Goal: Communication & Community: Participate in discussion

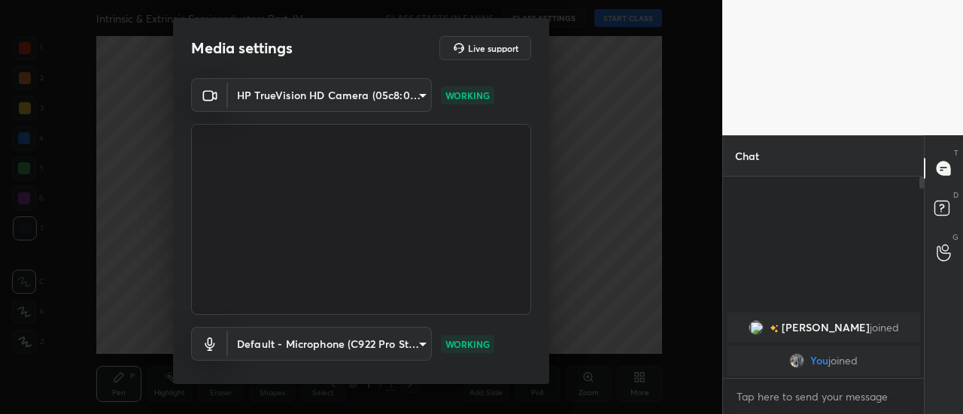
scroll to position [78, 0]
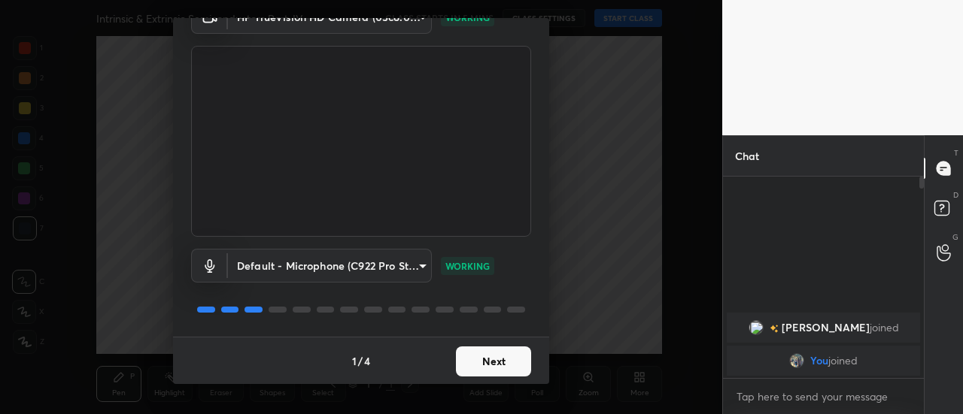
click at [496, 361] on button "Next" at bounding box center [493, 362] width 75 height 30
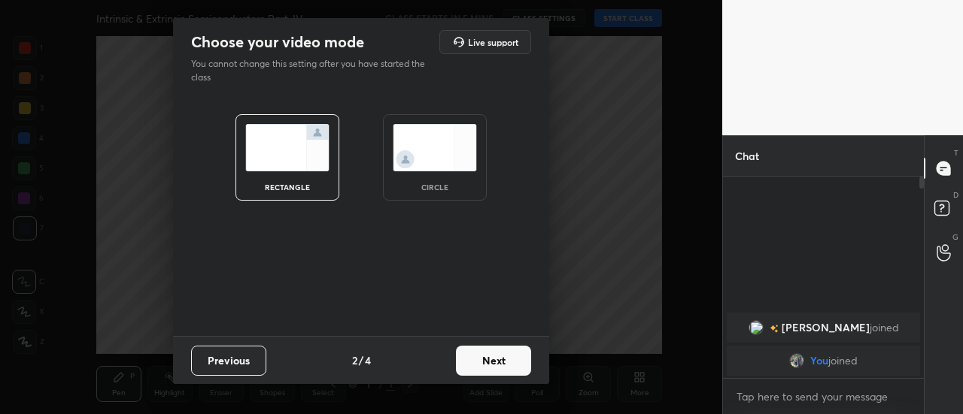
scroll to position [0, 0]
click at [504, 362] on button "Next" at bounding box center [493, 361] width 75 height 30
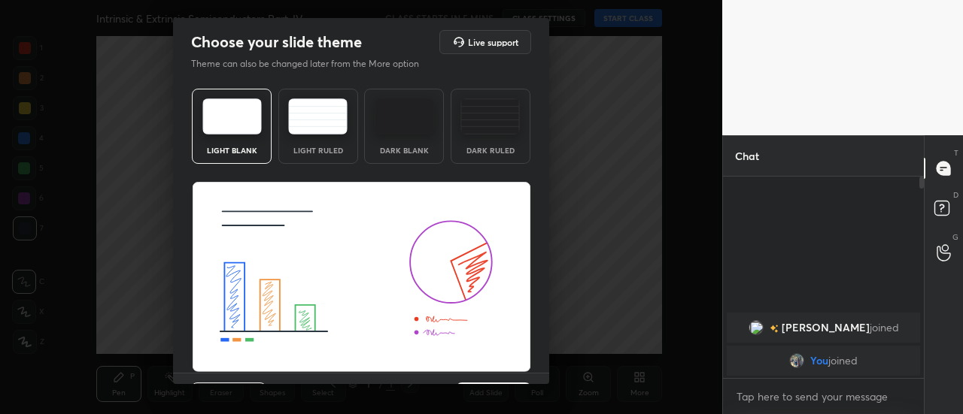
click at [543, 369] on div "Light Blank Light Ruled Dark Blank Dark Ruled" at bounding box center [361, 228] width 376 height 290
click at [544, 370] on div "Light Blank Light Ruled Dark Blank Dark Ruled" at bounding box center [361, 228] width 376 height 290
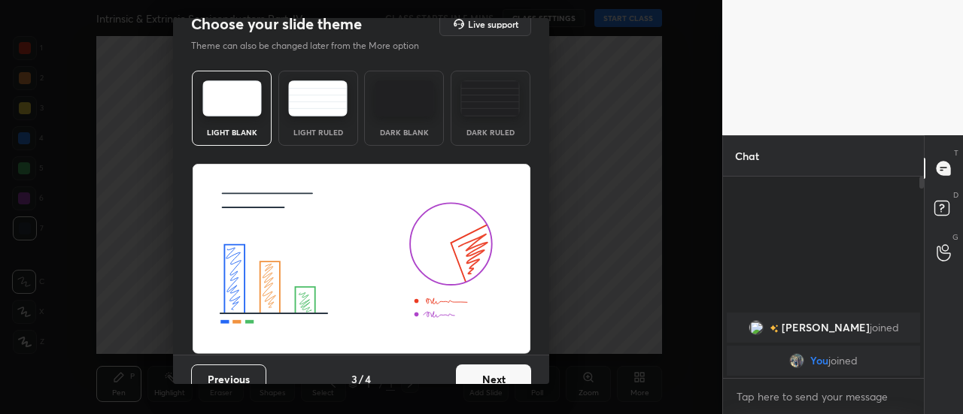
scroll to position [36, 0]
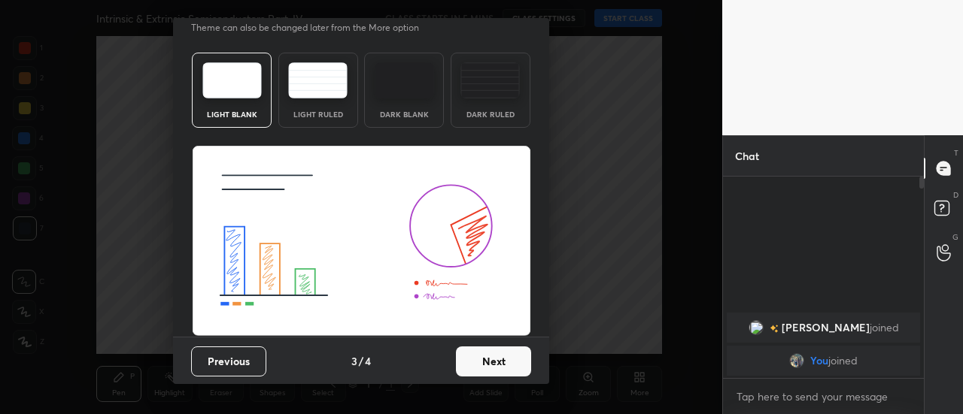
click at [510, 366] on button "Next" at bounding box center [493, 362] width 75 height 30
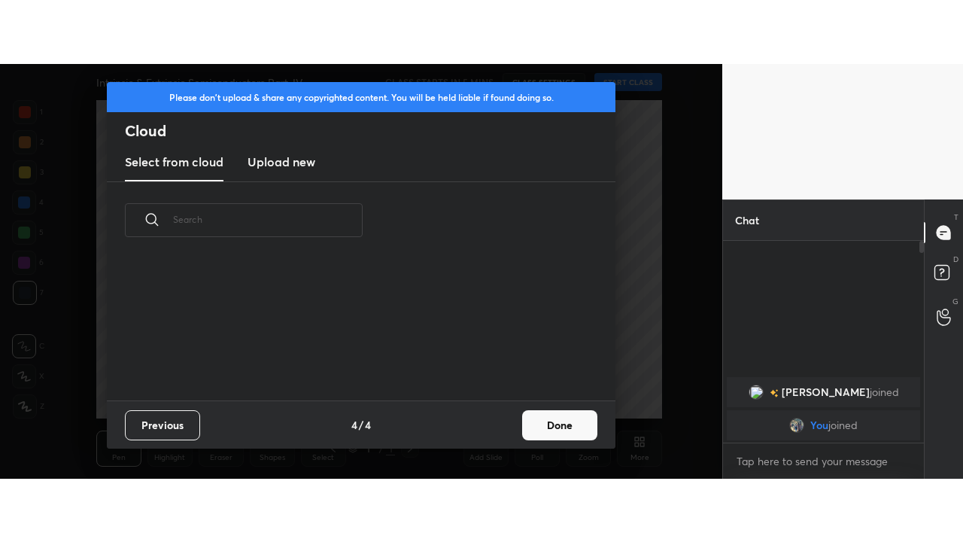
scroll to position [0, 0]
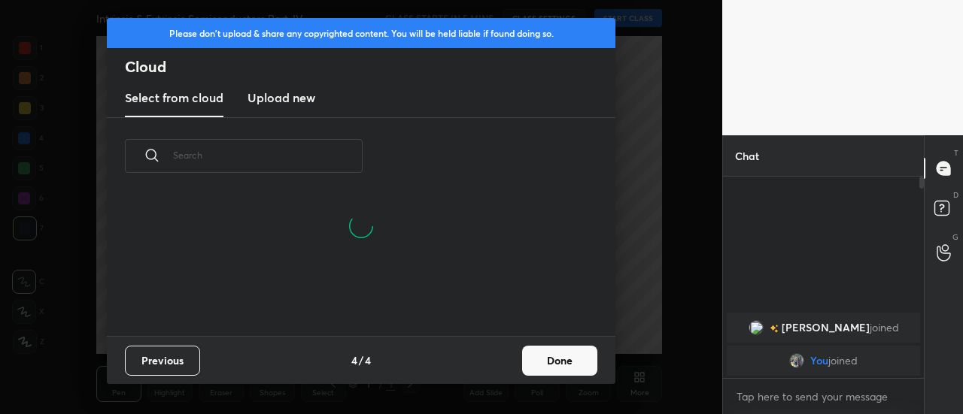
click at [551, 368] on button "Done" at bounding box center [559, 361] width 75 height 30
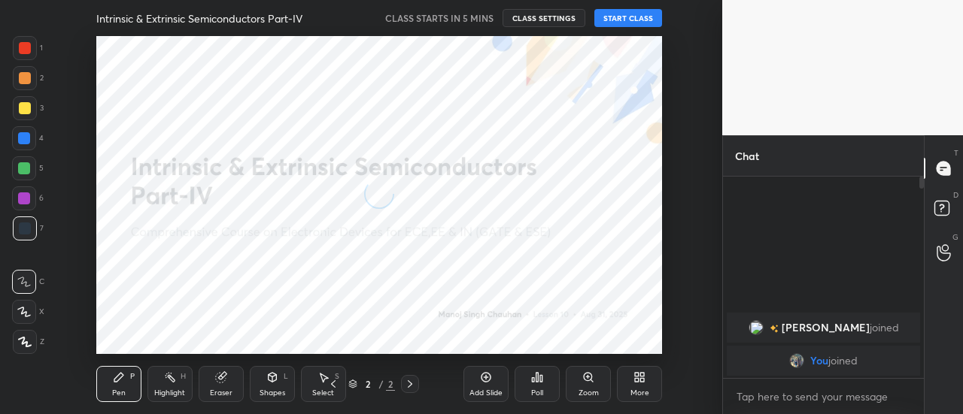
click at [635, 383] on icon at bounding box center [639, 378] width 12 height 12
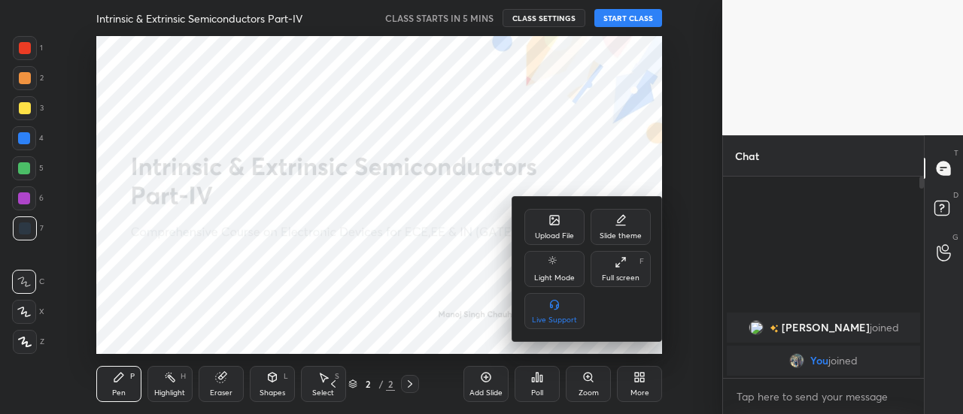
click at [620, 264] on icon at bounding box center [621, 262] width 12 height 12
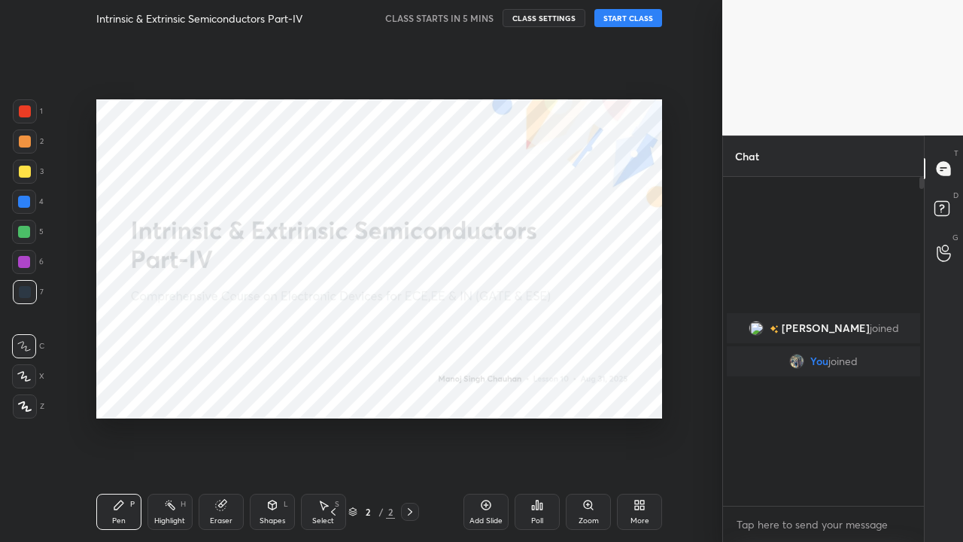
scroll to position [199, 196]
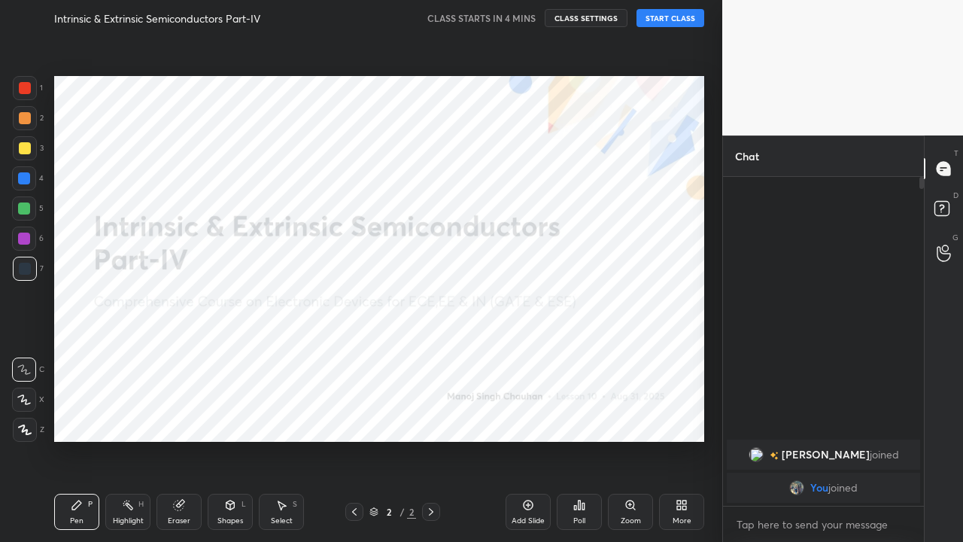
click at [657, 20] on button "START CLASS" at bounding box center [670, 18] width 68 height 18
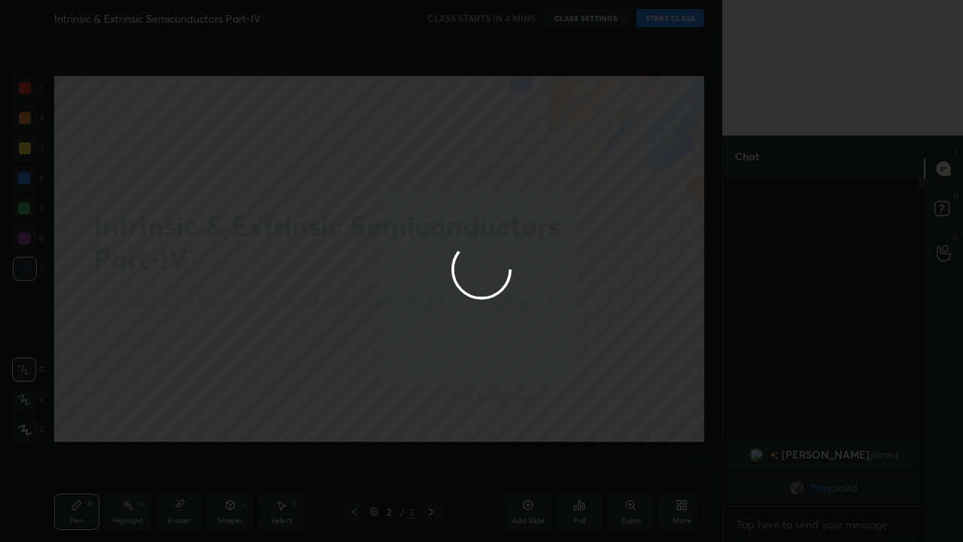
type textarea "x"
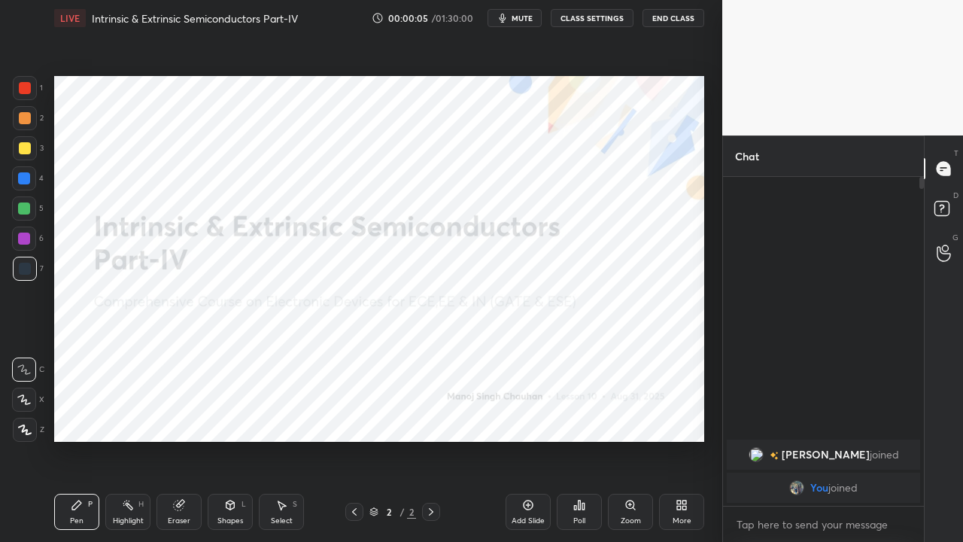
click at [26, 86] on div at bounding box center [25, 88] width 12 height 12
click at [424, 414] on div at bounding box center [431, 511] width 18 height 18
click at [525, 414] on icon at bounding box center [528, 505] width 12 height 12
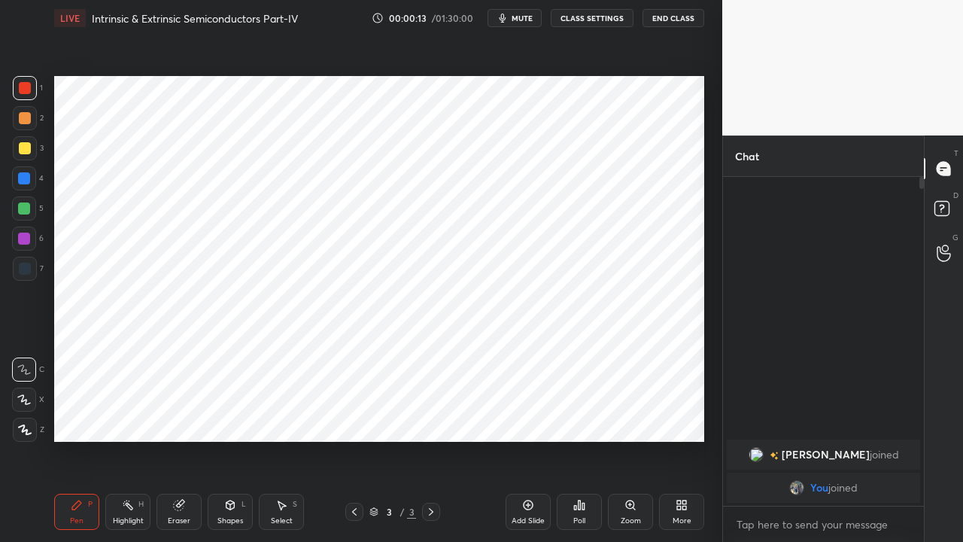
click at [18, 414] on div at bounding box center [25, 429] width 24 height 24
click at [178, 414] on div "Eraser" at bounding box center [178, 511] width 45 height 36
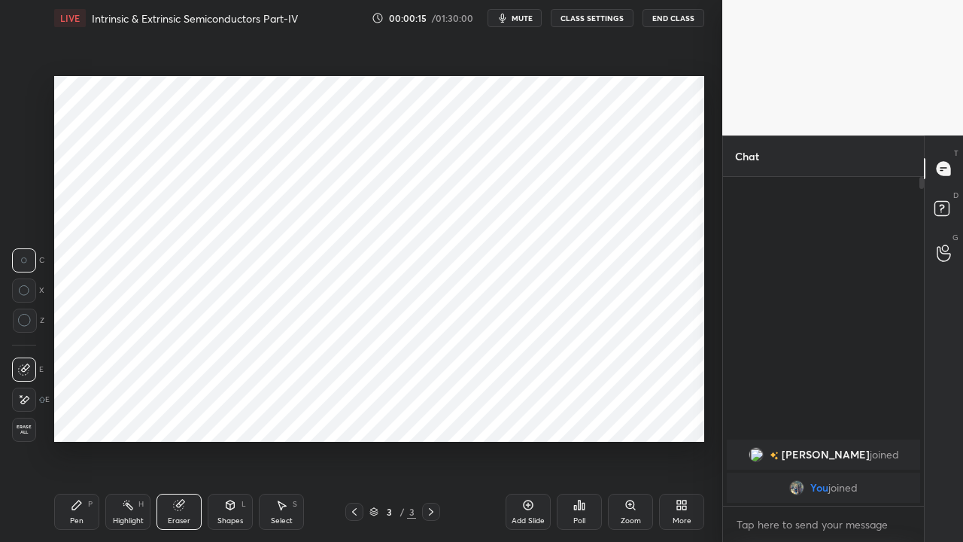
click at [223, 414] on div "Shapes L" at bounding box center [230, 511] width 45 height 36
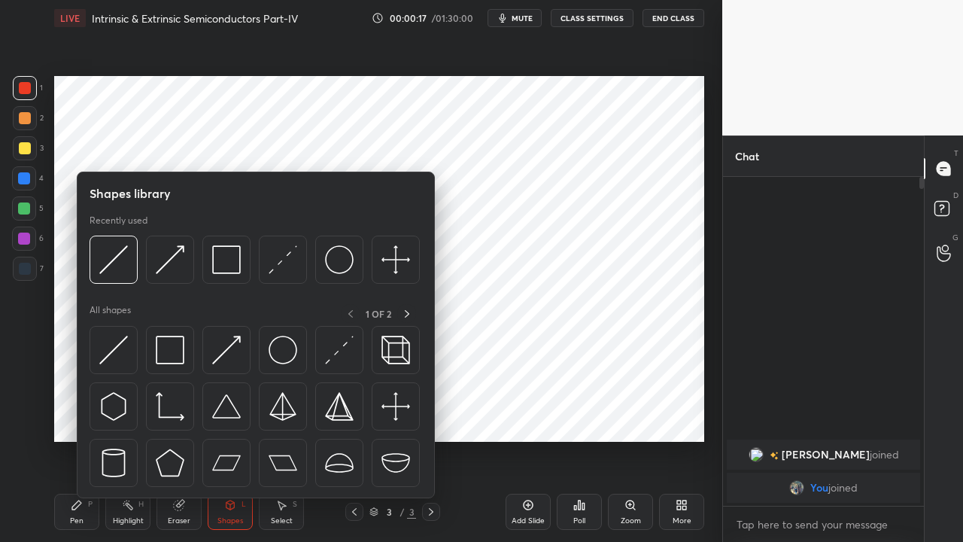
click at [135, 414] on div "Highlight" at bounding box center [128, 521] width 31 height 8
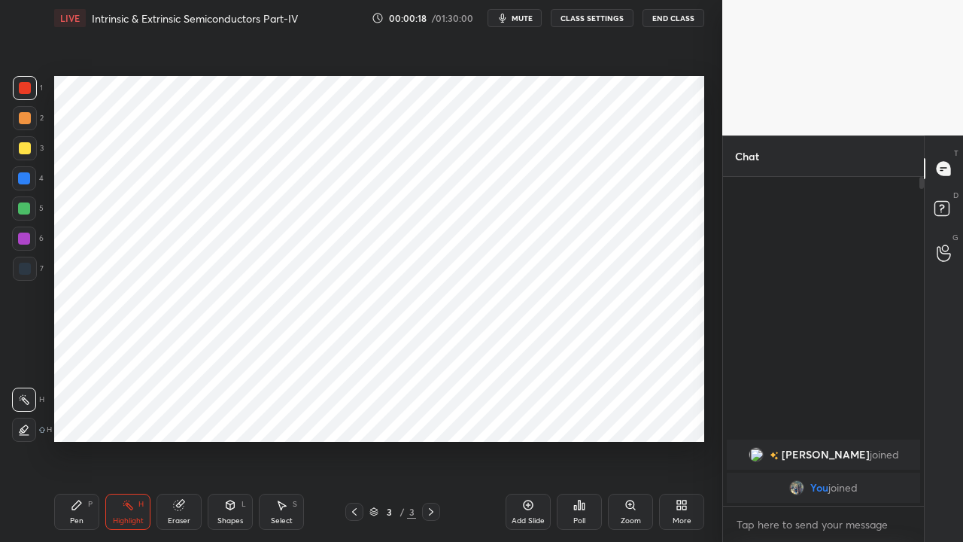
click at [75, 414] on icon at bounding box center [77, 505] width 12 height 12
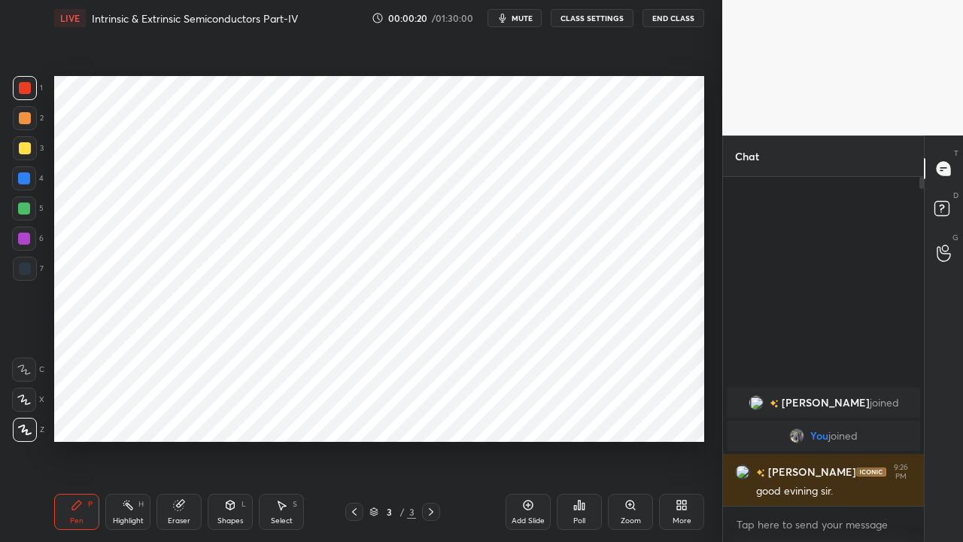
click at [180, 414] on div "Eraser" at bounding box center [179, 521] width 23 height 8
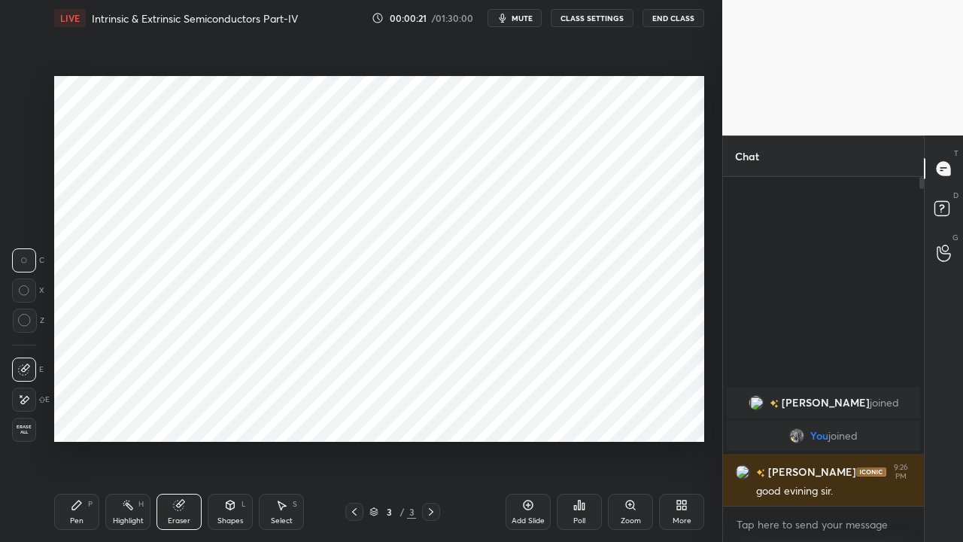
click at [23, 396] on icon at bounding box center [24, 399] width 12 height 13
click at [71, 414] on div "Pen P" at bounding box center [76, 511] width 45 height 36
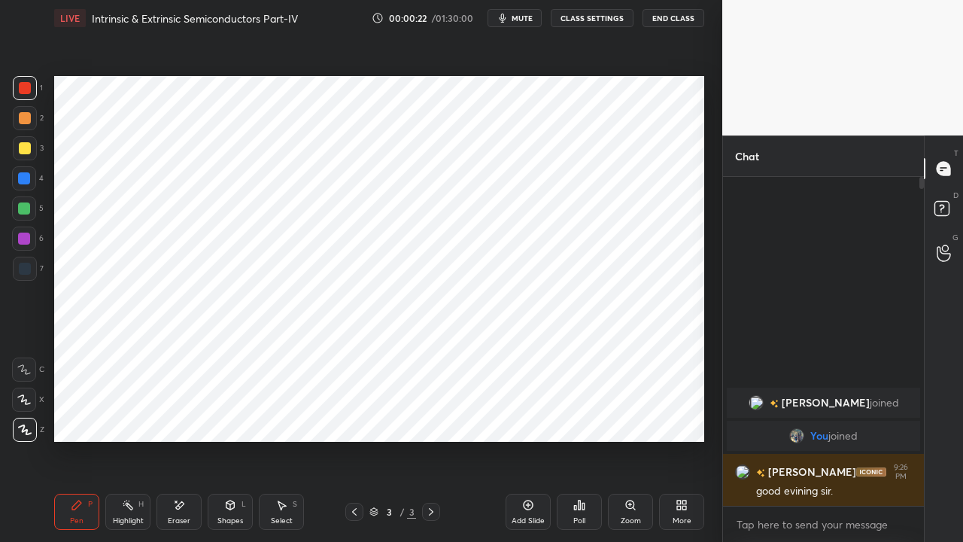
click at [20, 414] on div "1 2 3 4 5 6 7 C X Z E E Erase all H H LIVE Intrinsic & Extrinsic Semiconductors…" at bounding box center [355, 271] width 710 height 542
click at [178, 414] on div "Eraser" at bounding box center [179, 521] width 23 height 8
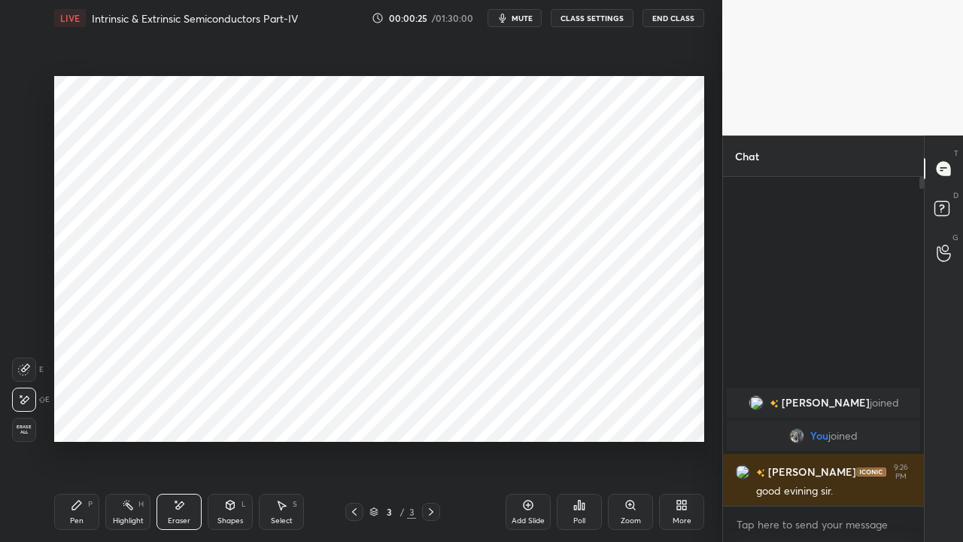
click at [76, 414] on icon at bounding box center [76, 504] width 9 height 9
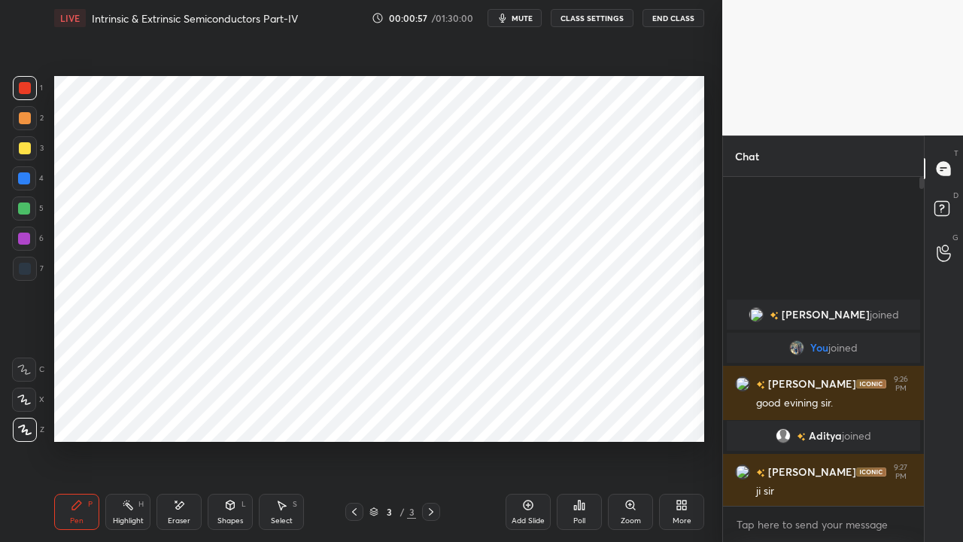
click at [522, 18] on span "mute" at bounding box center [521, 18] width 21 height 11
click at [505, 27] on div "LIVE Intrinsic & Extrinsic Semiconductors Part-IV 00:01:06 / 01:30:00 unmute CL…" at bounding box center [379, 18] width 650 height 36
click at [519, 20] on span "unmute" at bounding box center [521, 18] width 32 height 11
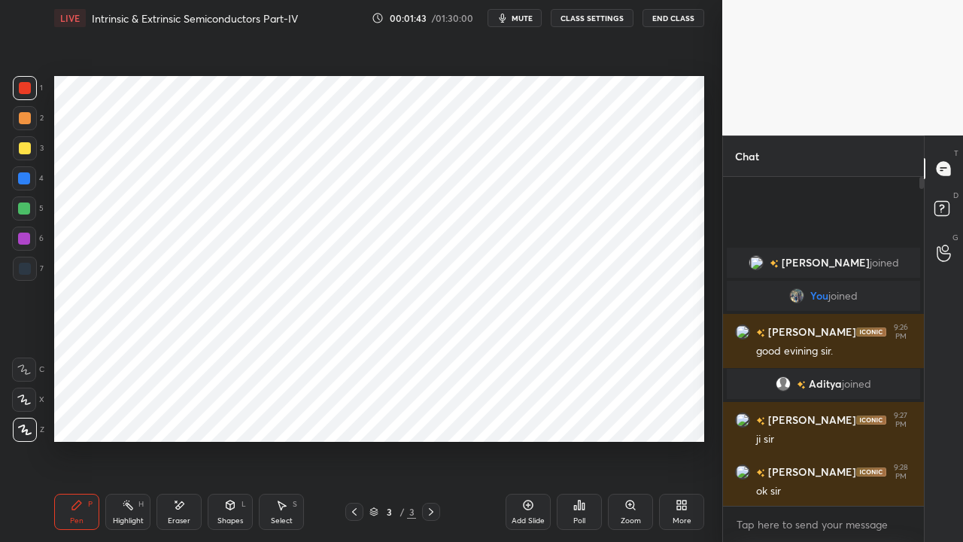
click at [522, 19] on span "mute" at bounding box center [521, 18] width 21 height 11
click at [513, 23] on button "unmute" at bounding box center [514, 18] width 54 height 18
click at [520, 18] on span "mute" at bounding box center [521, 18] width 21 height 11
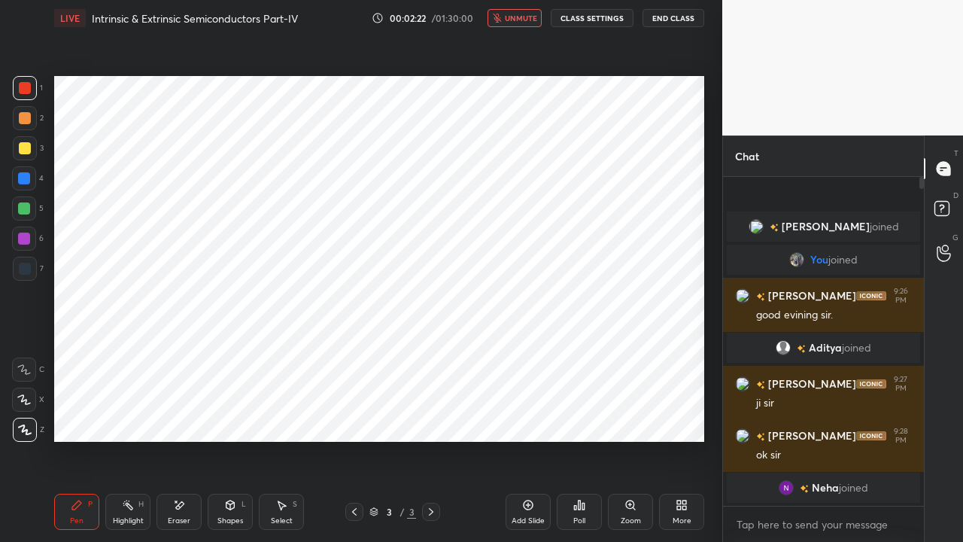
click at [672, 18] on button "End Class" at bounding box center [673, 18] width 62 height 18
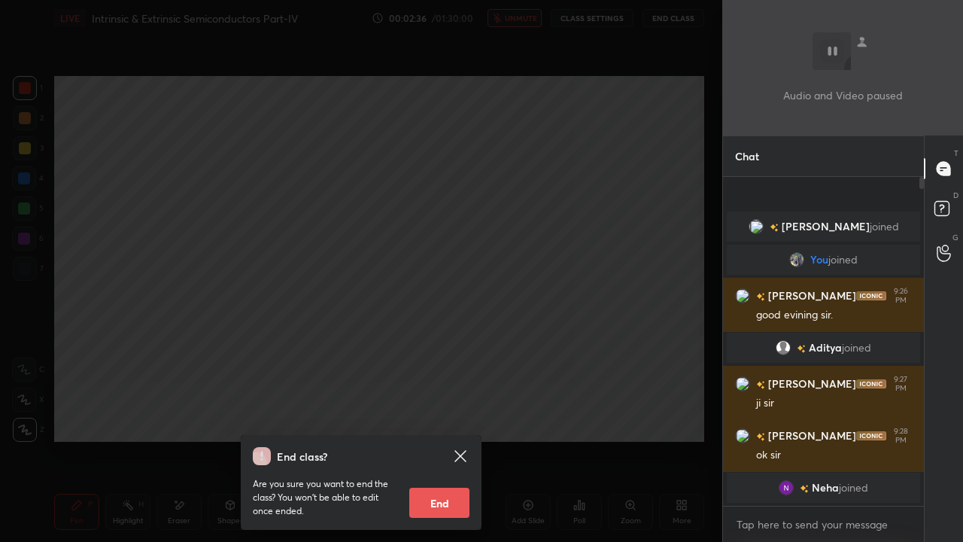
click at [400, 212] on div "End class? Are you sure you want to end the class? You won’t be able to edit on…" at bounding box center [361, 271] width 722 height 542
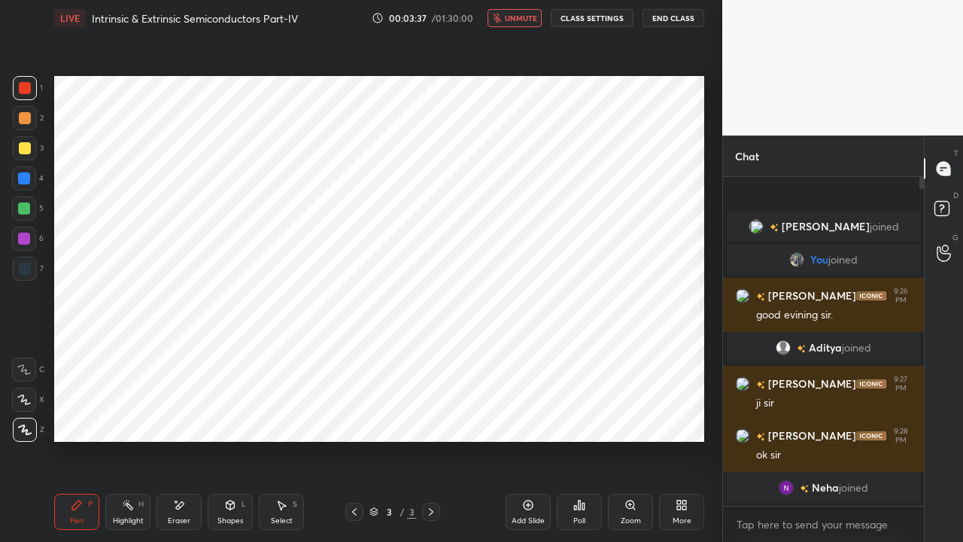
click at [668, 21] on button "End Class" at bounding box center [673, 18] width 62 height 18
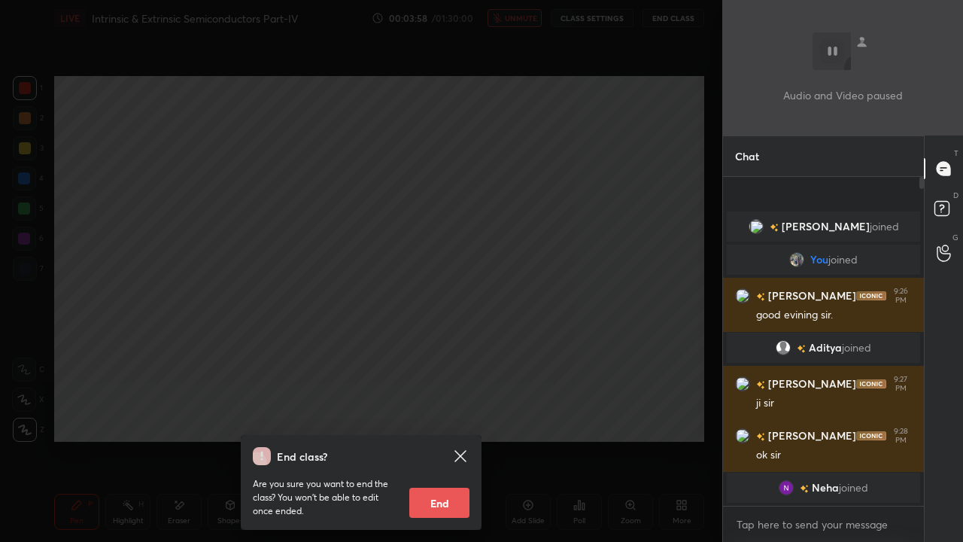
click at [299, 265] on div "End class? Are you sure you want to end the class? You won’t be able to edit on…" at bounding box center [361, 271] width 722 height 542
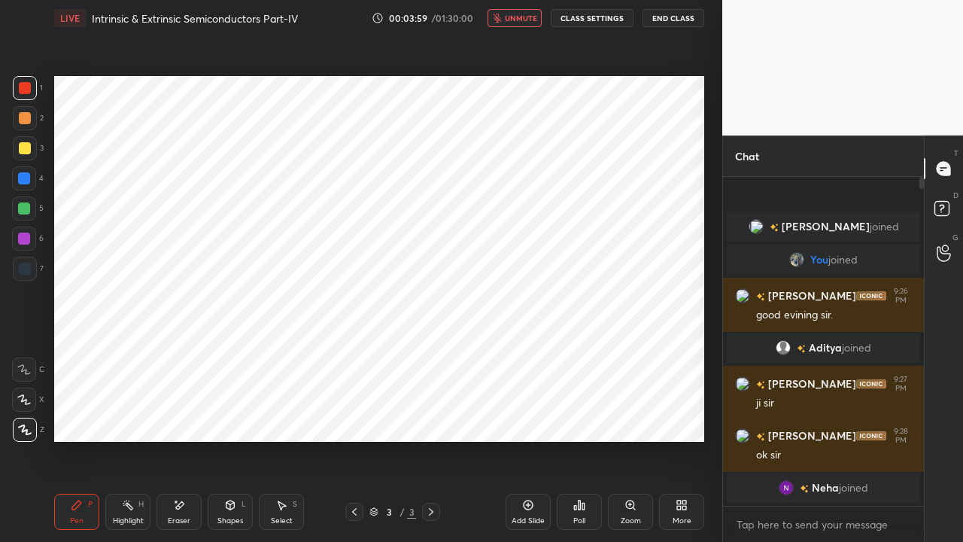
click at [520, 18] on span "unmute" at bounding box center [521, 18] width 32 height 11
click at [575, 414] on div "Poll" at bounding box center [579, 511] width 45 height 36
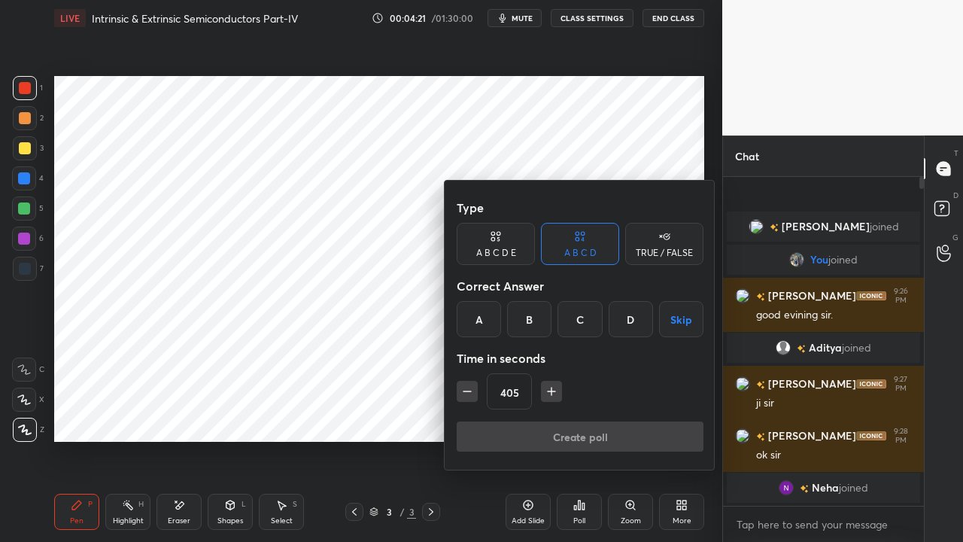
click at [549, 393] on icon "button" at bounding box center [551, 391] width 15 height 15
click at [551, 393] on icon "button" at bounding box center [551, 391] width 15 height 15
click at [554, 393] on icon "button" at bounding box center [551, 391] width 15 height 15
click at [554, 392] on icon "button" at bounding box center [551, 391] width 15 height 15
click at [554, 391] on icon "button" at bounding box center [551, 391] width 15 height 15
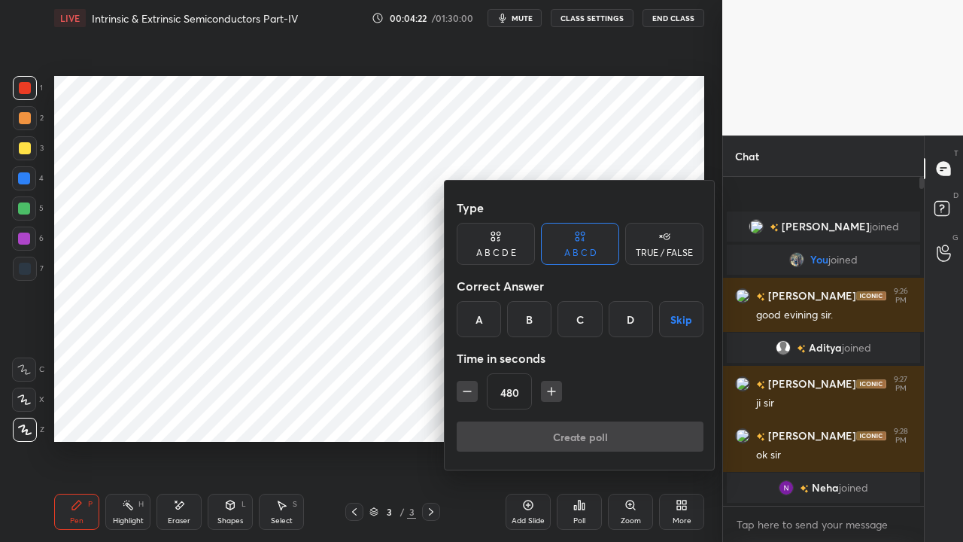
click at [553, 391] on icon "button" at bounding box center [552, 391] width 8 height 0
click at [553, 391] on icon "button" at bounding box center [551, 391] width 15 height 15
click at [551, 390] on icon "button" at bounding box center [551, 391] width 15 height 15
click at [552, 390] on icon "button" at bounding box center [551, 391] width 15 height 15
click at [552, 389] on icon "button" at bounding box center [551, 391] width 15 height 15
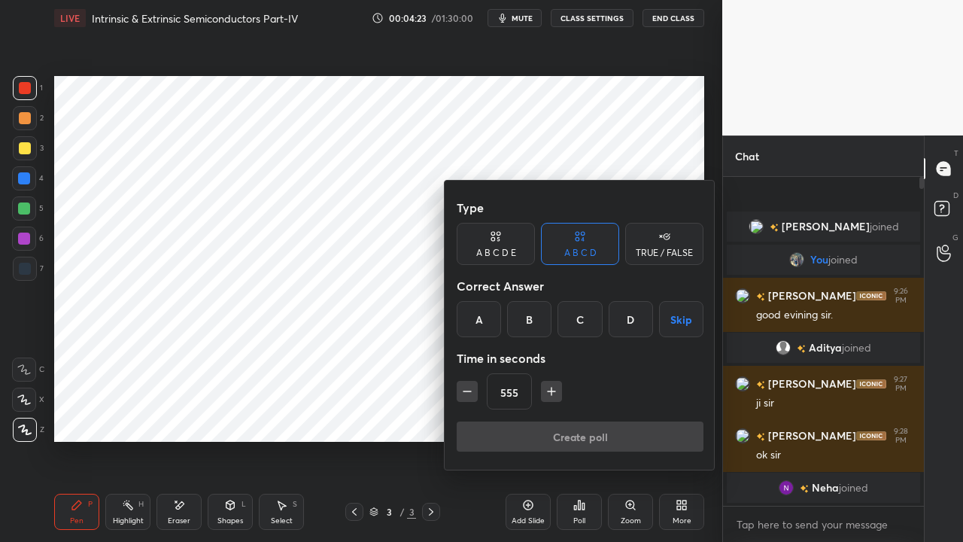
click at [551, 390] on icon "button" at bounding box center [551, 391] width 15 height 15
click at [551, 391] on icon "button" at bounding box center [552, 391] width 8 height 0
click at [549, 391] on icon "button" at bounding box center [552, 391] width 8 height 0
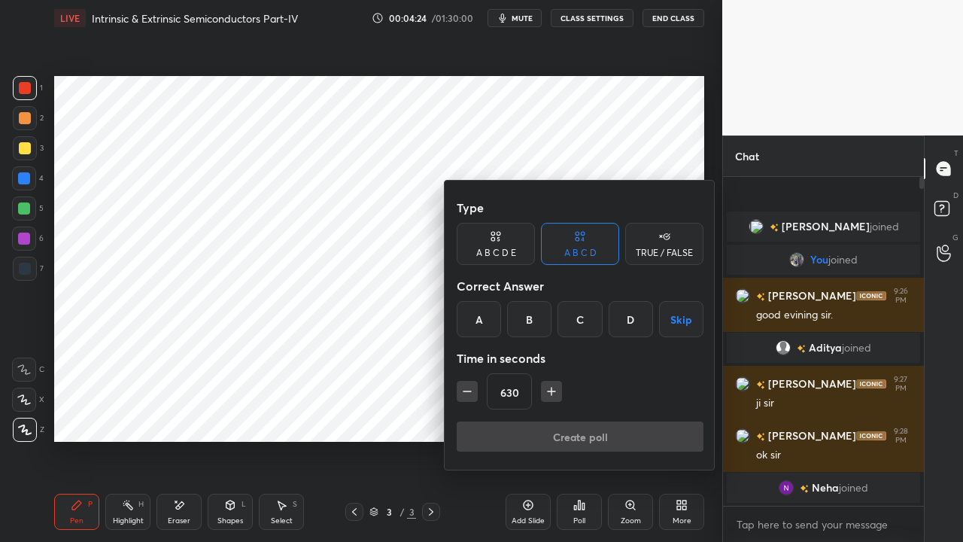
click at [551, 390] on icon "button" at bounding box center [551, 391] width 15 height 15
click at [552, 387] on icon "button" at bounding box center [551, 391] width 15 height 15
type input "690"
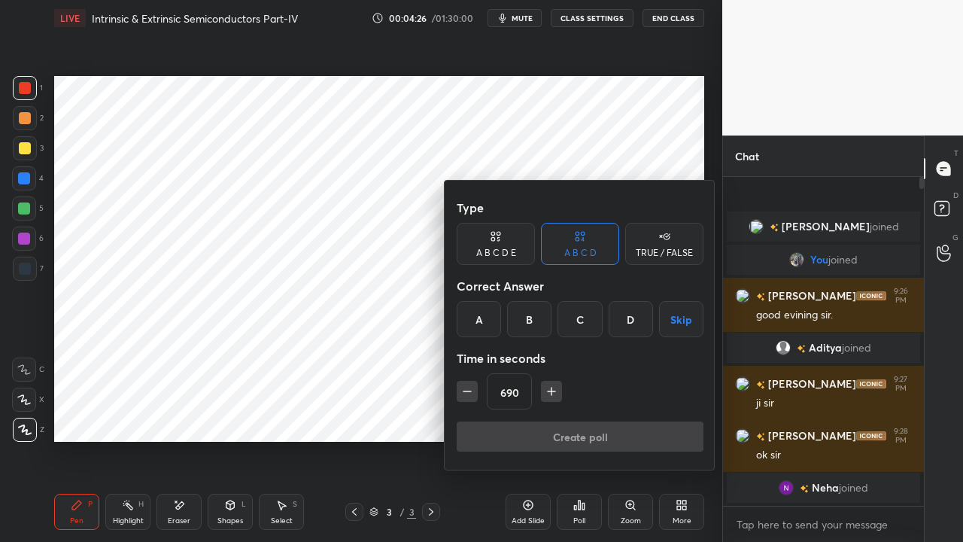
click at [680, 323] on button "Skip" at bounding box center [681, 319] width 44 height 36
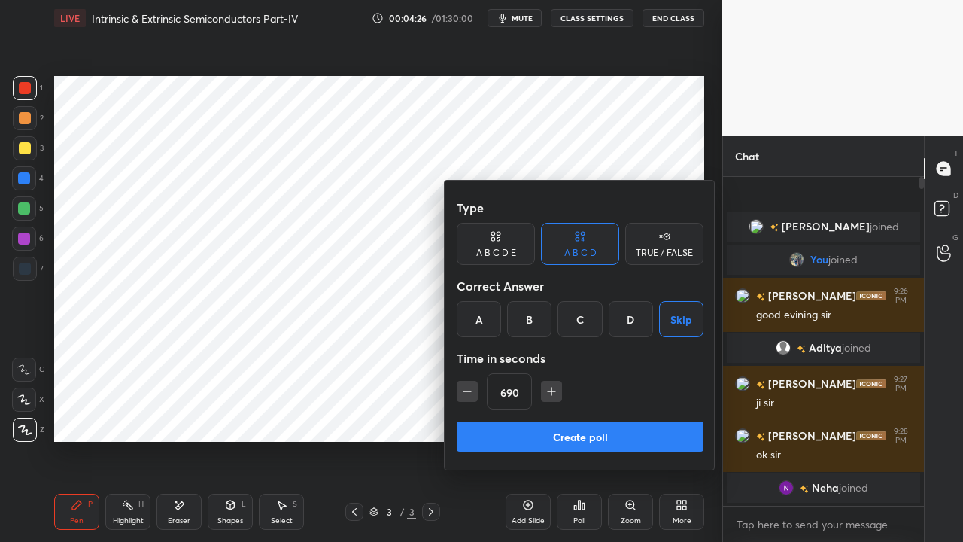
click at [606, 414] on button "Create poll" at bounding box center [580, 436] width 247 height 30
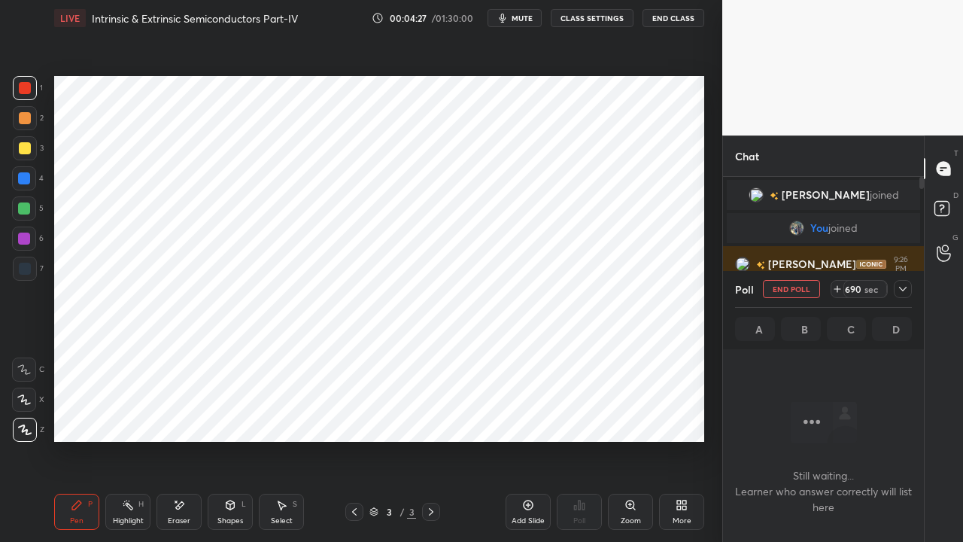
scroll to position [5, 5]
click at [898, 287] on icon at bounding box center [903, 289] width 12 height 12
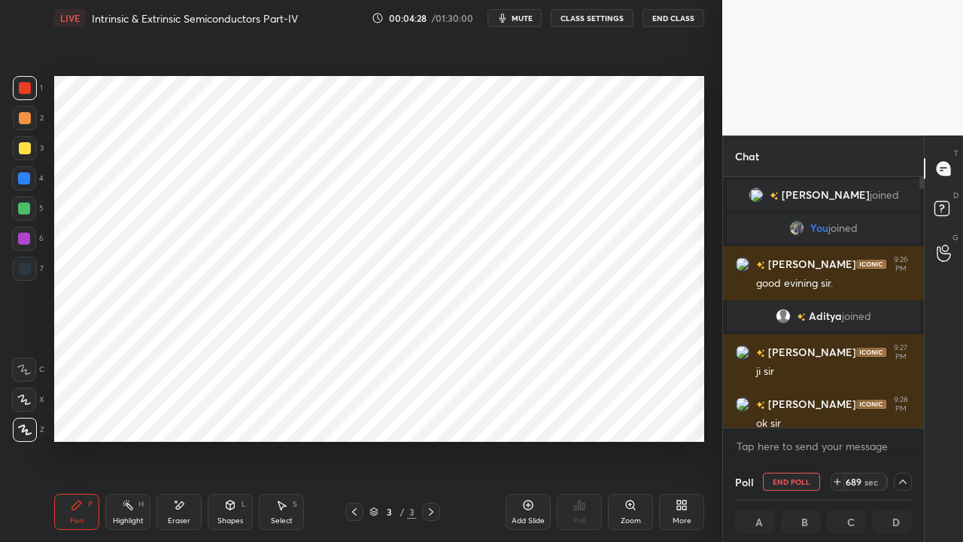
scroll to position [47, 0]
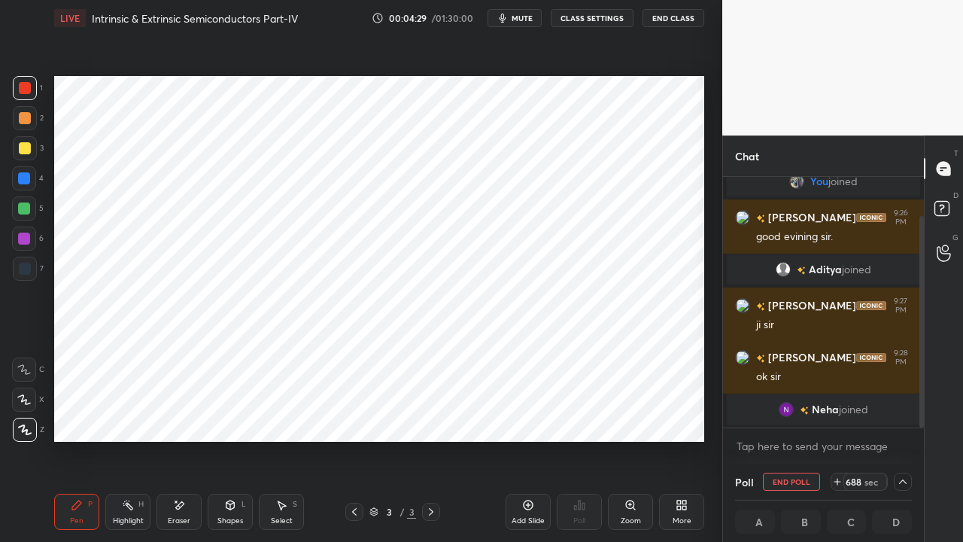
click at [522, 18] on span "mute" at bounding box center [521, 18] width 21 height 11
click at [673, 18] on button "End Class" at bounding box center [673, 18] width 62 height 18
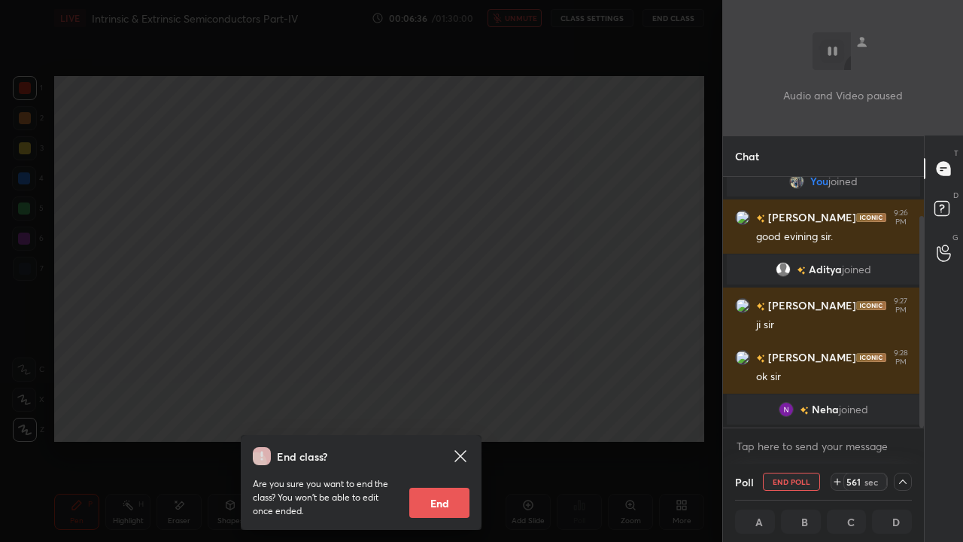
click at [335, 272] on div "End class? Are you sure you want to end the class? You won’t be able to edit on…" at bounding box center [361, 271] width 722 height 542
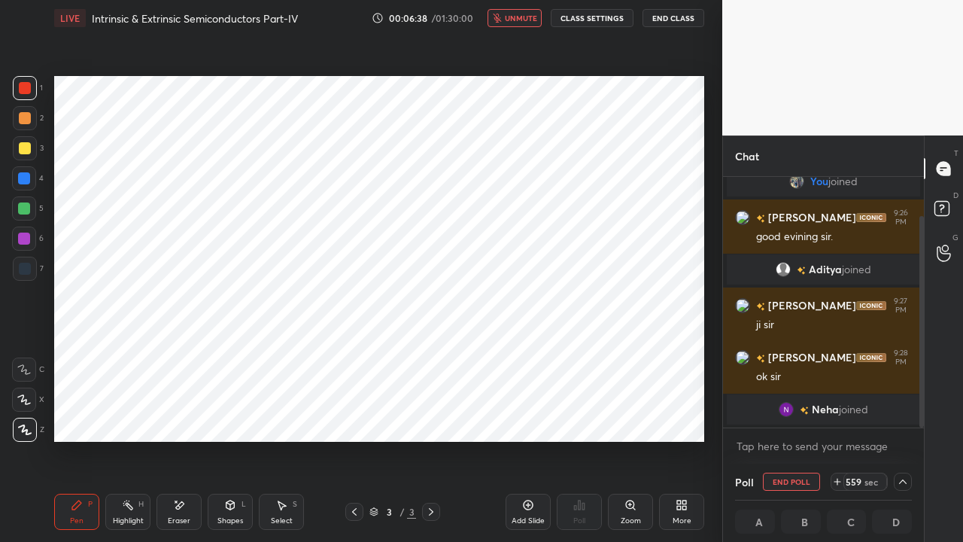
click at [231, 414] on div "Shapes" at bounding box center [230, 521] width 26 height 8
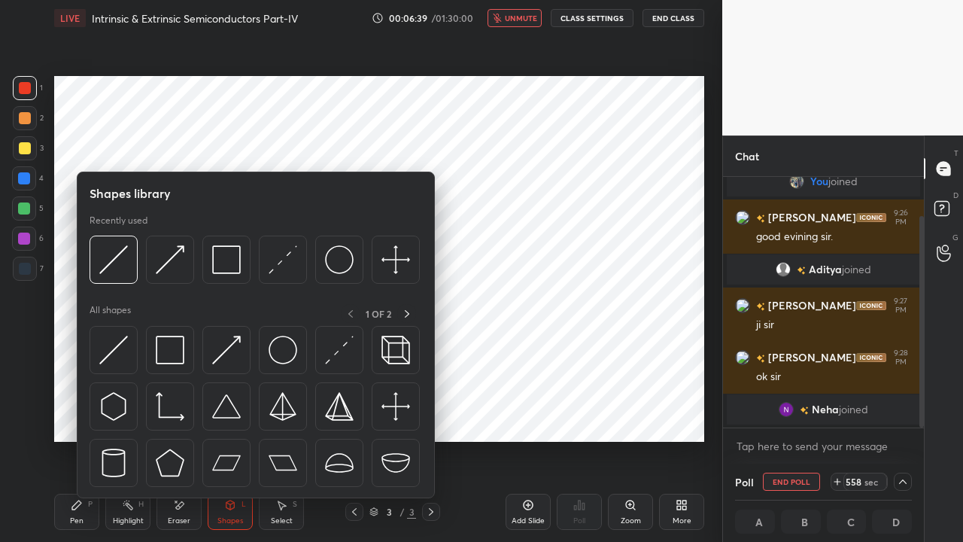
click at [183, 414] on div "Eraser" at bounding box center [179, 521] width 23 height 8
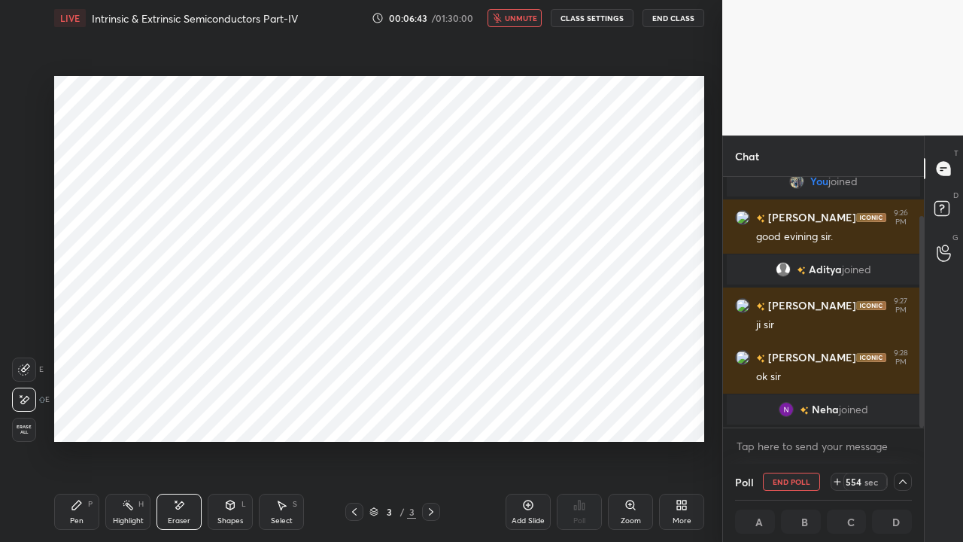
click at [672, 21] on button "End Class" at bounding box center [673, 18] width 62 height 18
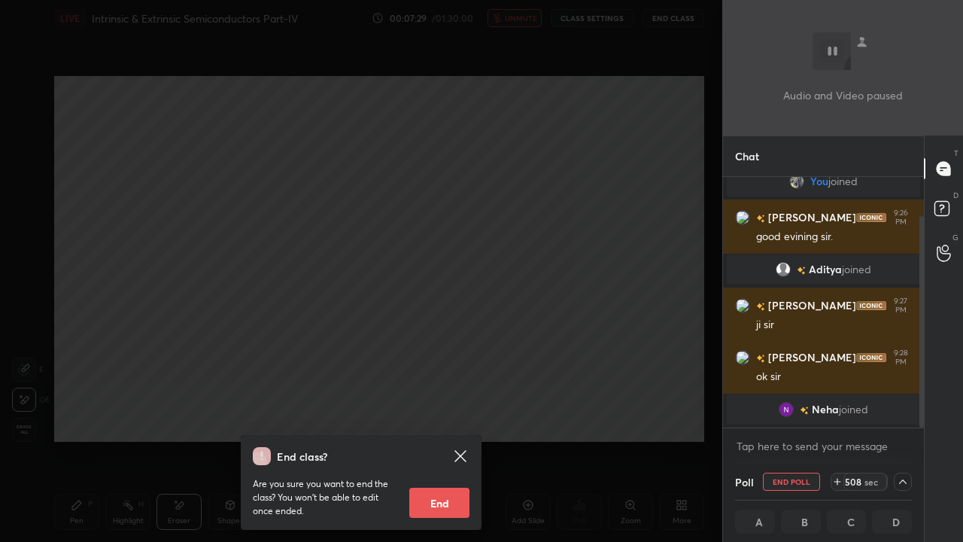
click at [167, 296] on div "End class? Are you sure you want to end the class? You won’t be able to edit on…" at bounding box center [361, 271] width 722 height 542
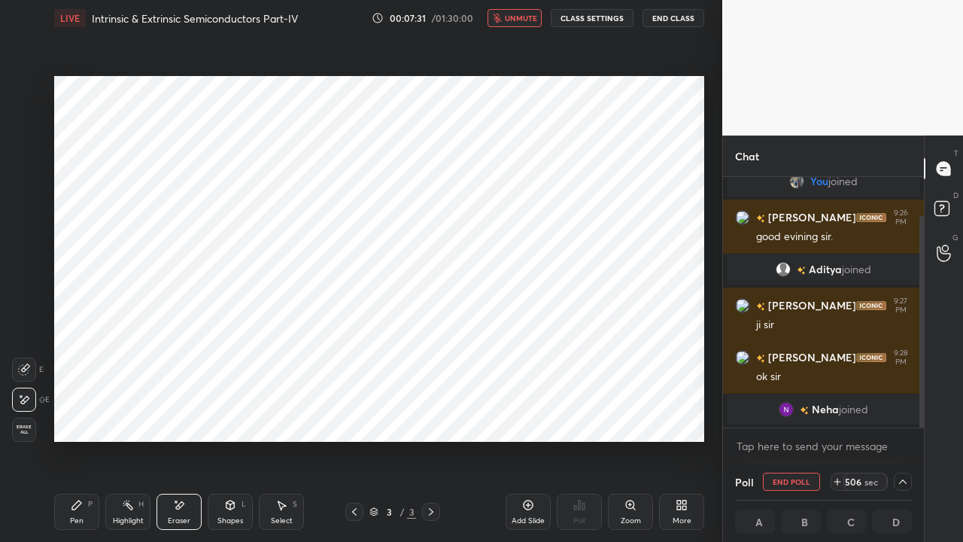
click at [512, 18] on span "unmute" at bounding box center [521, 18] width 32 height 11
click at [75, 414] on div "Pen P" at bounding box center [76, 511] width 45 height 36
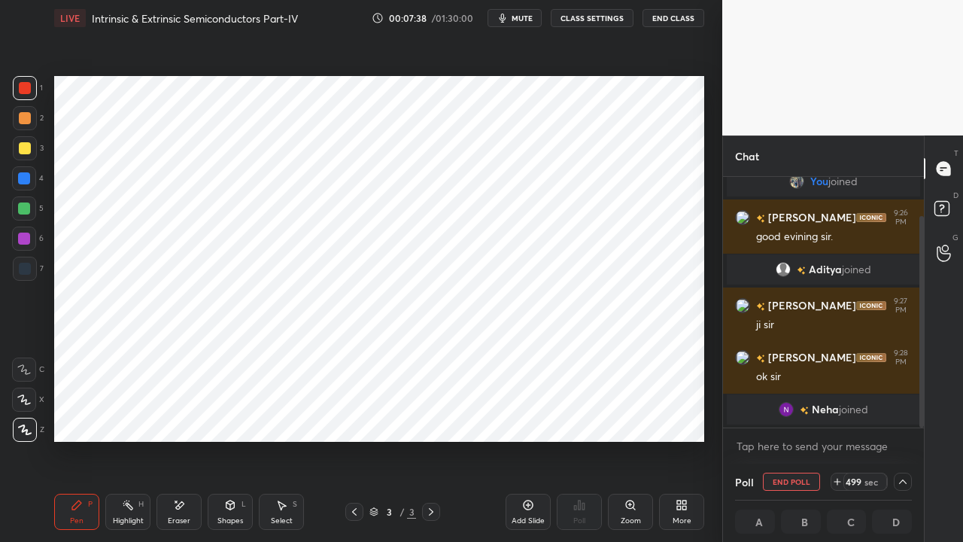
click at [25, 214] on div at bounding box center [24, 208] width 12 height 12
click at [23, 179] on div at bounding box center [24, 178] width 12 height 12
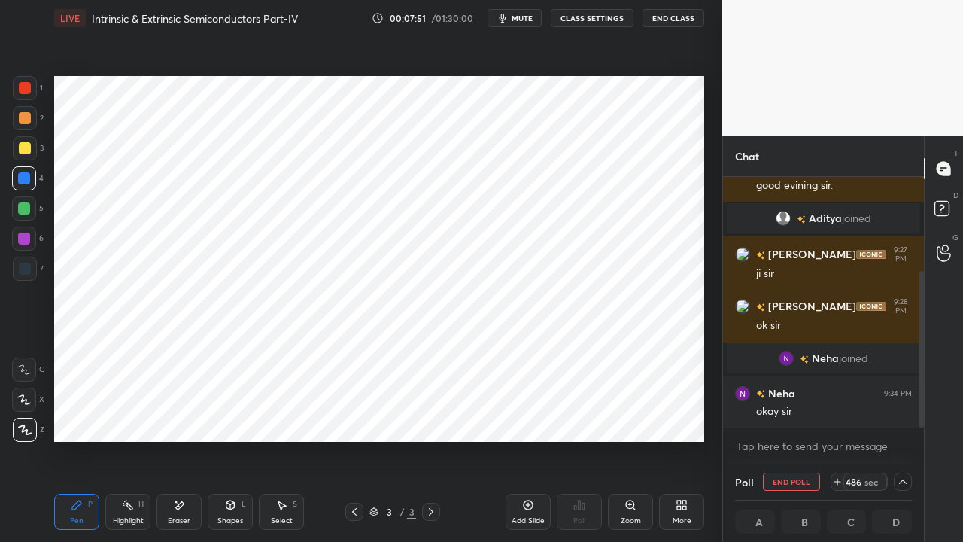
scroll to position [150, 0]
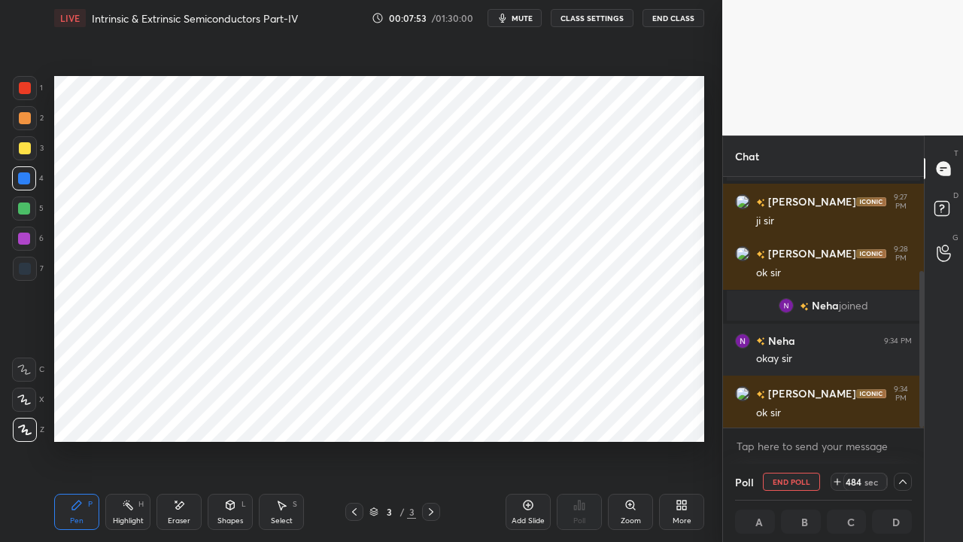
click at [520, 18] on span "mute" at bounding box center [521, 18] width 21 height 11
click at [675, 22] on button "End Class" at bounding box center [673, 18] width 62 height 18
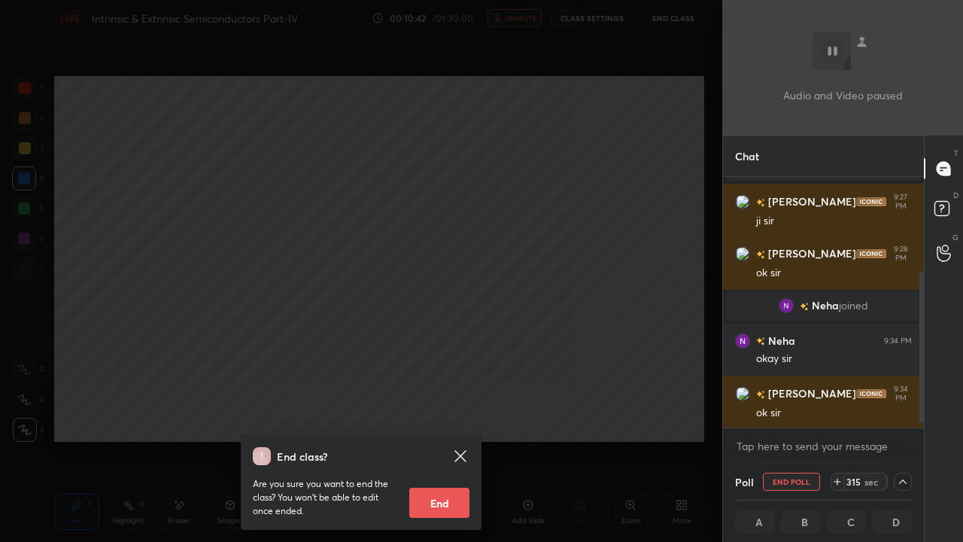
click at [839, 414] on icon at bounding box center [837, 481] width 12 height 12
click at [837, 414] on icon at bounding box center [837, 481] width 12 height 12
click at [836, 414] on icon at bounding box center [837, 481] width 12 height 12
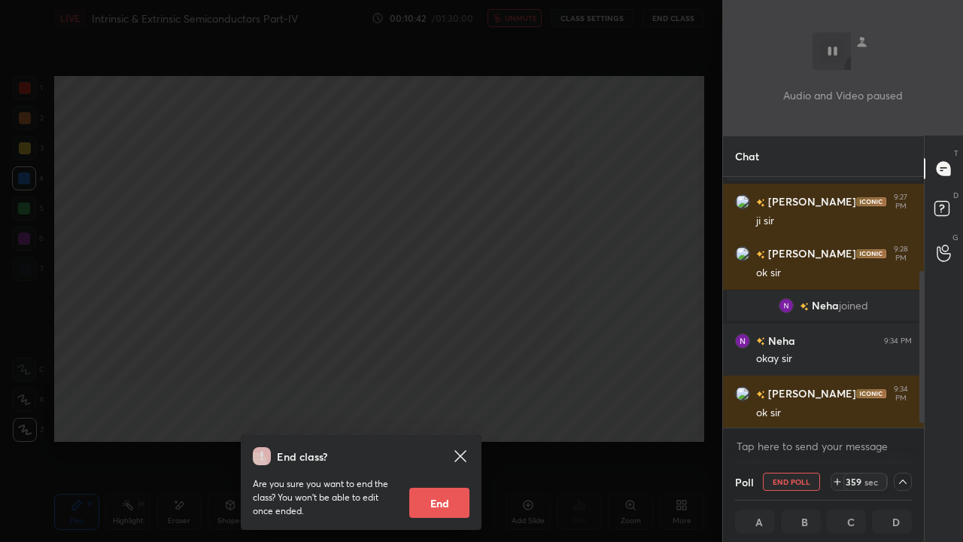
click at [833, 414] on icon at bounding box center [837, 481] width 12 height 12
click at [283, 328] on div "End class? Are you sure you want to end the class? You won’t be able to edit on…" at bounding box center [361, 271] width 722 height 542
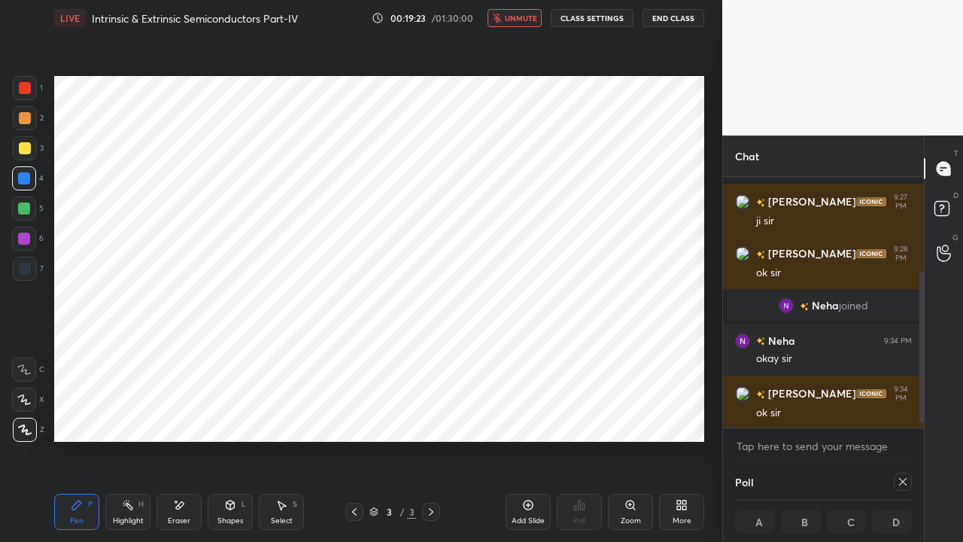
click at [184, 414] on div "Eraser" at bounding box center [179, 521] width 23 height 8
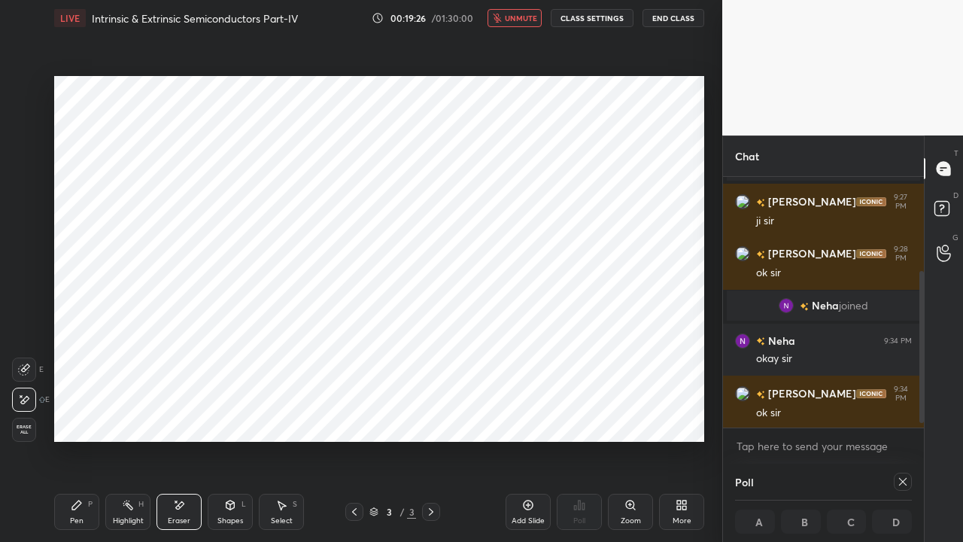
click at [901, 414] on icon at bounding box center [903, 482] width 8 height 8
type textarea "x"
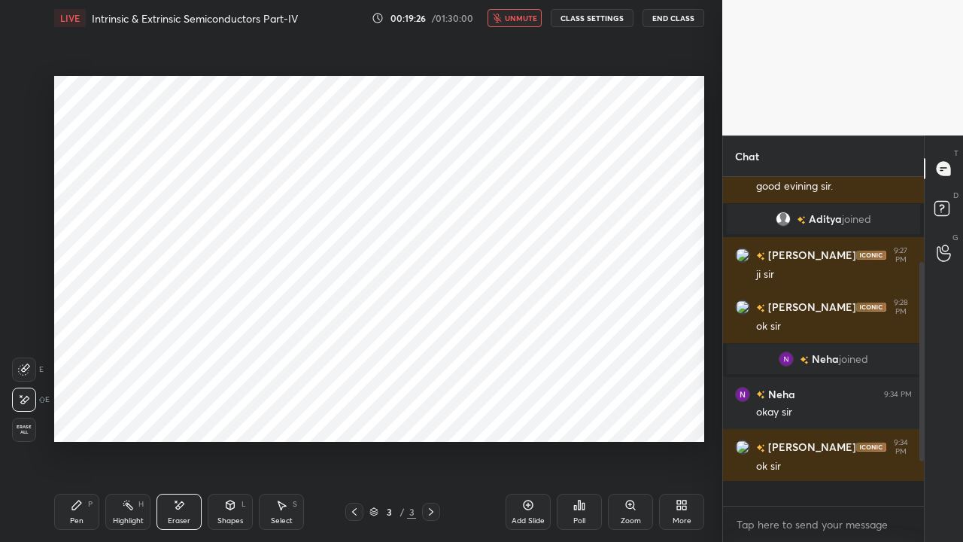
scroll to position [5, 5]
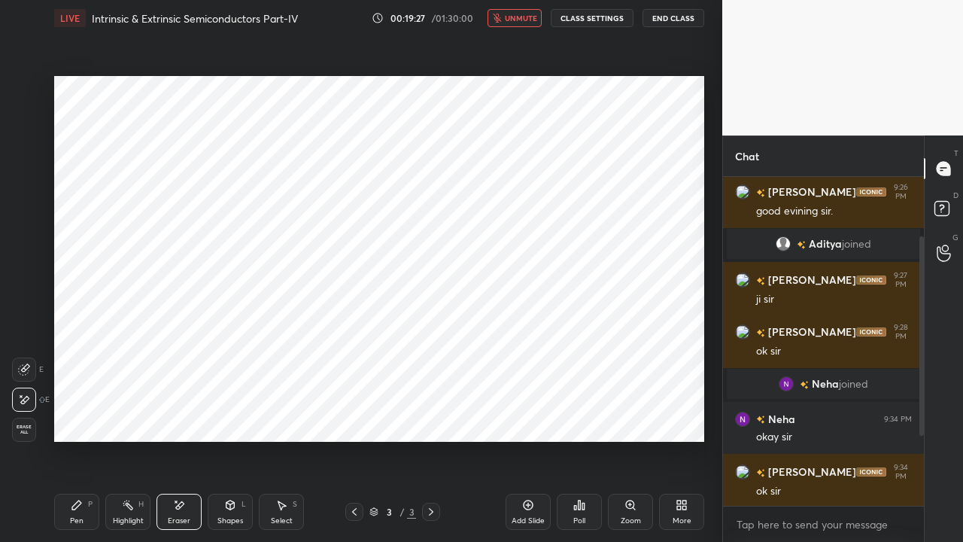
click at [580, 414] on div "Poll" at bounding box center [579, 511] width 45 height 36
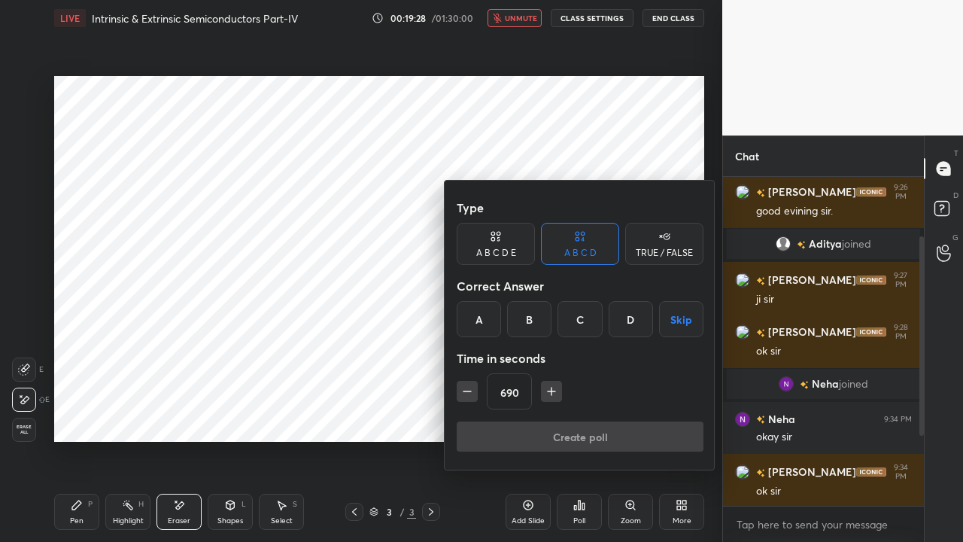
click at [544, 396] on icon "button" at bounding box center [551, 391] width 15 height 15
click at [545, 398] on icon "button" at bounding box center [551, 391] width 15 height 15
click at [545, 396] on icon "button" at bounding box center [551, 391] width 15 height 15
click at [548, 395] on icon "button" at bounding box center [551, 391] width 15 height 15
click at [545, 394] on icon "button" at bounding box center [551, 391] width 15 height 15
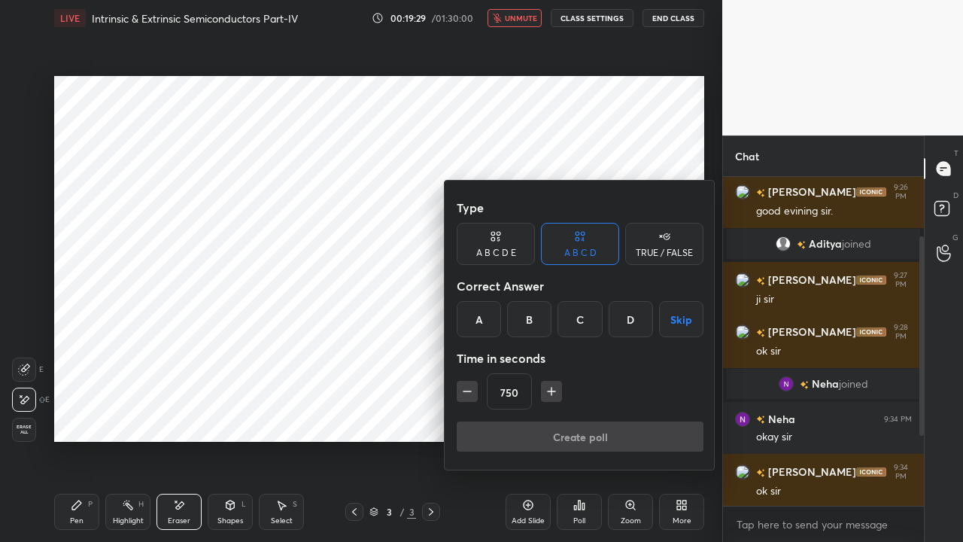
type input "765"
click at [683, 317] on button "Skip" at bounding box center [681, 319] width 44 height 36
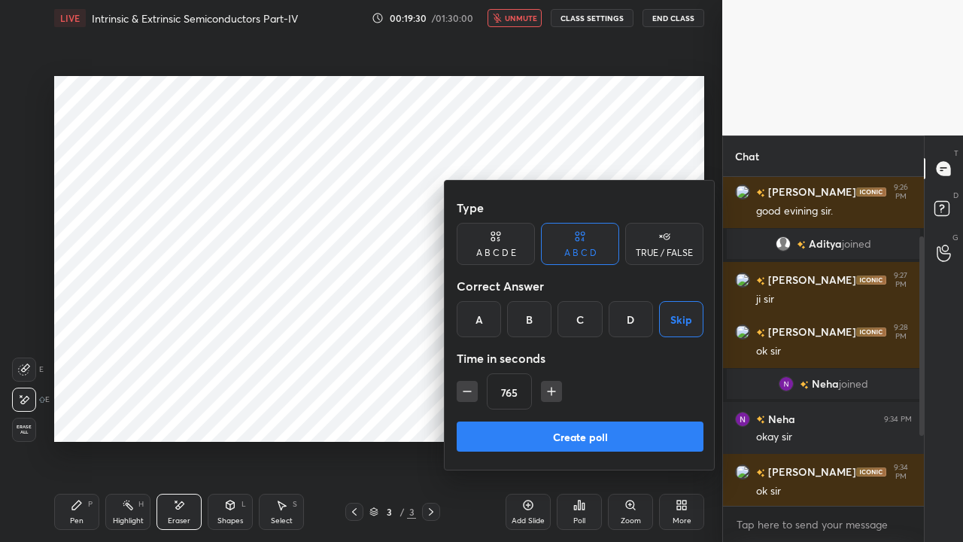
click at [618, 414] on button "Create poll" at bounding box center [580, 436] width 247 height 30
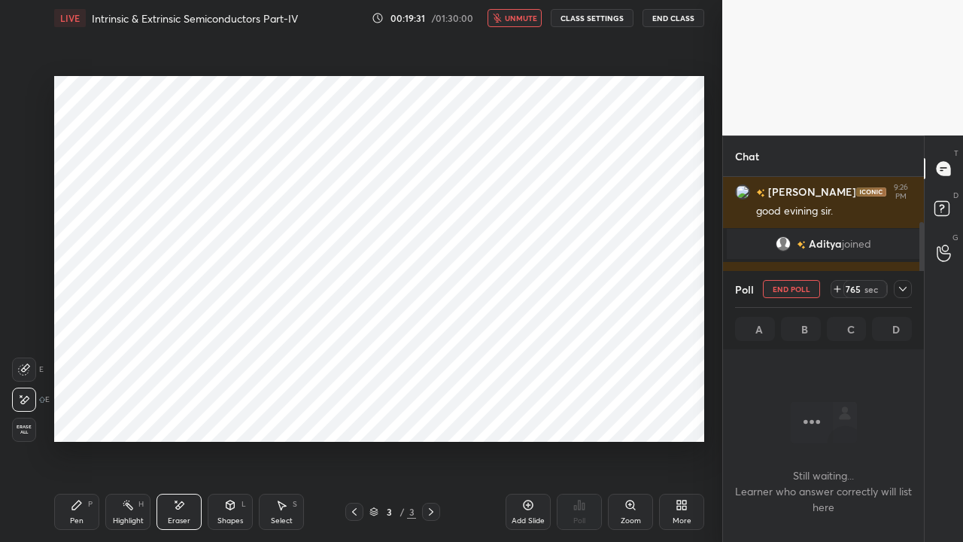
scroll to position [120, 196]
click at [671, 20] on button "End Class" at bounding box center [673, 18] width 62 height 18
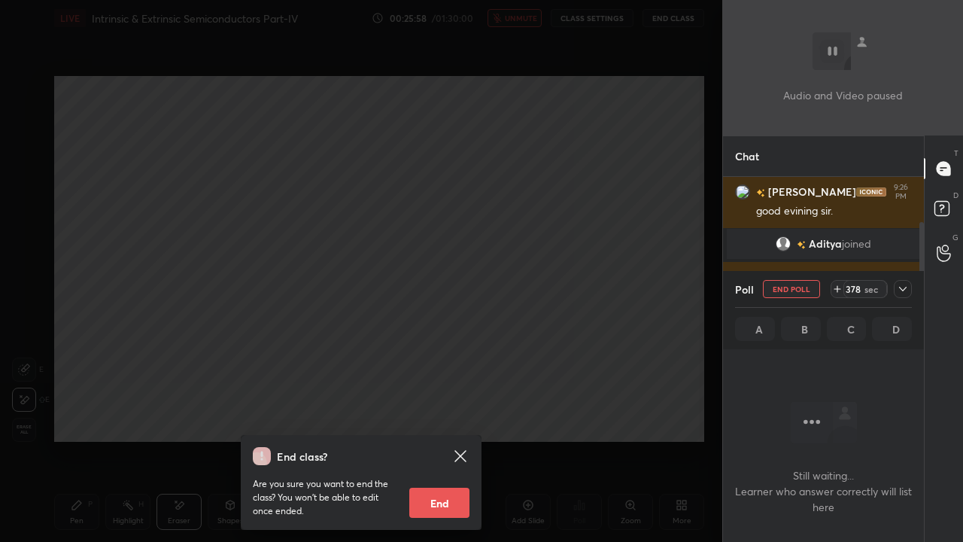
click at [379, 350] on div "End class? Are you sure you want to end the class? You won’t be able to edit on…" at bounding box center [361, 271] width 722 height 542
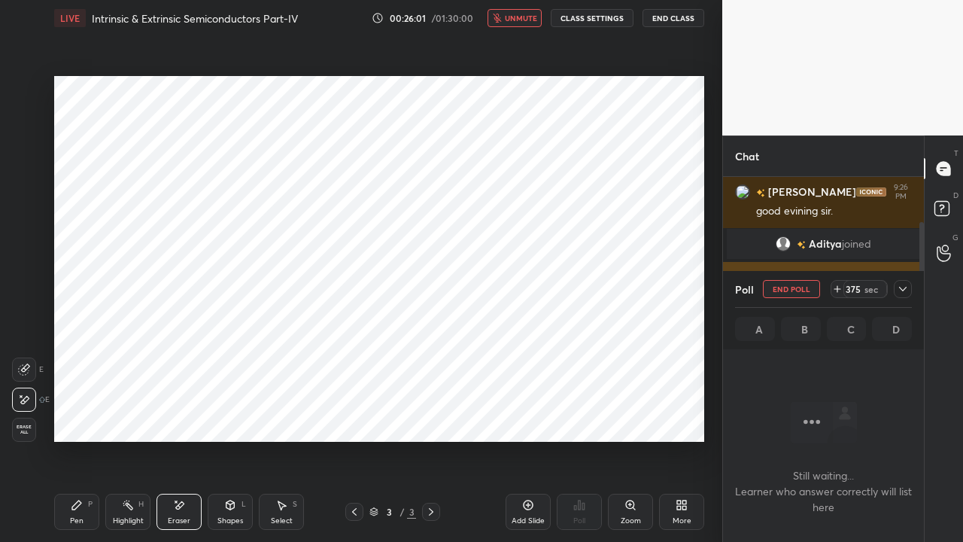
click at [903, 293] on icon at bounding box center [903, 289] width 12 height 12
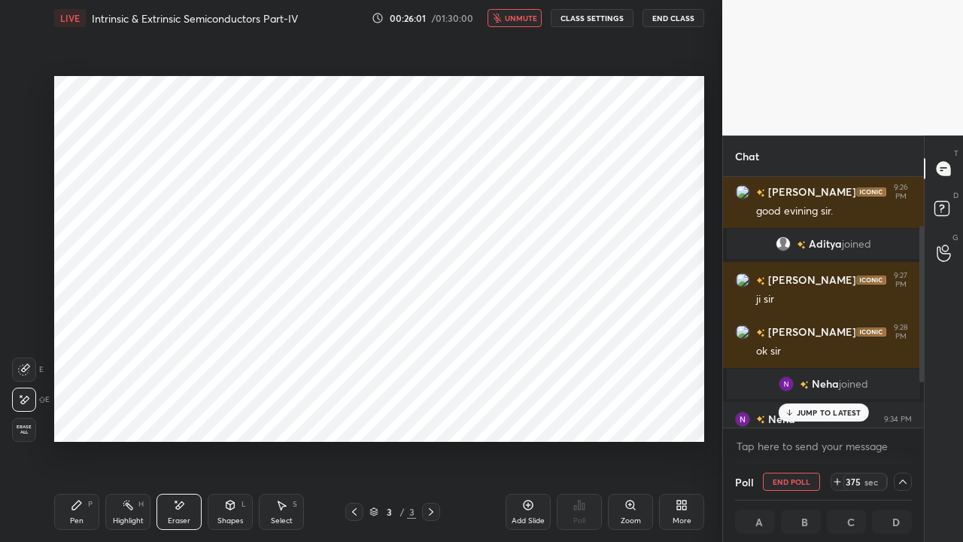
scroll to position [150, 0]
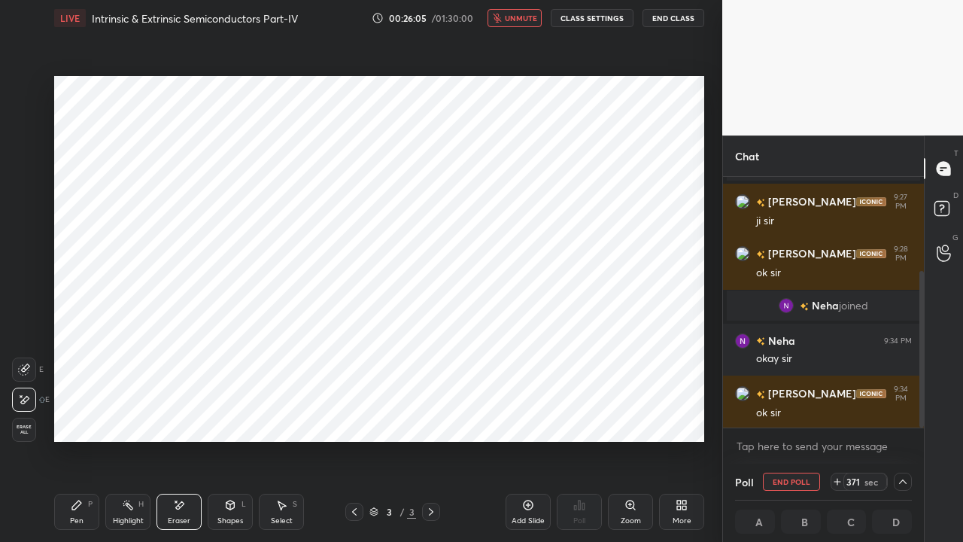
click at [72, 414] on icon at bounding box center [76, 504] width 9 height 9
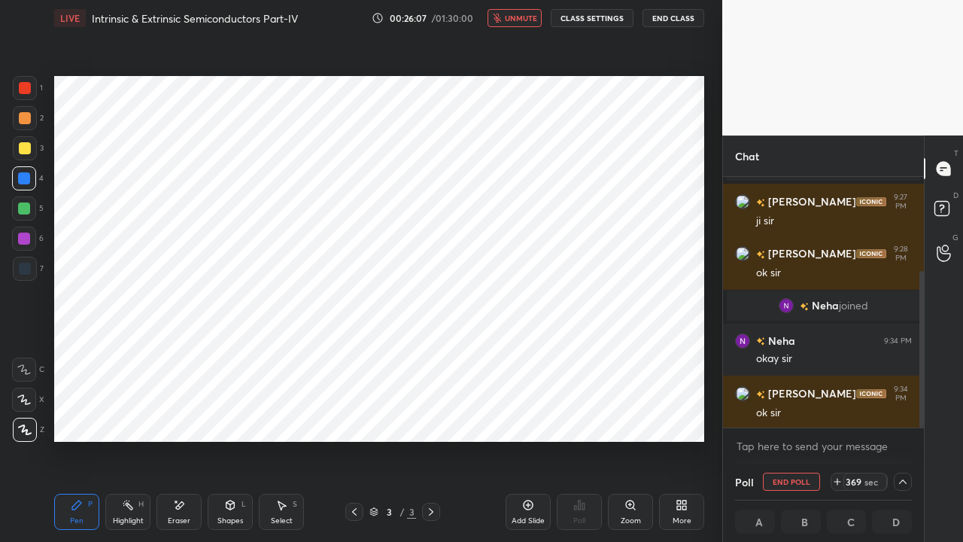
click at [19, 241] on div at bounding box center [24, 238] width 12 height 12
click at [182, 414] on div "Eraser" at bounding box center [178, 511] width 45 height 36
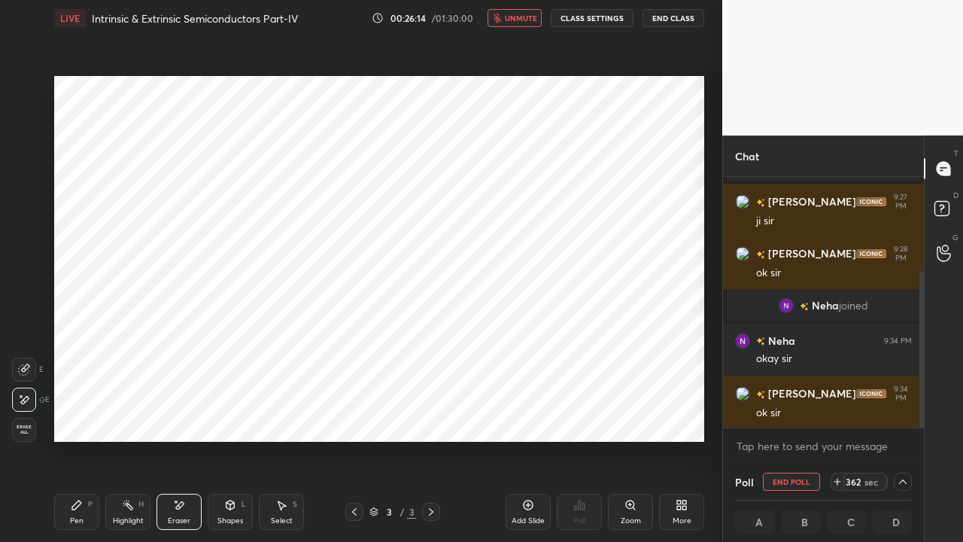
click at [842, 414] on icon at bounding box center [837, 481] width 12 height 12
click at [840, 414] on icon at bounding box center [837, 481] width 12 height 12
click at [837, 414] on icon at bounding box center [837, 481] width 0 height 6
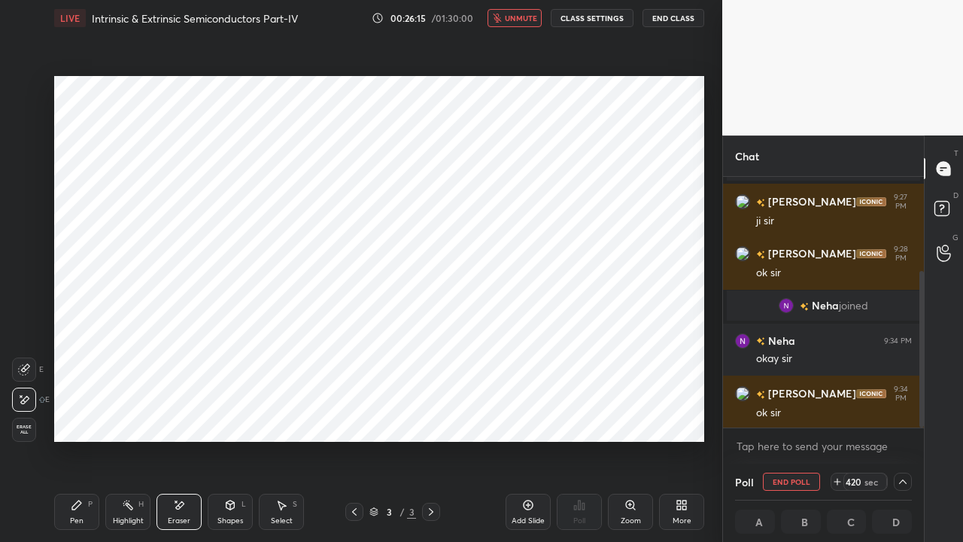
click at [839, 414] on icon at bounding box center [837, 481] width 12 height 12
click at [838, 414] on icon at bounding box center [837, 481] width 12 height 12
click at [839, 414] on icon at bounding box center [837, 481] width 12 height 12
click at [837, 414] on icon at bounding box center [837, 481] width 0 height 6
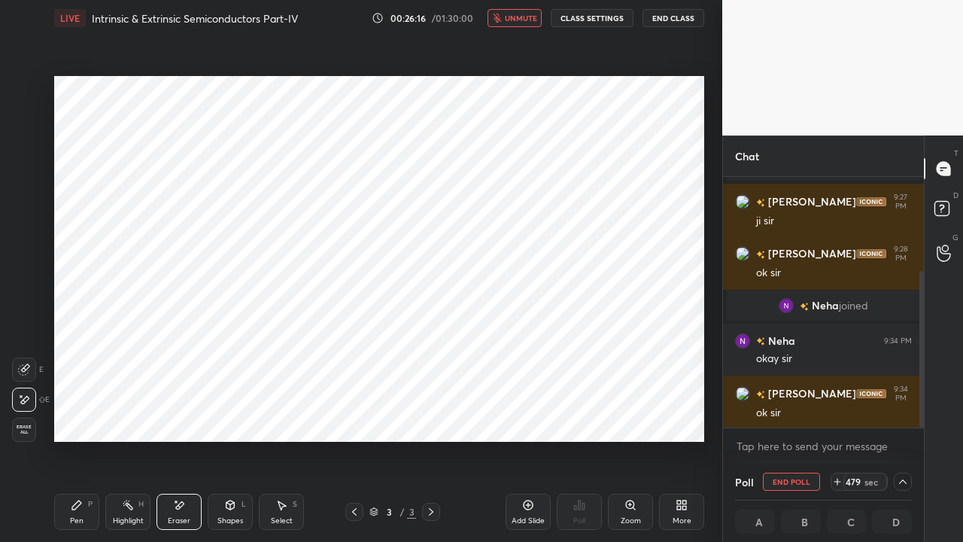
click at [837, 414] on icon at bounding box center [837, 481] width 0 height 6
click at [837, 414] on icon at bounding box center [837, 481] width 12 height 12
click at [838, 414] on icon at bounding box center [837, 481] width 12 height 12
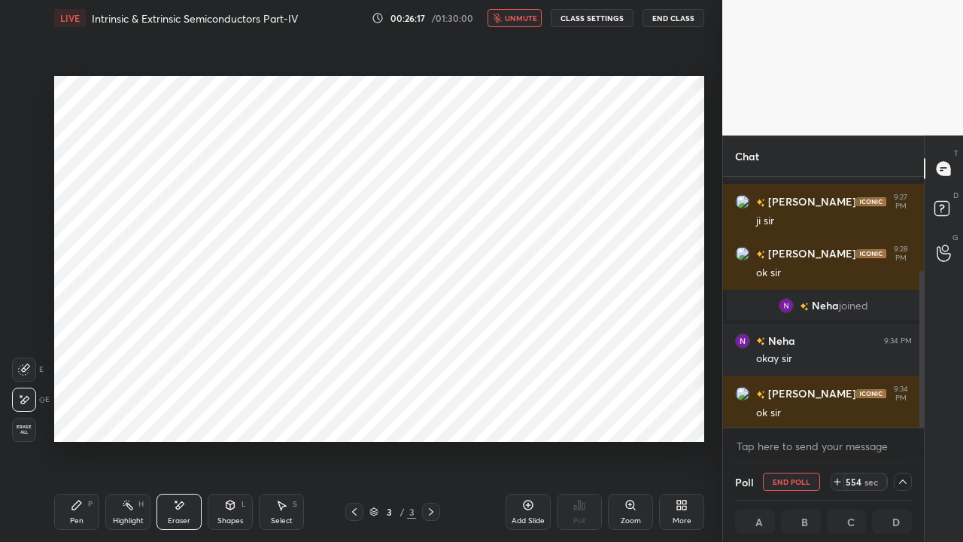
click at [838, 414] on icon at bounding box center [837, 481] width 12 height 12
click at [839, 414] on icon at bounding box center [837, 481] width 12 height 12
click at [837, 414] on icon at bounding box center [837, 481] width 0 height 6
click at [839, 414] on icon at bounding box center [837, 481] width 12 height 12
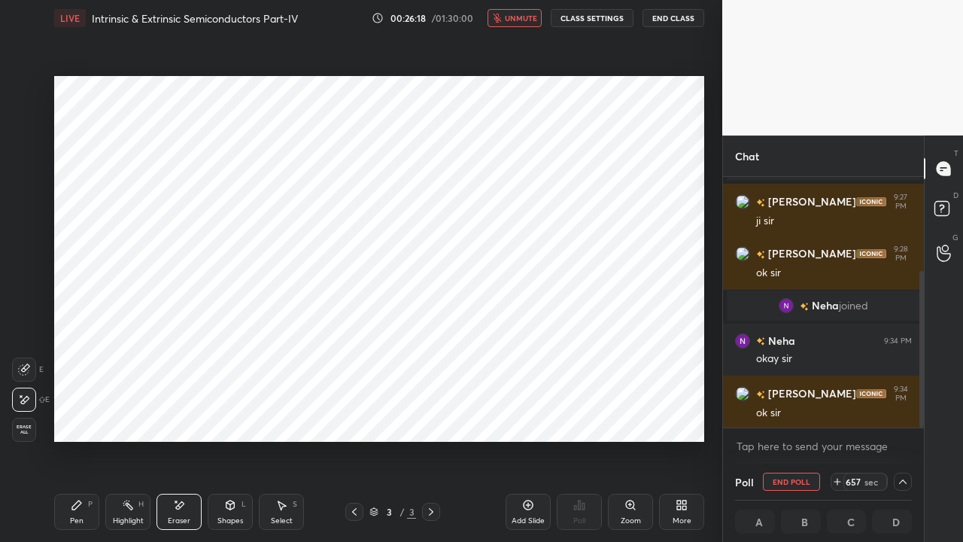
click at [839, 414] on icon at bounding box center [837, 481] width 12 height 12
click at [840, 414] on icon at bounding box center [837, 481] width 12 height 12
click at [837, 414] on icon at bounding box center [837, 481] width 0 height 6
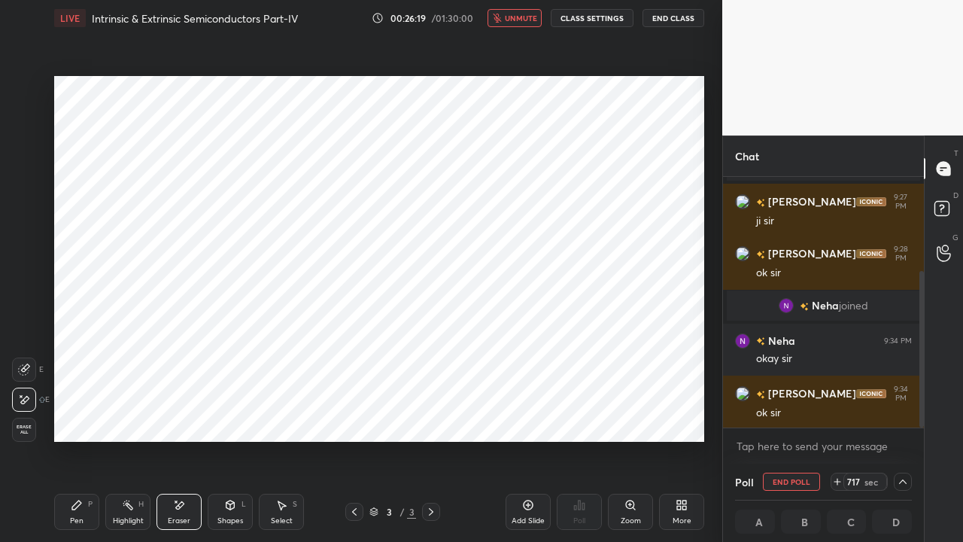
click at [838, 414] on icon at bounding box center [837, 481] width 12 height 12
click at [837, 414] on icon at bounding box center [837, 481] width 12 height 12
click at [836, 414] on icon at bounding box center [837, 481] width 12 height 12
click at [837, 414] on icon at bounding box center [837, 481] width 12 height 12
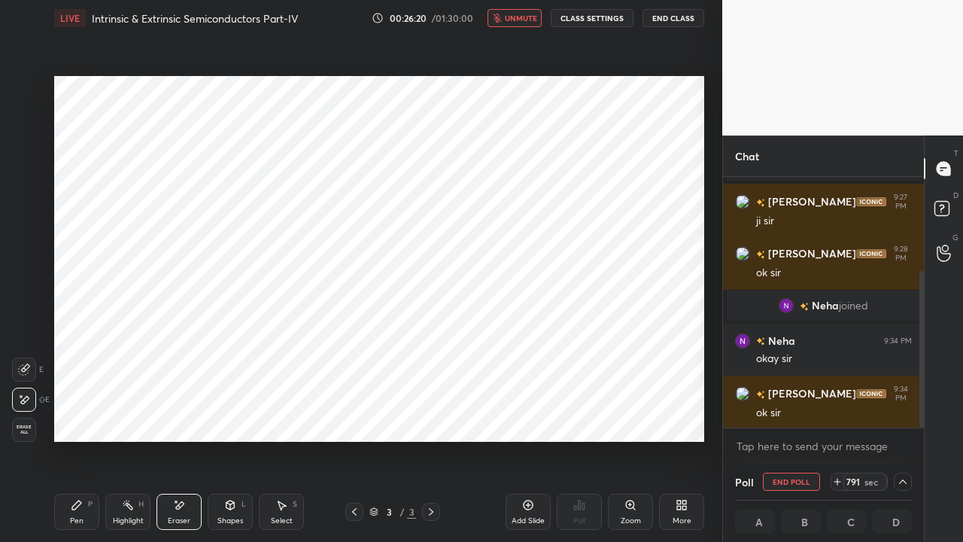
click at [837, 414] on icon at bounding box center [837, 481] width 12 height 12
click at [838, 414] on icon at bounding box center [837, 481] width 12 height 12
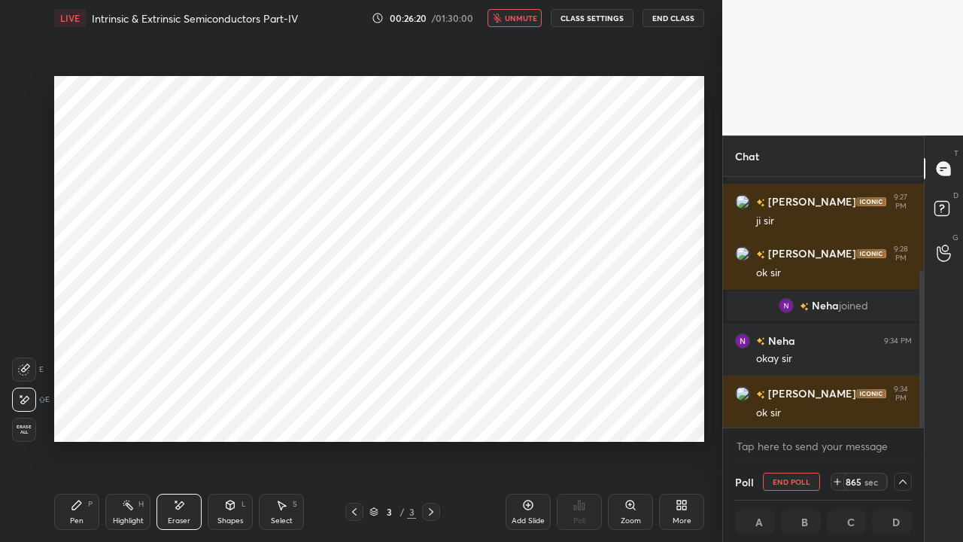
click at [838, 414] on icon at bounding box center [837, 481] width 12 height 12
click at [666, 20] on button "End Class" at bounding box center [673, 18] width 62 height 18
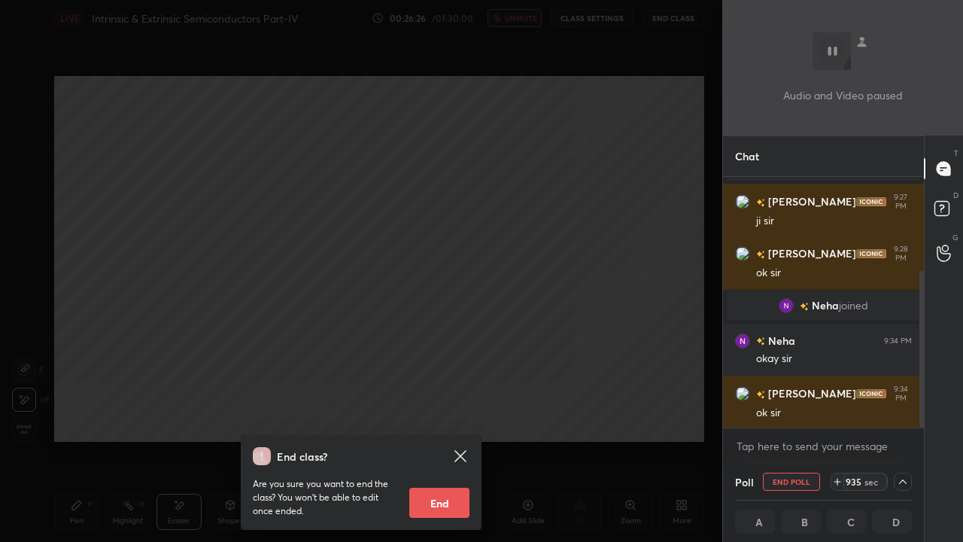
click at [840, 414] on icon at bounding box center [837, 481] width 12 height 12
click at [841, 414] on icon at bounding box center [837, 481] width 12 height 12
click at [840, 414] on icon at bounding box center [837, 481] width 12 height 12
click at [841, 414] on icon at bounding box center [837, 481] width 12 height 12
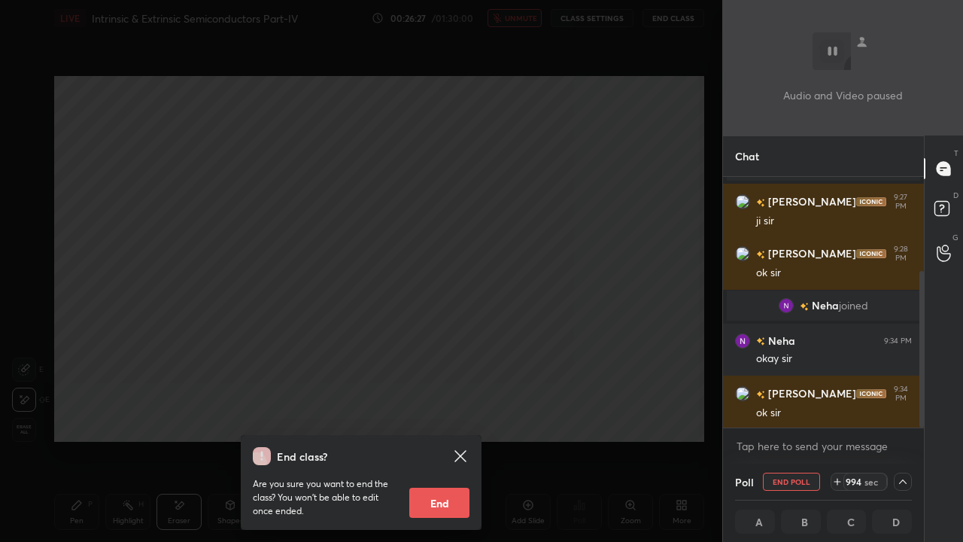
click at [844, 414] on div "994" at bounding box center [853, 481] width 18 height 12
click at [841, 414] on div "1008" at bounding box center [850, 481] width 24 height 12
click at [840, 414] on div "1038" at bounding box center [850, 481] width 24 height 12
click at [831, 414] on icon at bounding box center [831, 481] width 0 height 6
click at [835, 414] on icon at bounding box center [831, 481] width 12 height 12
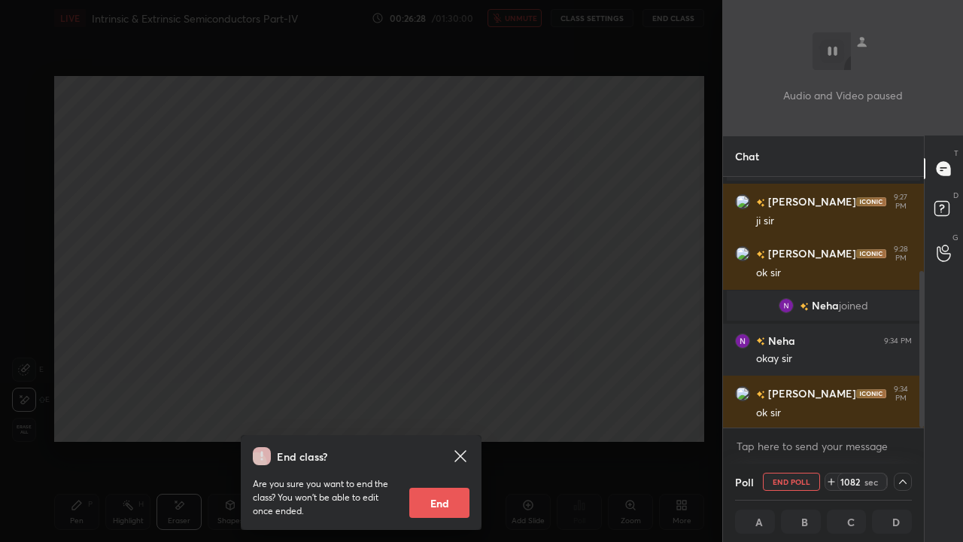
click at [831, 414] on icon at bounding box center [831, 481] width 0 height 6
click at [835, 414] on icon at bounding box center [831, 481] width 12 height 12
click at [833, 414] on icon at bounding box center [831, 481] width 6 height 0
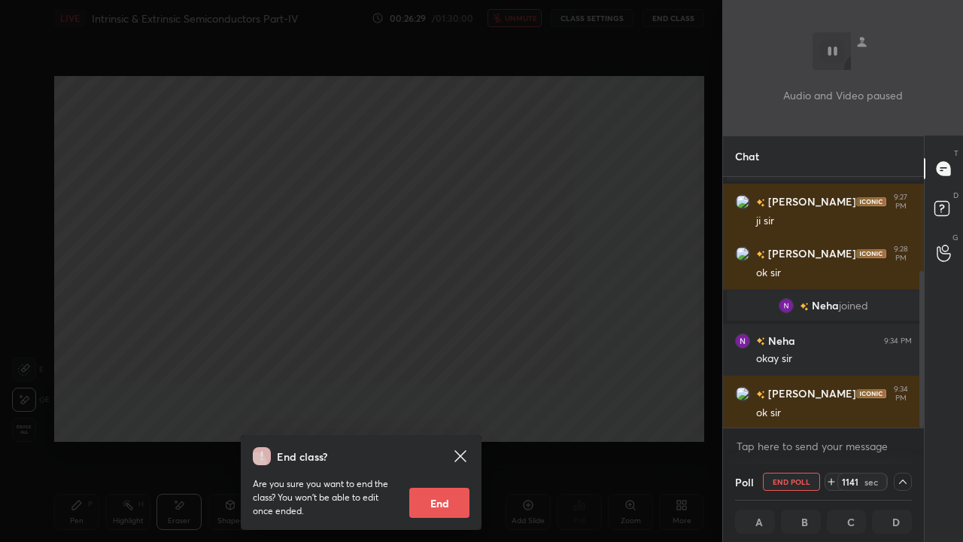
click at [831, 414] on icon at bounding box center [831, 481] width 12 height 12
click at [831, 414] on icon at bounding box center [831, 481] width 6 height 0
click at [830, 414] on icon at bounding box center [831, 481] width 12 height 12
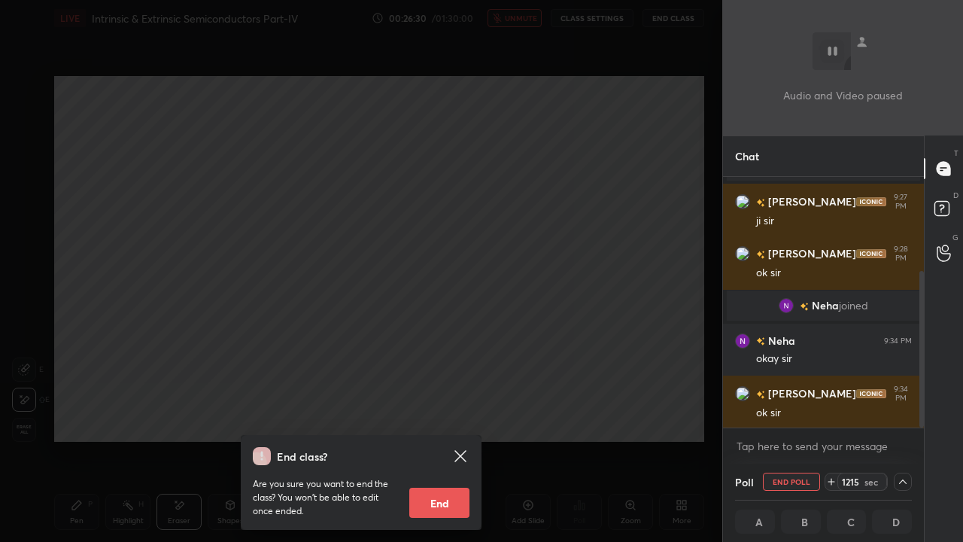
click at [830, 414] on icon at bounding box center [831, 481] width 12 height 12
click at [831, 414] on icon at bounding box center [831, 481] width 12 height 12
click at [832, 414] on icon at bounding box center [831, 481] width 12 height 12
click at [833, 414] on icon at bounding box center [831, 481] width 12 height 12
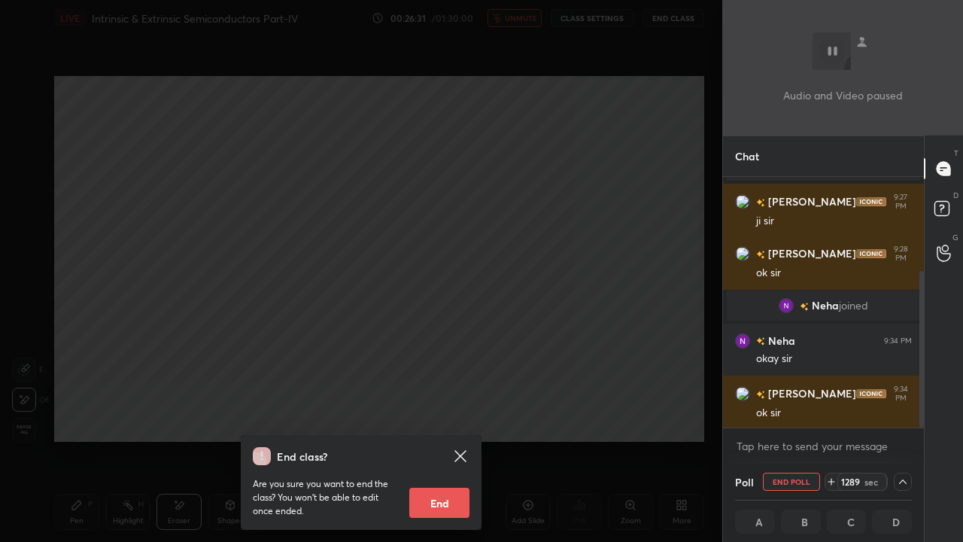
click at [833, 414] on icon at bounding box center [831, 481] width 12 height 12
click at [832, 414] on icon at bounding box center [831, 481] width 12 height 12
click at [832, 414] on icon at bounding box center [831, 481] width 6 height 0
click at [833, 414] on icon at bounding box center [831, 481] width 6 height 0
click at [832, 414] on icon at bounding box center [831, 481] width 12 height 12
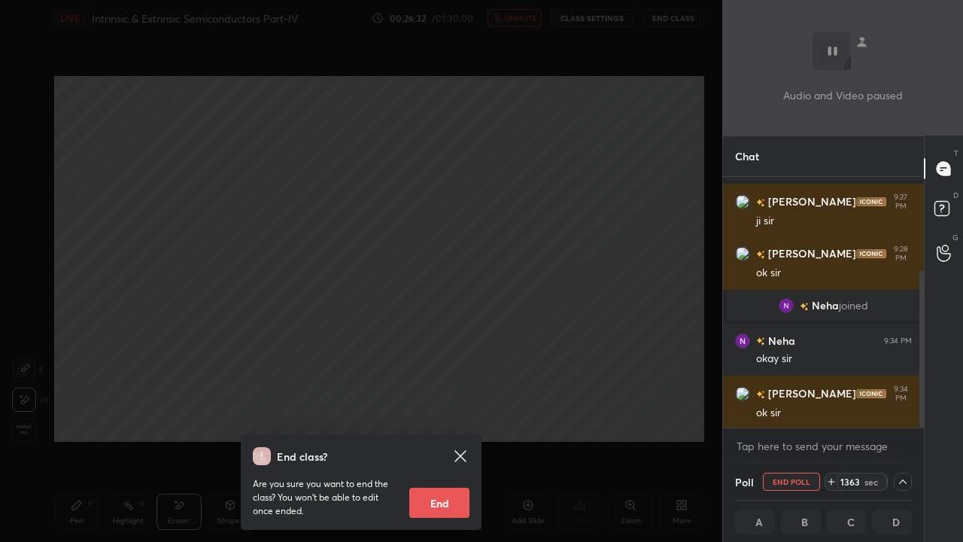
click at [833, 414] on icon at bounding box center [831, 481] width 12 height 12
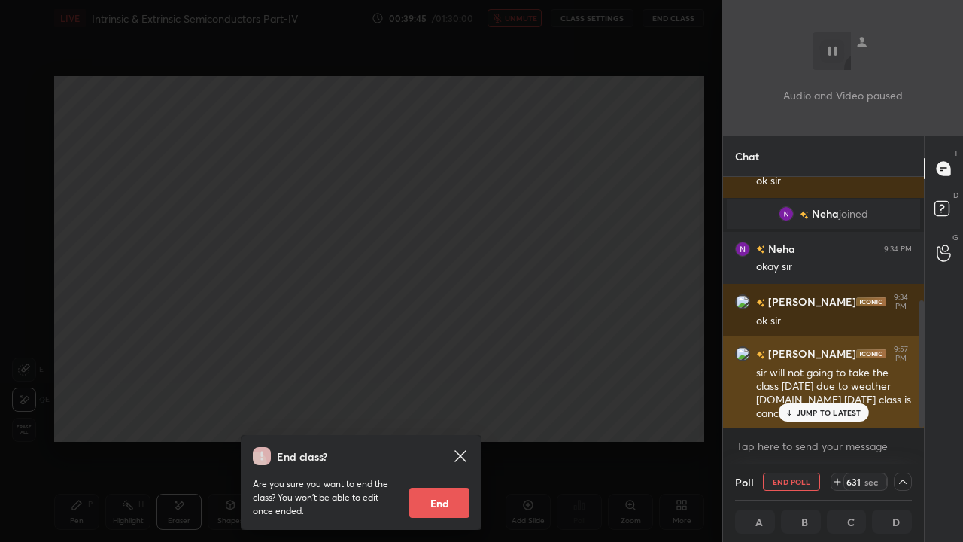
click at [801, 408] on p "JUMP TO LATEST" at bounding box center [829, 412] width 65 height 9
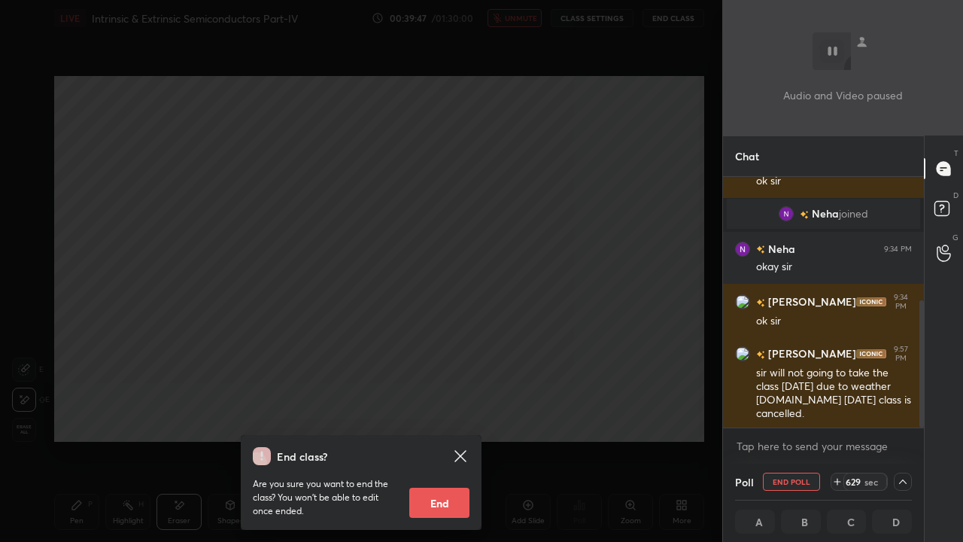
click at [784, 414] on button "End Poll" at bounding box center [791, 481] width 57 height 18
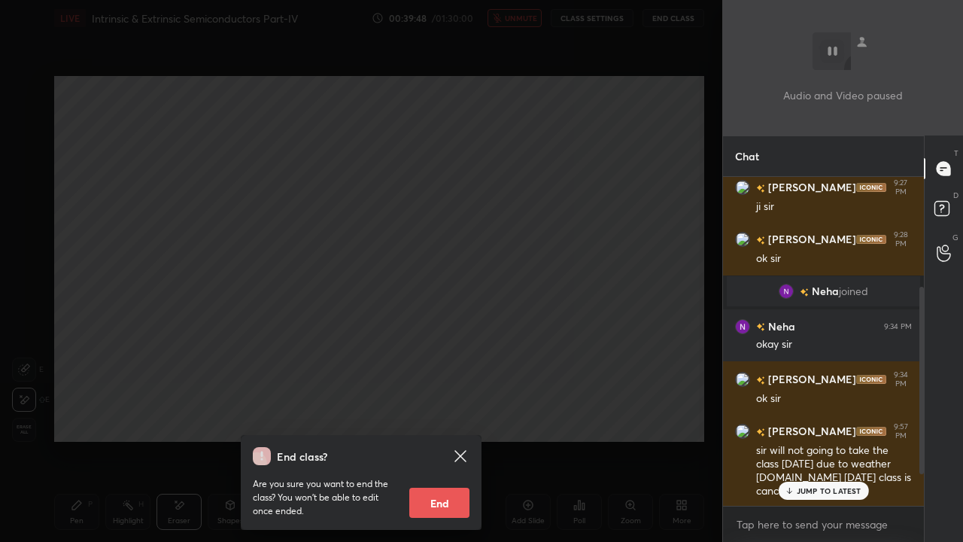
scroll to position [5, 5]
click at [808, 414] on p "JUMP TO LATEST" at bounding box center [829, 490] width 65 height 9
click at [787, 414] on textarea at bounding box center [823, 524] width 177 height 24
type textarea "x"
type textarea "c"
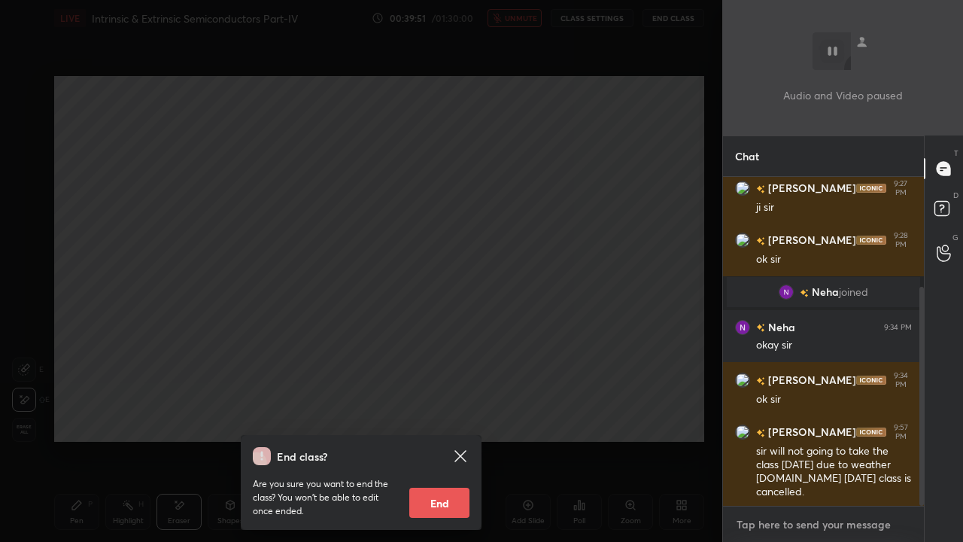
type textarea "x"
type textarea "ca"
type textarea "x"
type textarea "can"
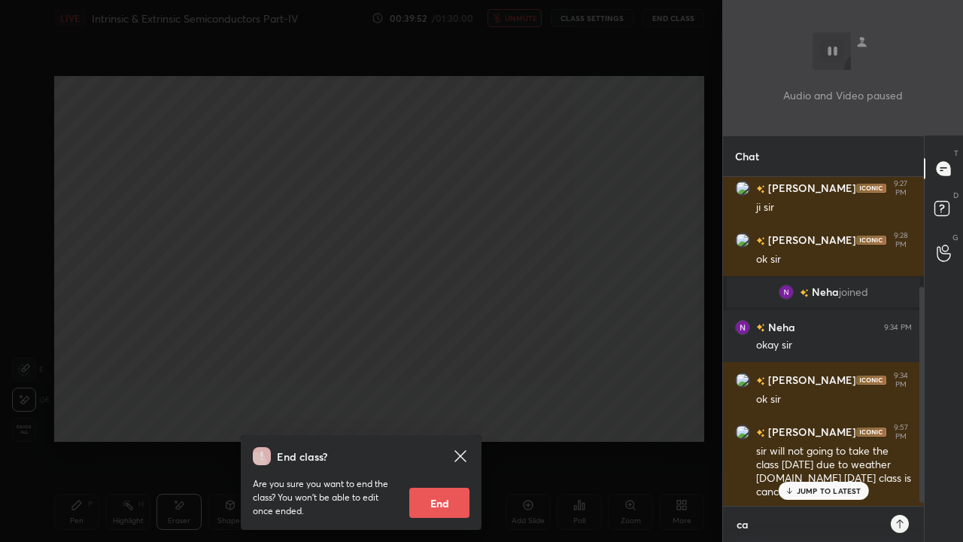
type textarea "x"
type textarea "canc"
type textarea "x"
type textarea "canc"
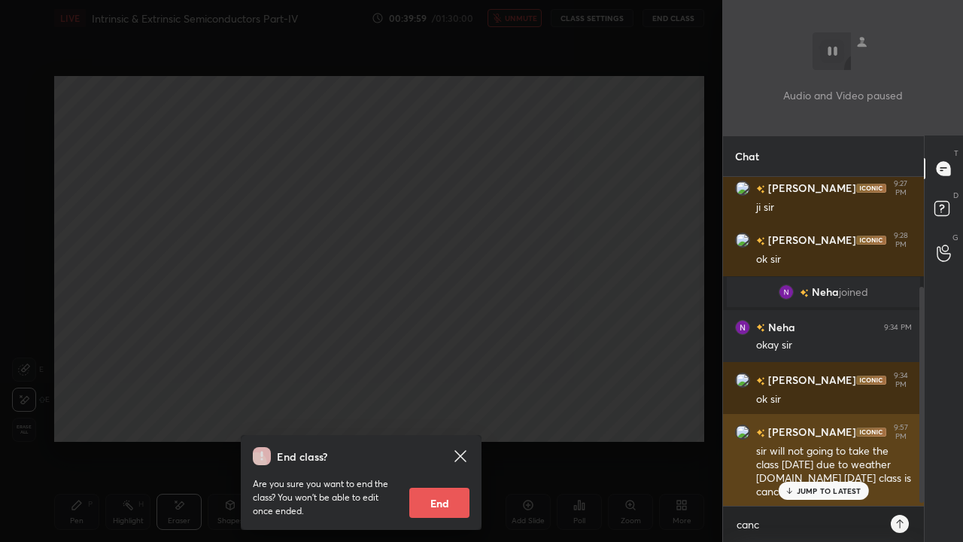
click at [810, 414] on p "JUMP TO LATEST" at bounding box center [829, 490] width 65 height 9
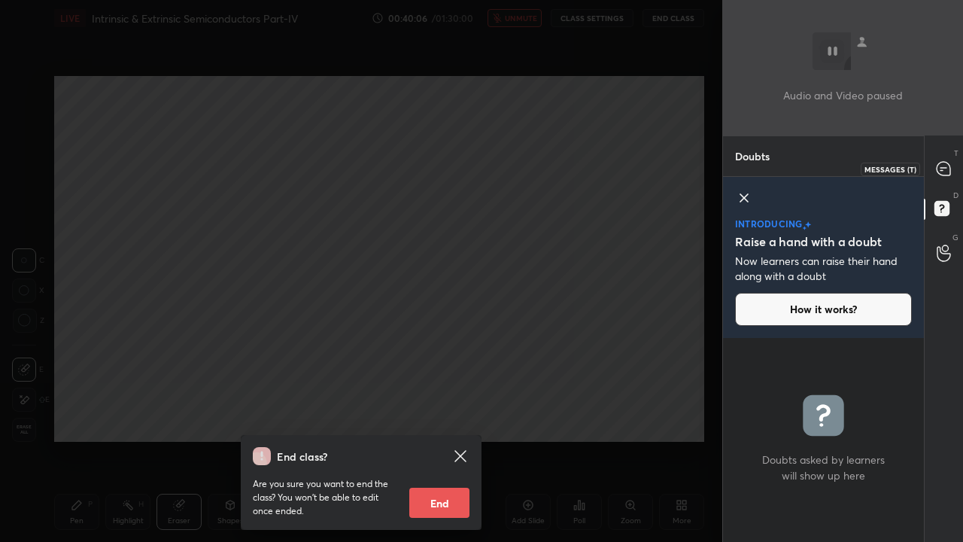
click at [942, 168] on icon at bounding box center [943, 169] width 14 height 14
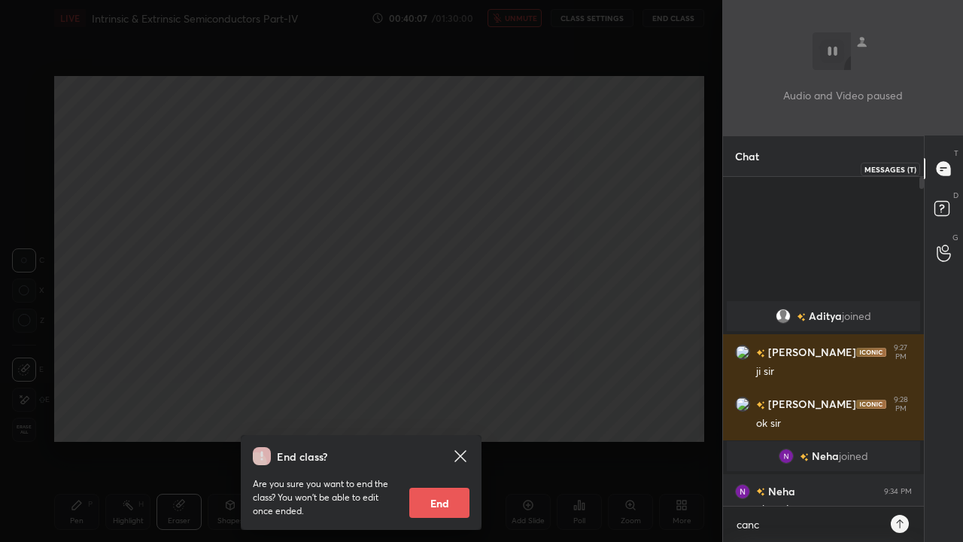
scroll to position [324, 196]
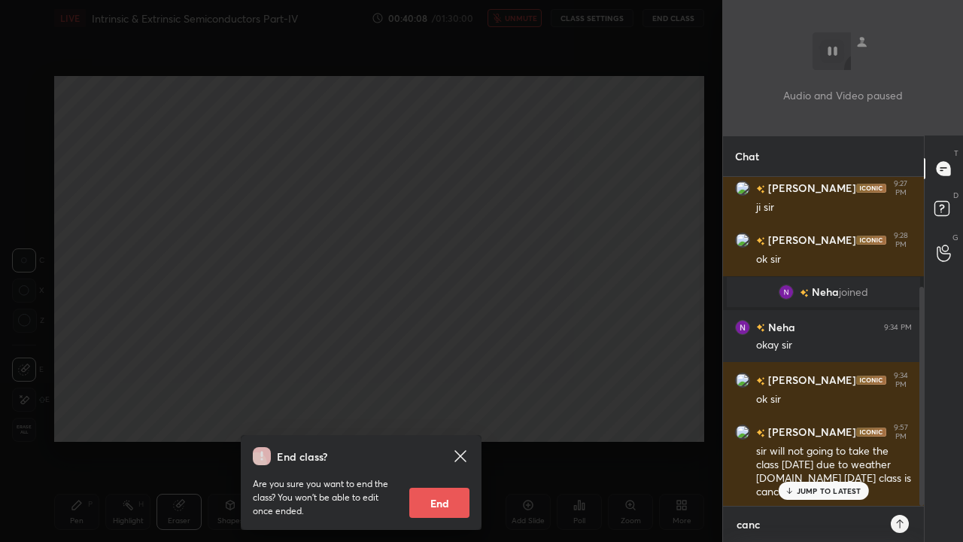
click at [776, 414] on textarea "canc" at bounding box center [808, 524] width 147 height 24
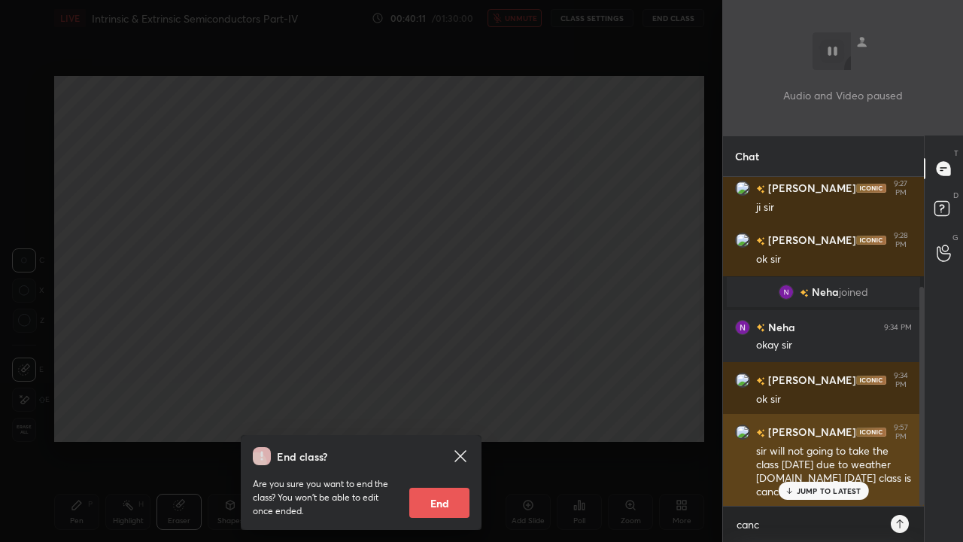
click at [797, 414] on p "JUMP TO LATEST" at bounding box center [829, 490] width 65 height 9
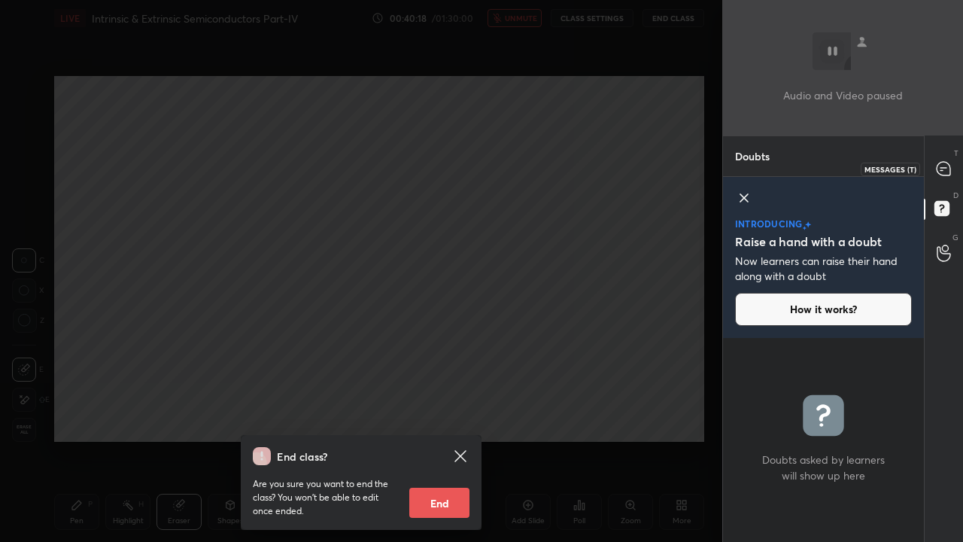
click at [942, 171] on icon at bounding box center [943, 169] width 14 height 14
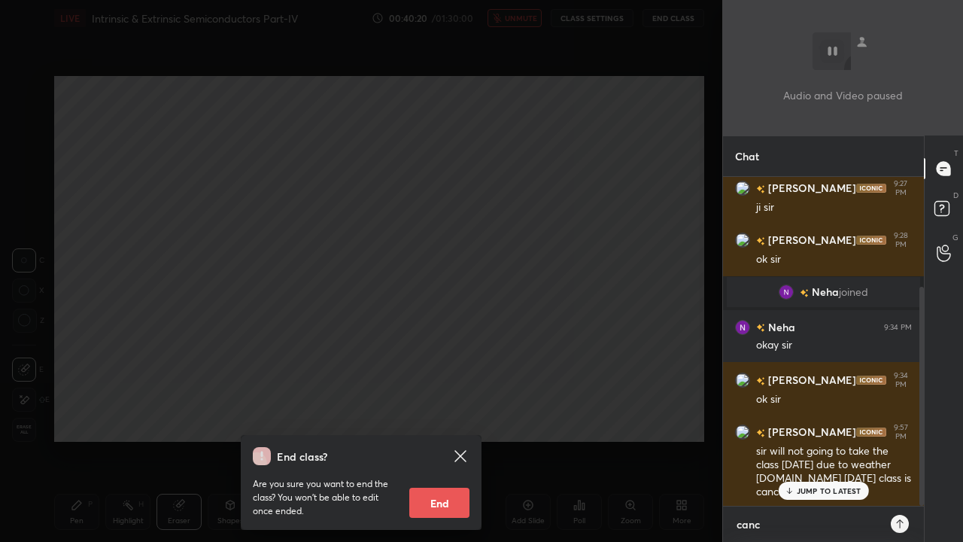
click at [770, 414] on textarea "canc" at bounding box center [808, 524] width 147 height 24
type textarea "x"
type textarea "cance"
type textarea "x"
type textarea "cancel"
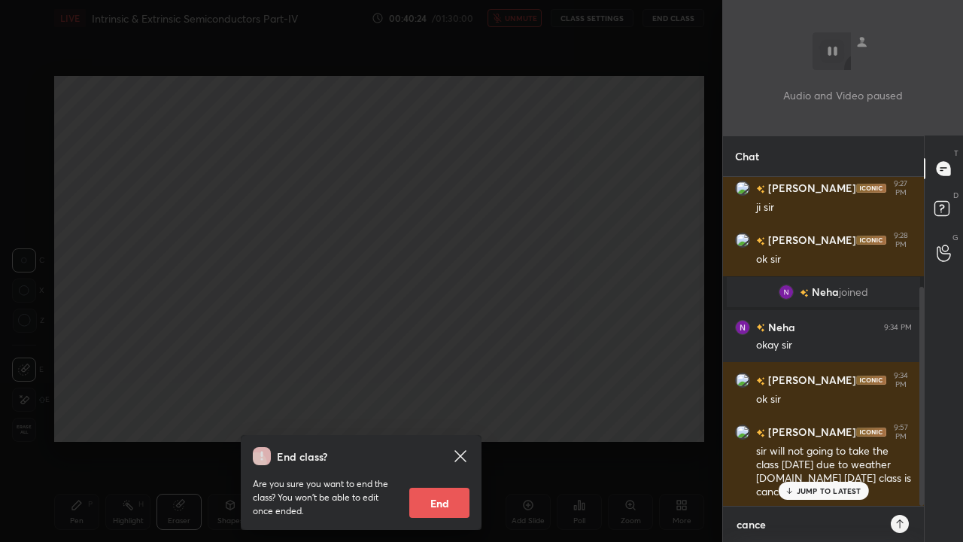
type textarea "x"
type textarea "cancell"
type textarea "x"
type textarea "cancelle"
type textarea "x"
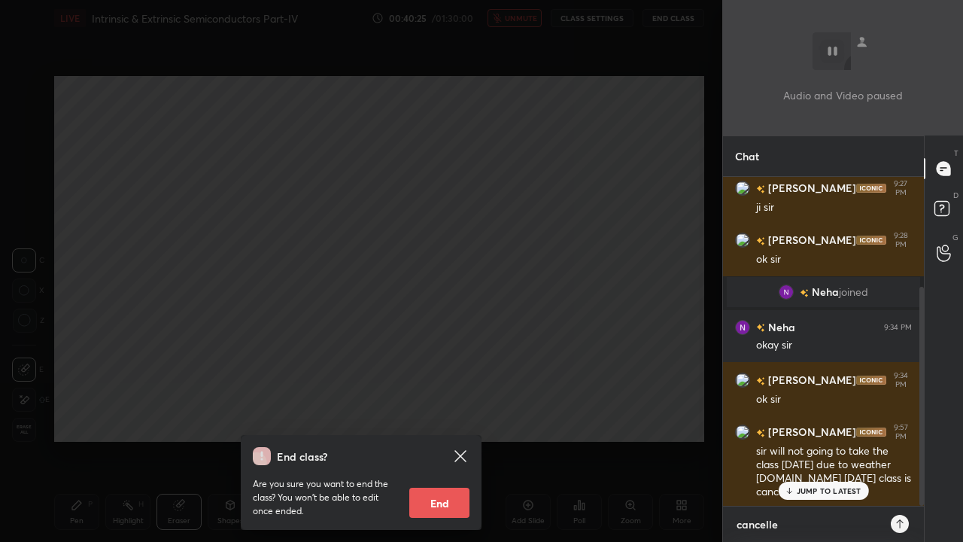
type textarea "cancelled"
type textarea "x"
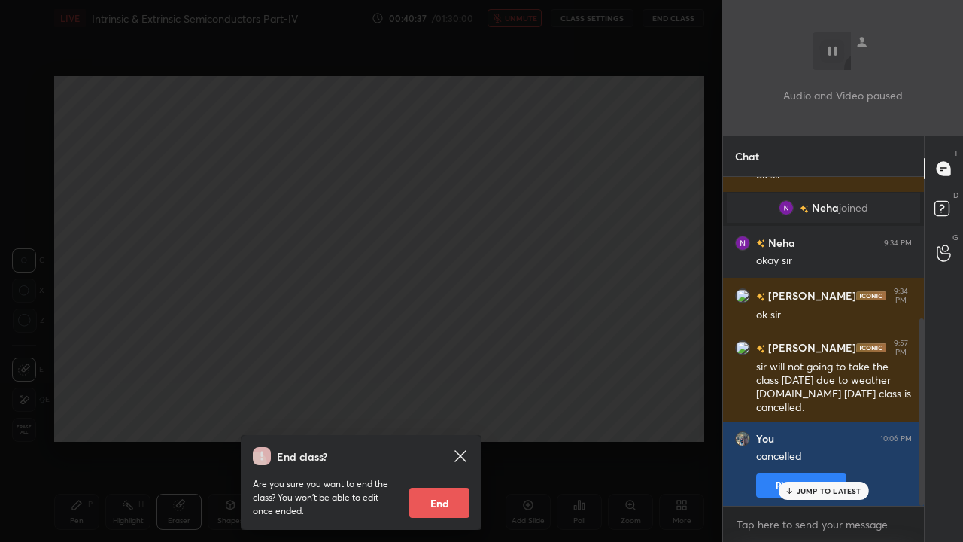
click at [357, 241] on div "End class? Are you sure you want to end the class? You won’t be able to edit on…" at bounding box center [361, 271] width 722 height 542
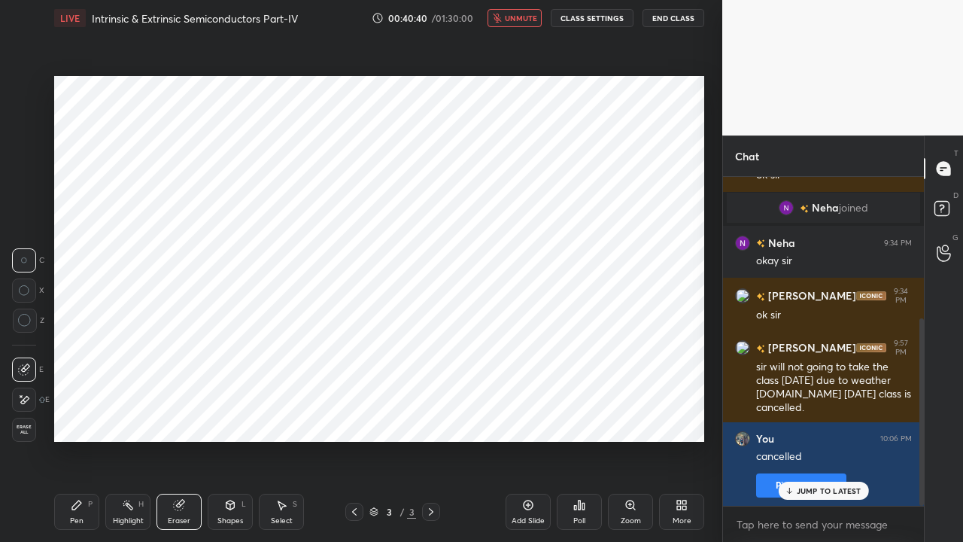
click at [74, 414] on div "Pen" at bounding box center [77, 521] width 14 height 8
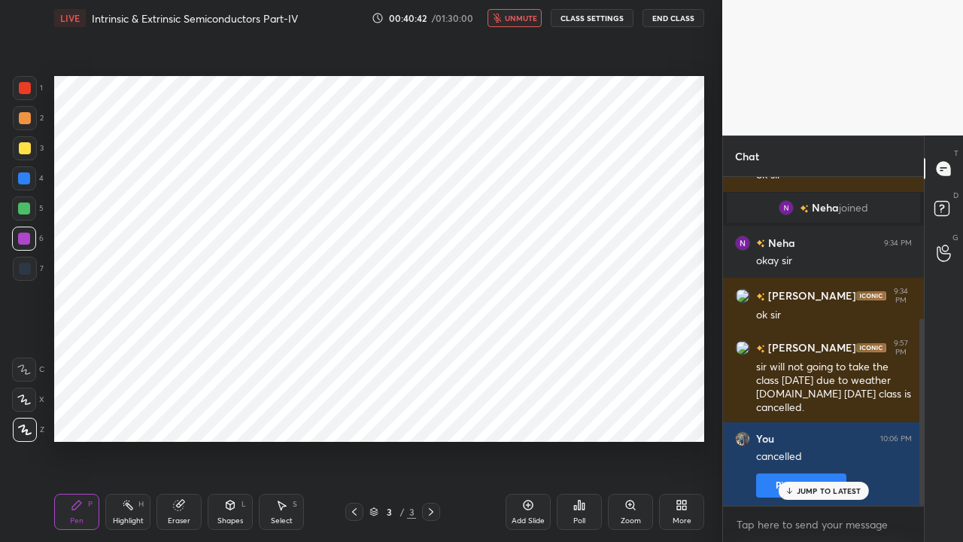
click at [233, 414] on div "Shapes" at bounding box center [230, 521] width 26 height 8
click at [136, 414] on div "Highlight H" at bounding box center [127, 511] width 45 height 36
click at [183, 414] on icon at bounding box center [179, 505] width 12 height 12
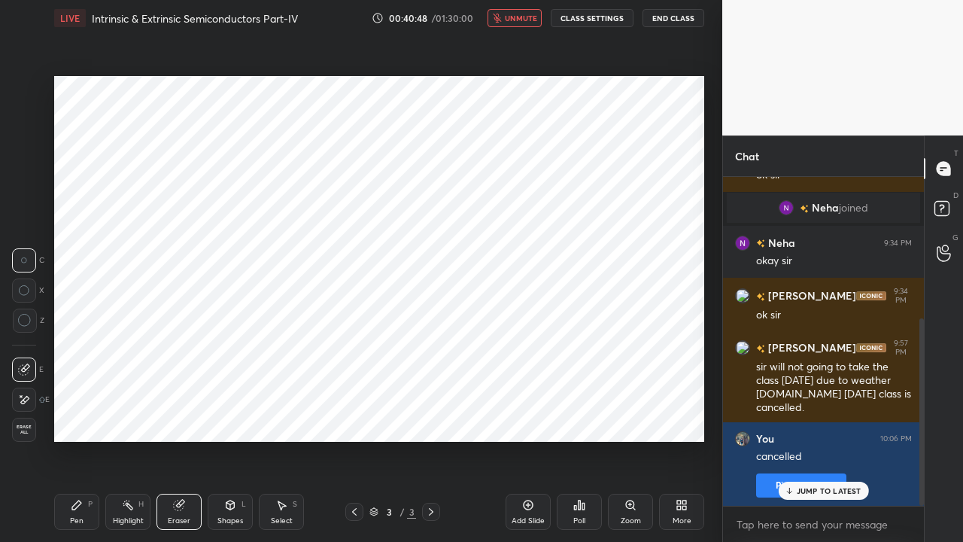
click at [33, 396] on div at bounding box center [24, 399] width 24 height 24
click at [78, 414] on div "Pen P" at bounding box center [76, 511] width 45 height 36
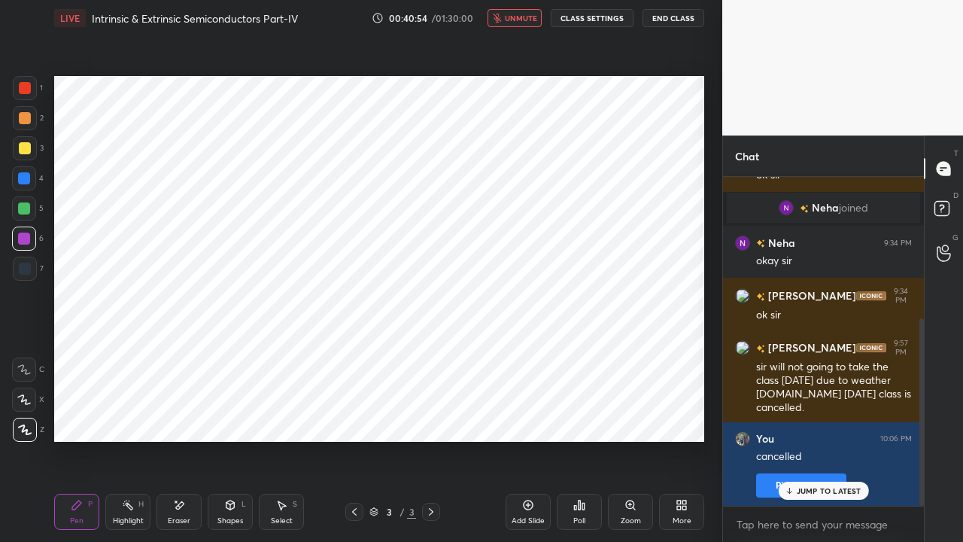
click at [663, 17] on button "End Class" at bounding box center [673, 18] width 62 height 18
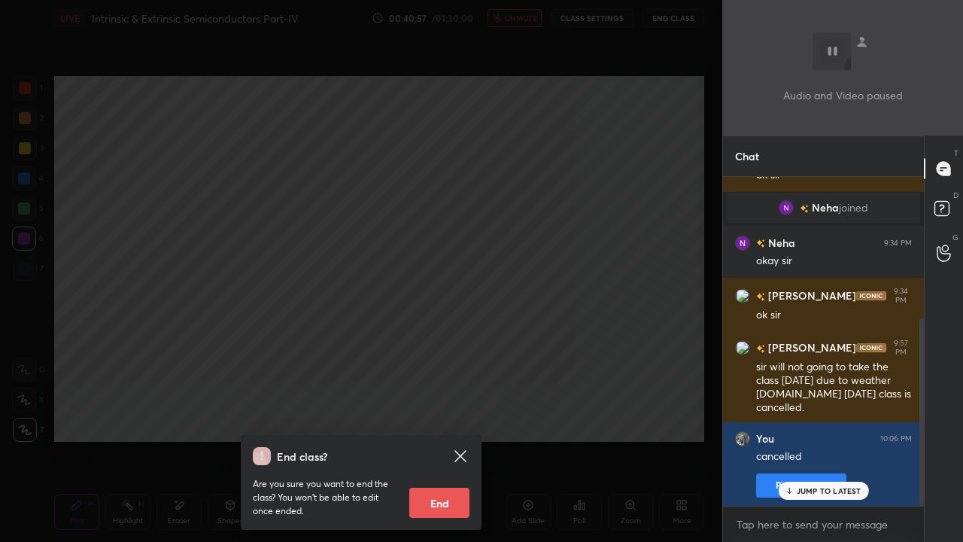
click at [463, 414] on icon at bounding box center [460, 456] width 18 height 18
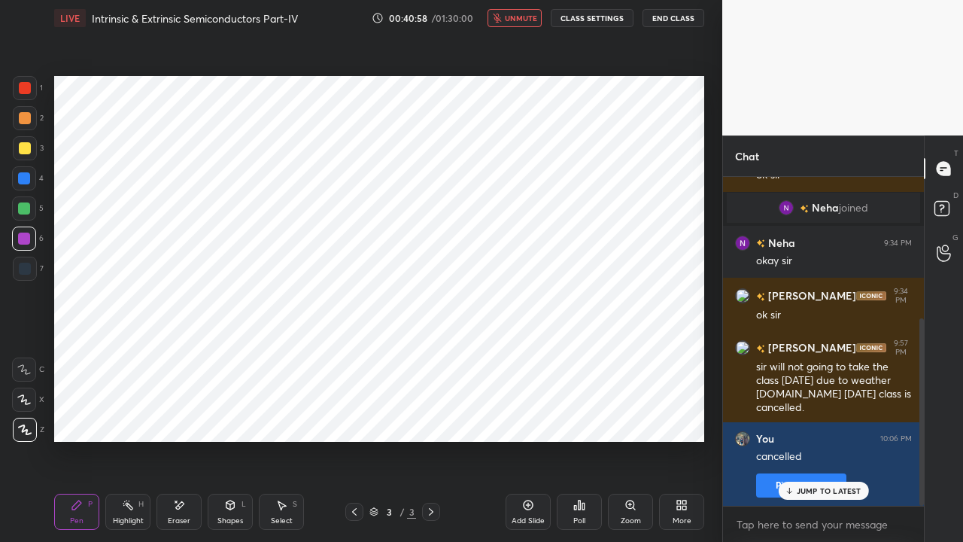
click at [581, 414] on div "Poll" at bounding box center [579, 511] width 45 height 36
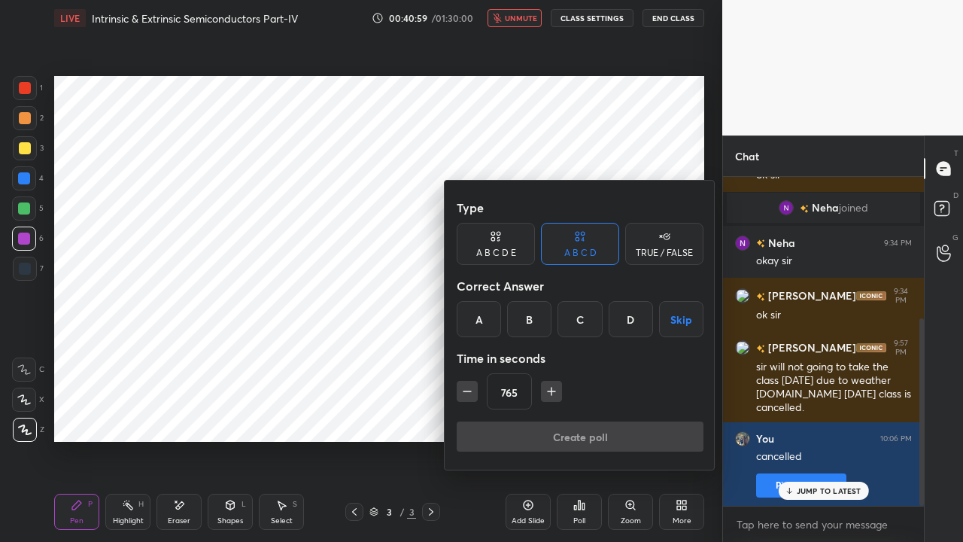
click at [669, 322] on button "Skip" at bounding box center [681, 319] width 44 height 36
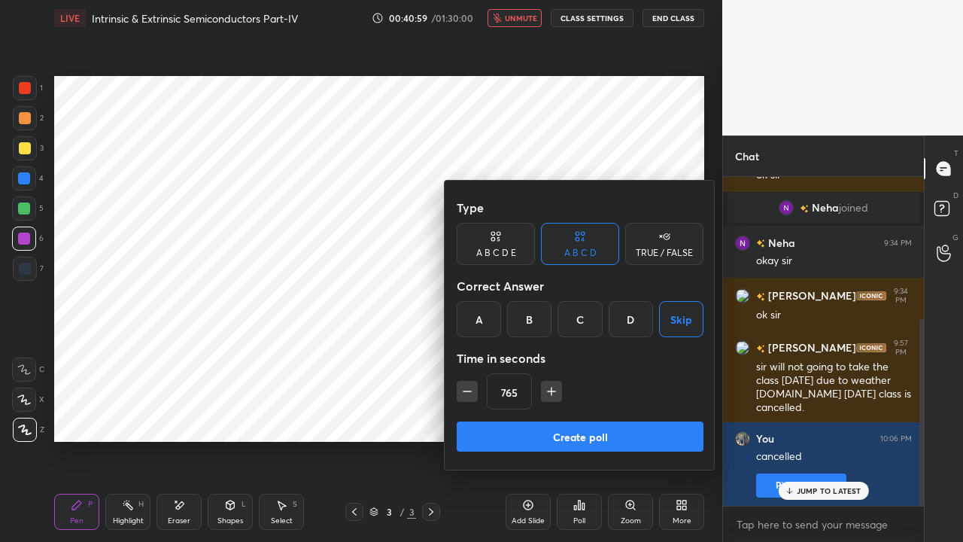
click at [608, 414] on button "Create poll" at bounding box center [580, 436] width 247 height 30
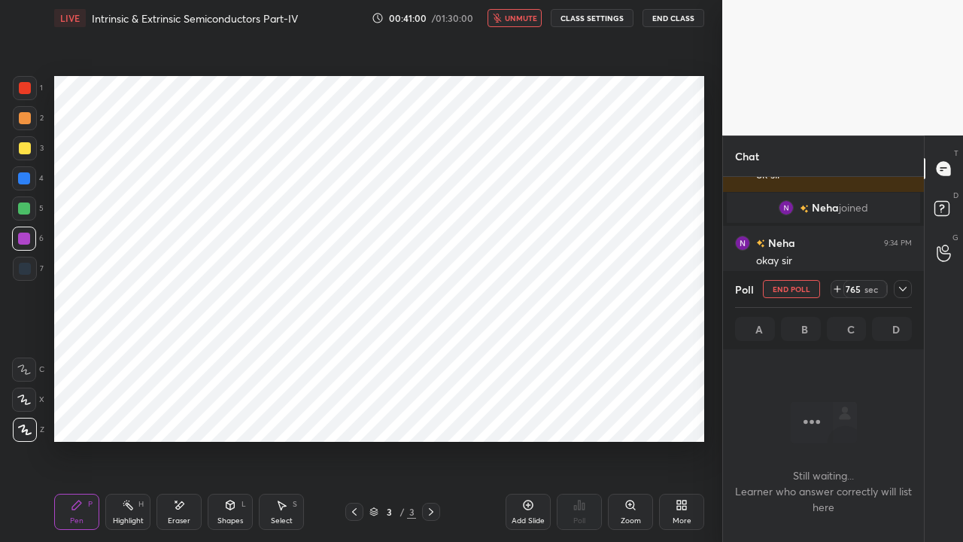
scroll to position [120, 196]
click at [662, 22] on button "End Class" at bounding box center [673, 18] width 62 height 18
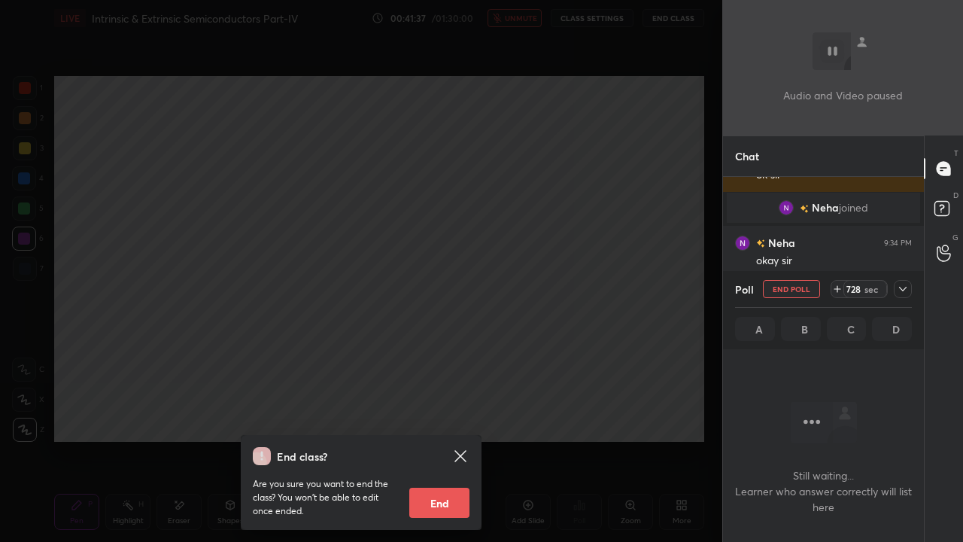
click at [901, 290] on icon at bounding box center [903, 289] width 12 height 12
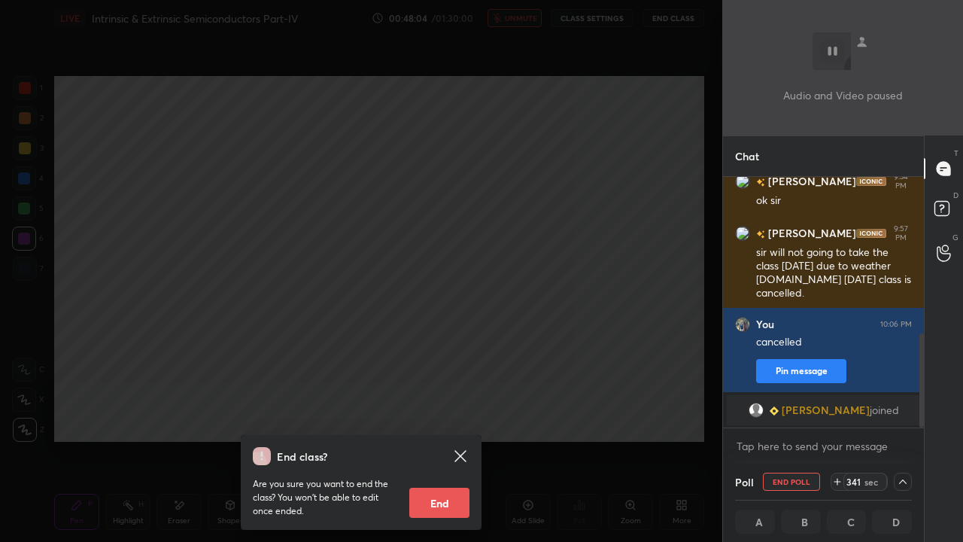
scroll to position [415, 0]
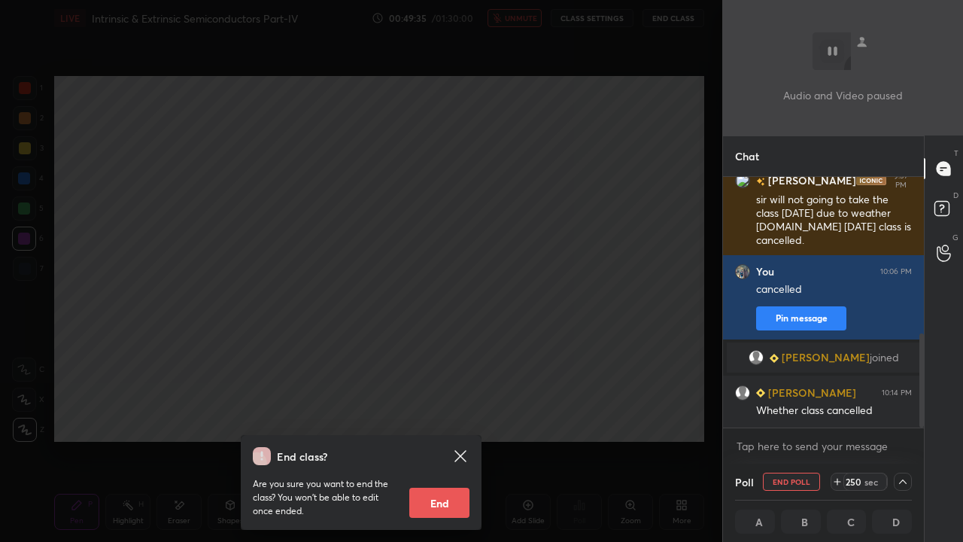
click at [839, 414] on icon at bounding box center [837, 481] width 12 height 12
click at [838, 414] on icon at bounding box center [837, 481] width 12 height 12
click at [839, 414] on icon at bounding box center [837, 481] width 6 height 0
click at [838, 414] on icon at bounding box center [837, 481] width 12 height 12
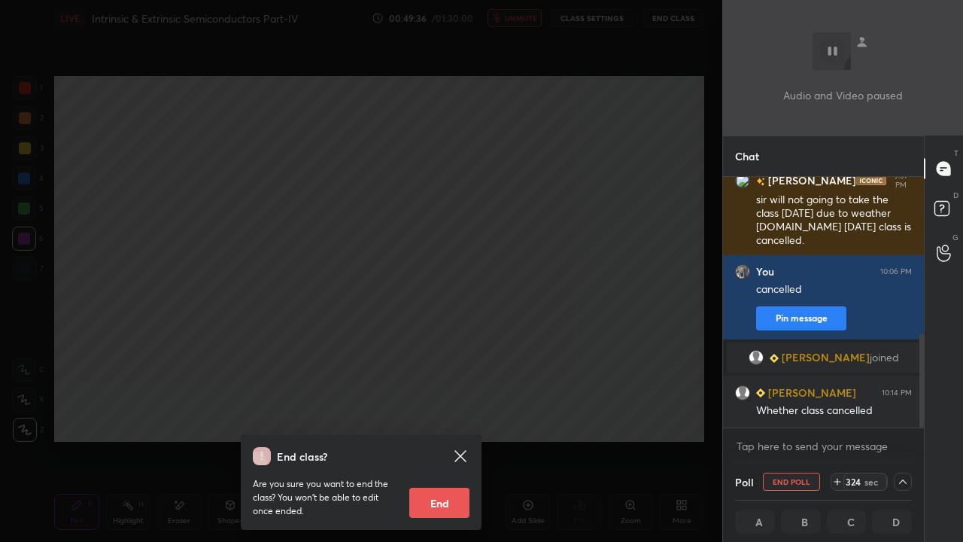
click at [838, 414] on icon at bounding box center [837, 481] width 12 height 12
click at [839, 414] on icon at bounding box center [837, 481] width 6 height 0
click at [839, 414] on icon at bounding box center [837, 481] width 12 height 12
click at [837, 414] on icon at bounding box center [837, 481] width 0 height 6
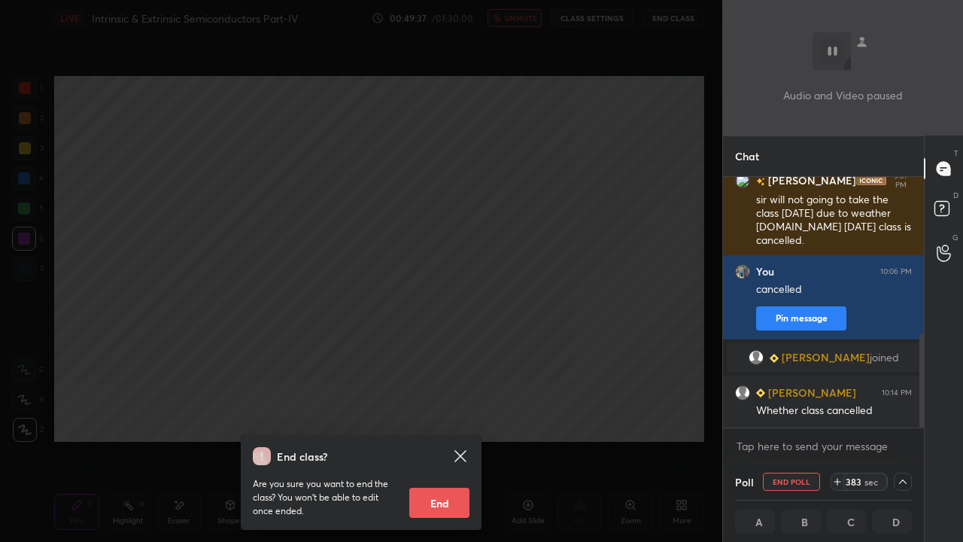
click at [837, 414] on icon at bounding box center [837, 481] width 0 height 6
click at [840, 414] on icon at bounding box center [837, 481] width 12 height 12
click at [839, 414] on icon at bounding box center [837, 481] width 6 height 0
click at [837, 414] on icon at bounding box center [837, 481] width 0 height 6
click at [838, 414] on icon at bounding box center [837, 481] width 12 height 12
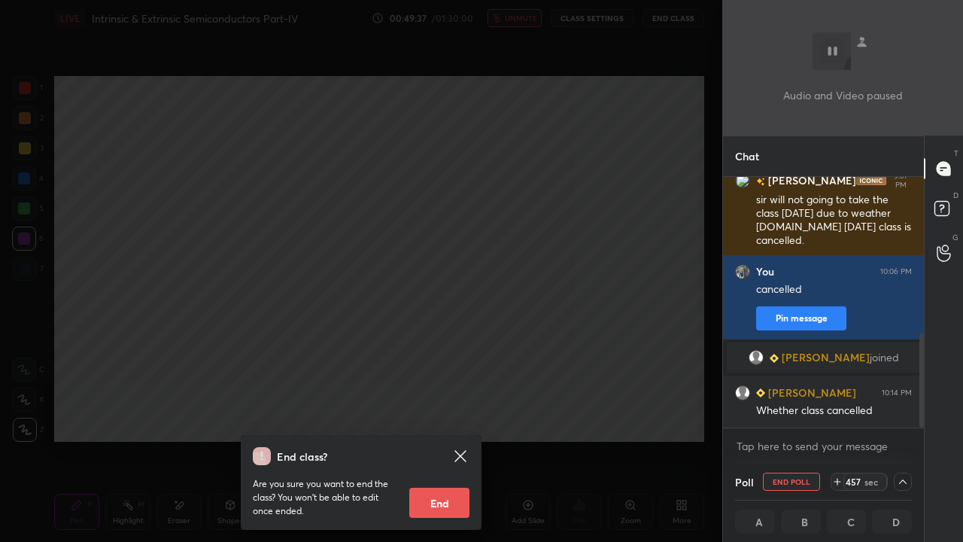
click at [838, 414] on icon at bounding box center [837, 481] width 12 height 12
click at [839, 414] on icon at bounding box center [837, 481] width 12 height 12
click at [838, 414] on icon at bounding box center [837, 481] width 12 height 12
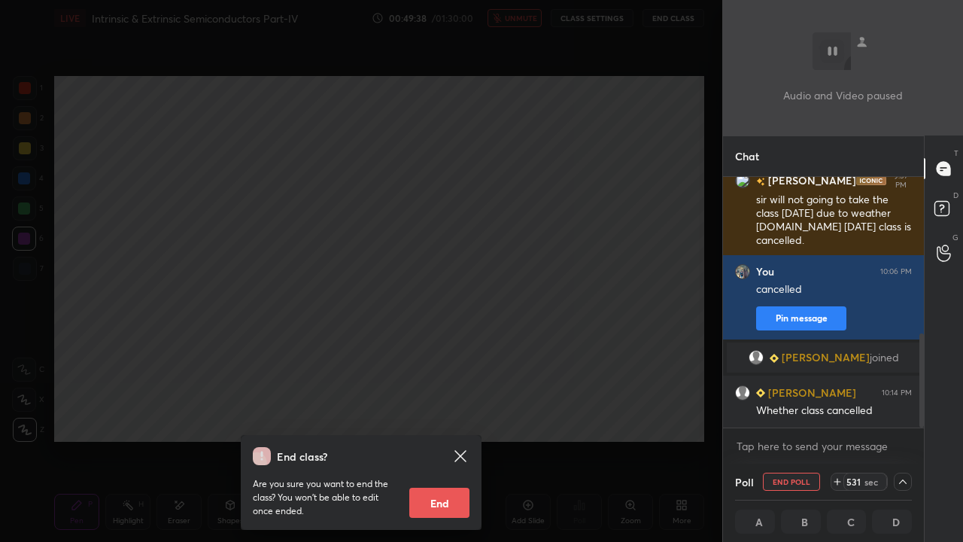
click at [838, 414] on icon at bounding box center [837, 481] width 12 height 12
click at [839, 414] on icon at bounding box center [837, 481] width 12 height 12
click at [837, 414] on icon at bounding box center [837, 481] width 0 height 6
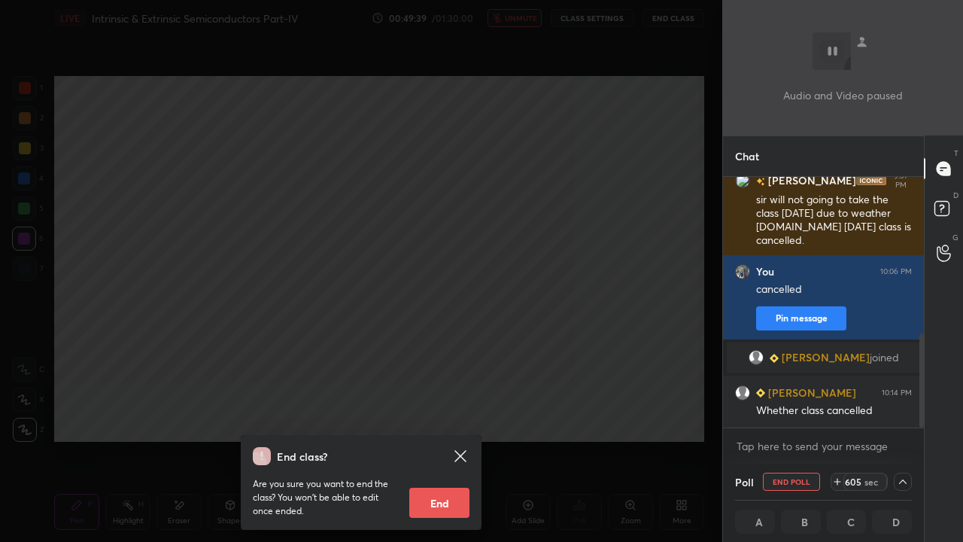
click at [840, 414] on icon at bounding box center [837, 481] width 12 height 12
click at [841, 414] on icon at bounding box center [837, 481] width 12 height 12
click at [840, 414] on icon at bounding box center [837, 481] width 12 height 12
click at [841, 414] on icon at bounding box center [837, 481] width 12 height 12
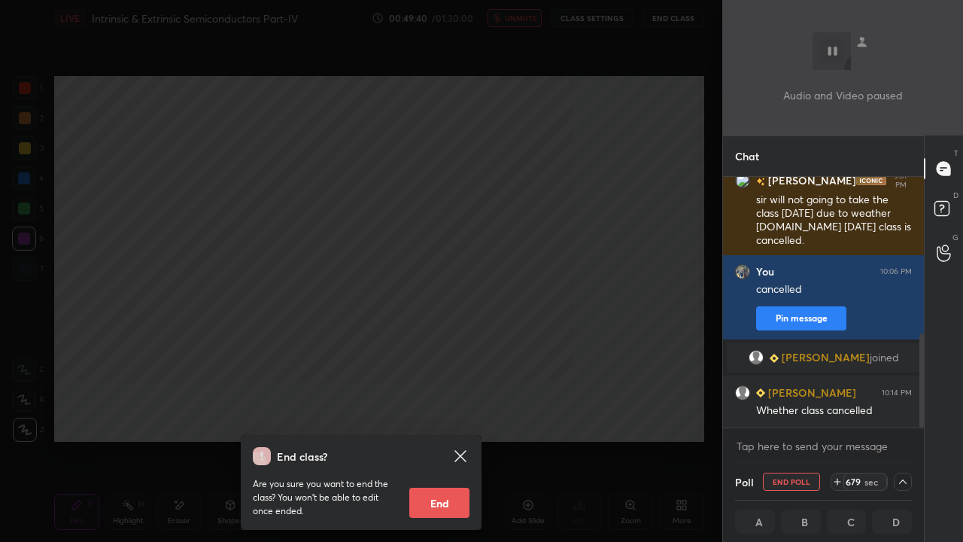
click at [841, 414] on icon at bounding box center [837, 481] width 12 height 12
click at [842, 414] on icon at bounding box center [837, 481] width 12 height 12
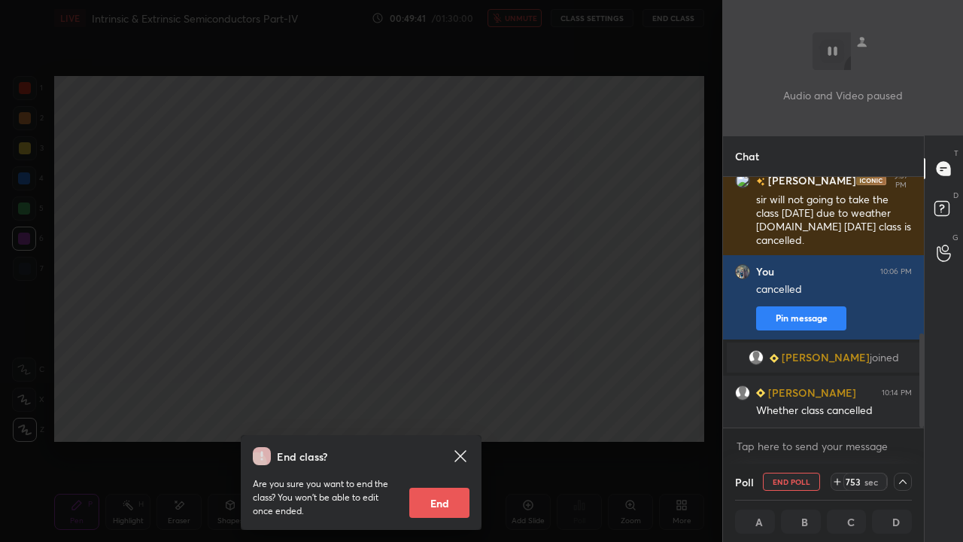
click at [842, 414] on icon at bounding box center [837, 481] width 12 height 12
click at [843, 414] on icon at bounding box center [837, 481] width 12 height 12
click at [841, 414] on icon at bounding box center [837, 481] width 12 height 12
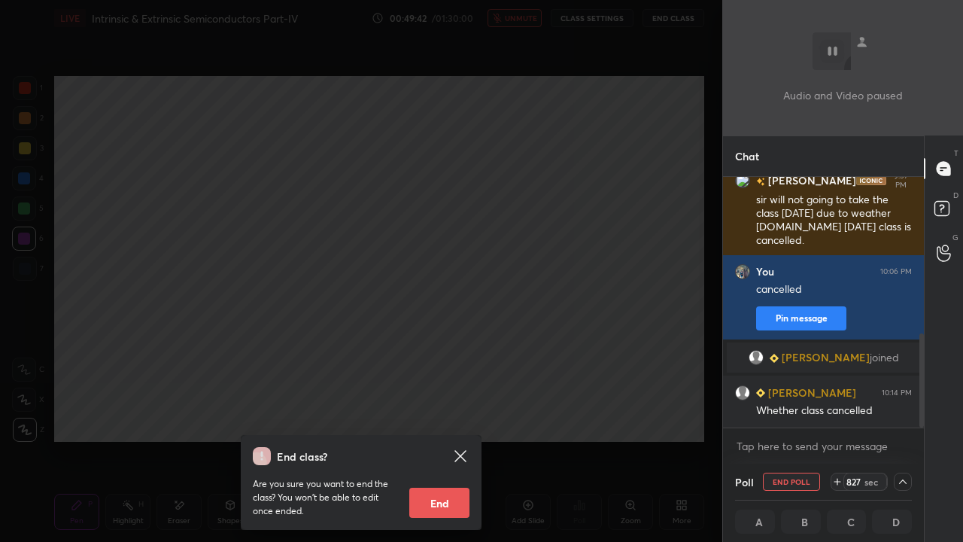
click at [838, 414] on icon at bounding box center [837, 481] width 12 height 12
click at [839, 414] on icon at bounding box center [837, 481] width 12 height 12
click at [837, 414] on icon at bounding box center [837, 481] width 0 height 6
click at [839, 414] on icon at bounding box center [837, 481] width 12 height 12
click at [837, 414] on icon at bounding box center [837, 481] width 0 height 6
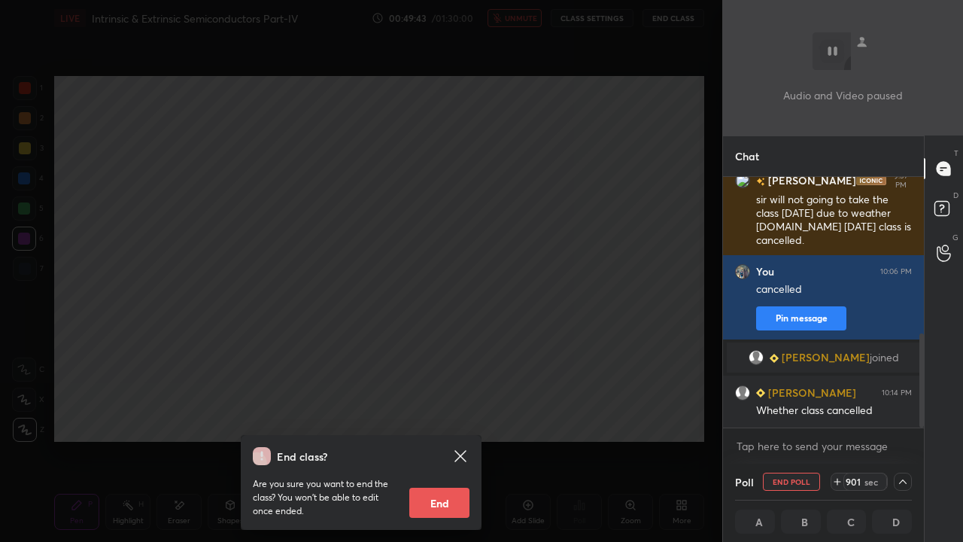
click at [837, 414] on icon at bounding box center [837, 481] width 0 height 6
click at [836, 414] on icon at bounding box center [837, 481] width 12 height 12
click at [838, 414] on icon at bounding box center [837, 481] width 12 height 12
click at [837, 414] on icon at bounding box center [837, 481] width 0 height 6
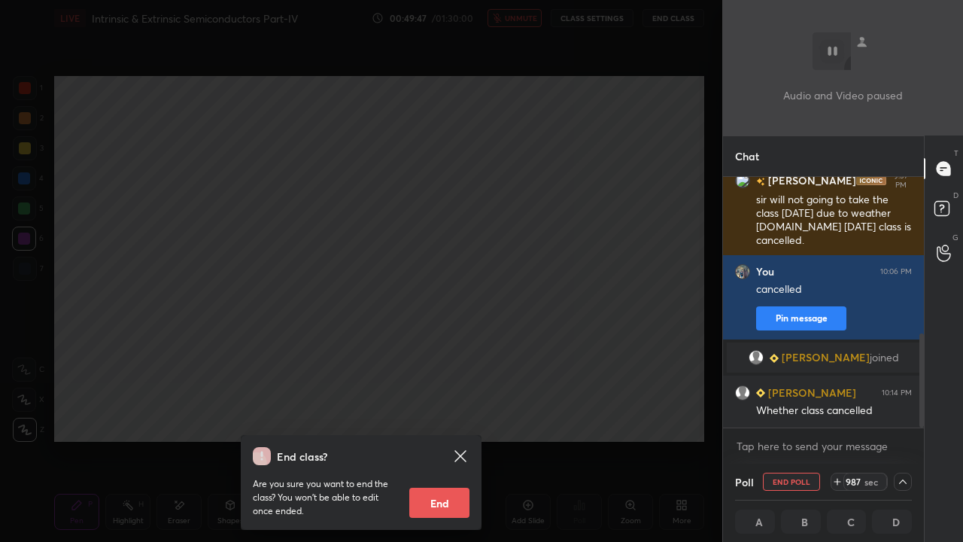
click at [837, 414] on icon at bounding box center [837, 481] width 0 height 6
click at [839, 414] on icon at bounding box center [837, 481] width 12 height 12
click at [837, 414] on icon at bounding box center [831, 481] width 12 height 12
click at [839, 414] on div "1017 sec" at bounding box center [862, 481] width 50 height 18
click at [840, 414] on div "1046" at bounding box center [850, 481] width 24 height 12
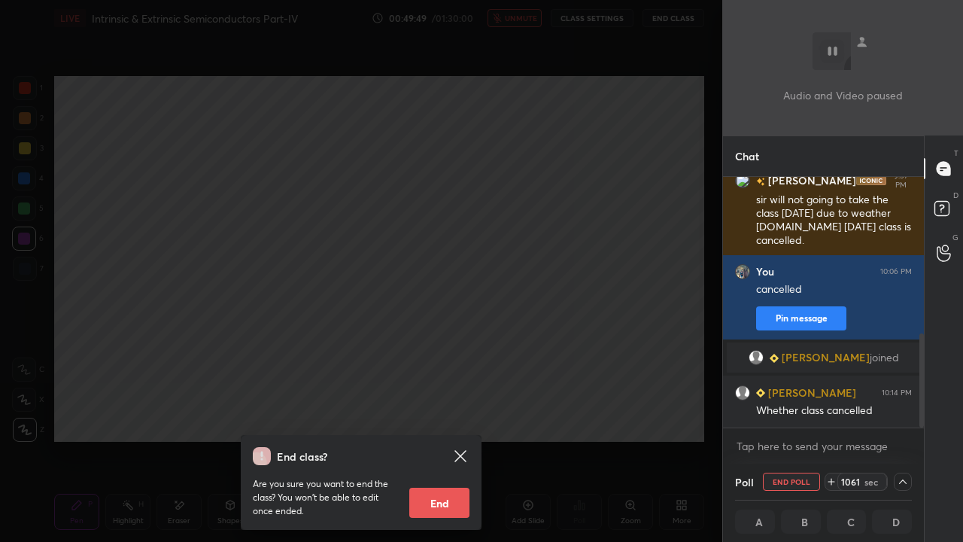
click at [839, 414] on div "1061 sec" at bounding box center [862, 481] width 50 height 18
click at [329, 269] on div "End class? Are you sure you want to end the class? You won’t be able to edit on…" at bounding box center [361, 271] width 722 height 542
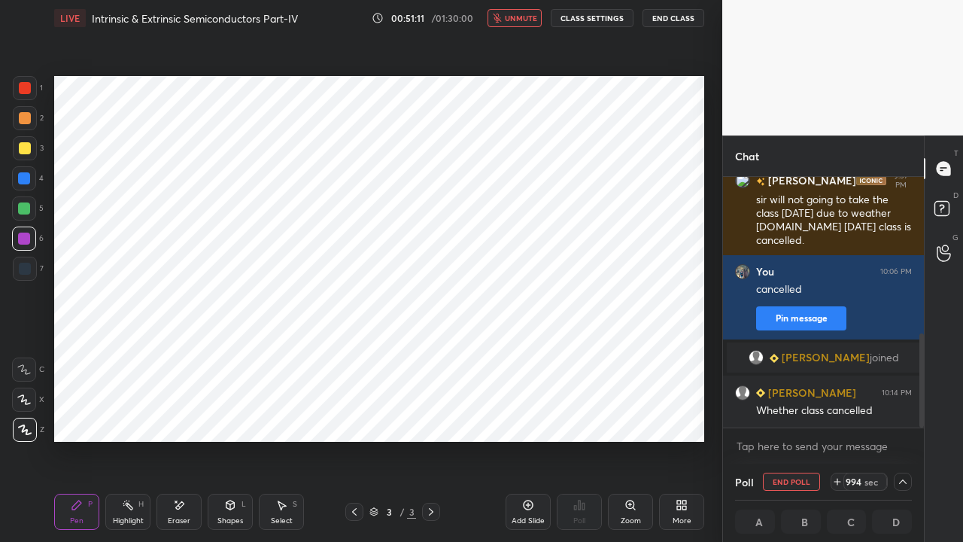
click at [187, 414] on div "Eraser" at bounding box center [178, 511] width 45 height 36
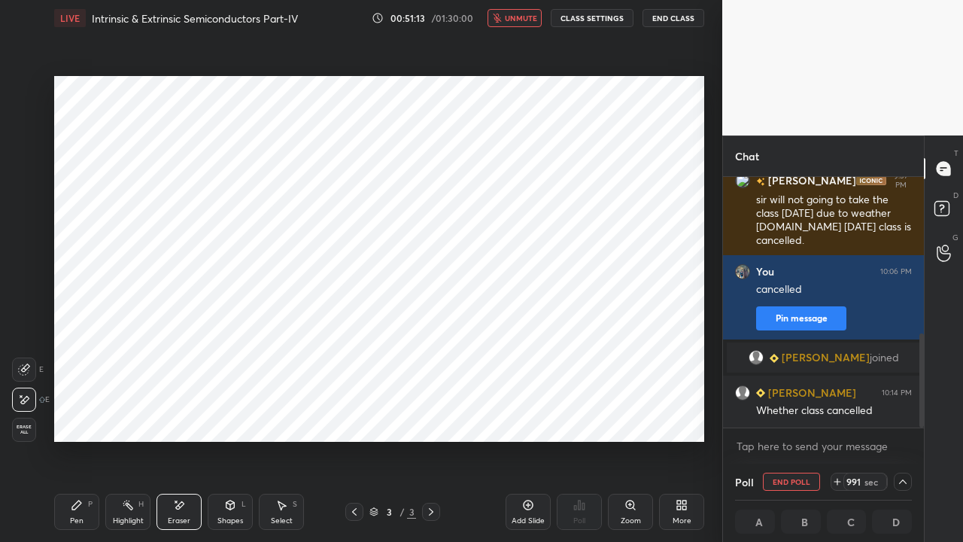
click at [838, 414] on icon at bounding box center [837, 481] width 6 height 0
click at [834, 414] on icon at bounding box center [831, 481] width 6 height 0
click at [836, 414] on icon at bounding box center [831, 481] width 12 height 12
click at [830, 414] on icon at bounding box center [831, 481] width 12 height 12
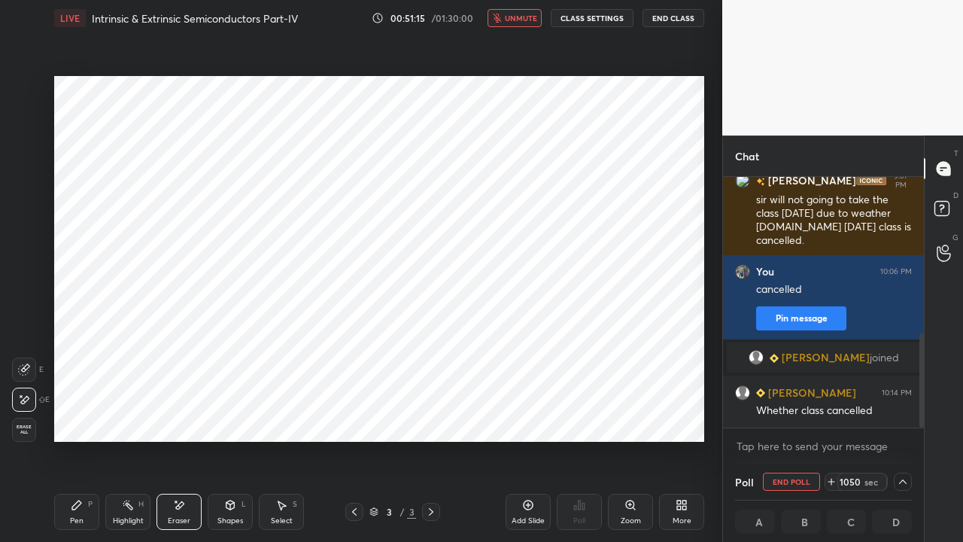
click at [832, 414] on icon at bounding box center [831, 481] width 12 height 12
click at [830, 414] on icon at bounding box center [831, 481] width 12 height 12
click at [833, 414] on icon at bounding box center [831, 481] width 12 height 12
click at [831, 414] on icon at bounding box center [831, 481] width 0 height 6
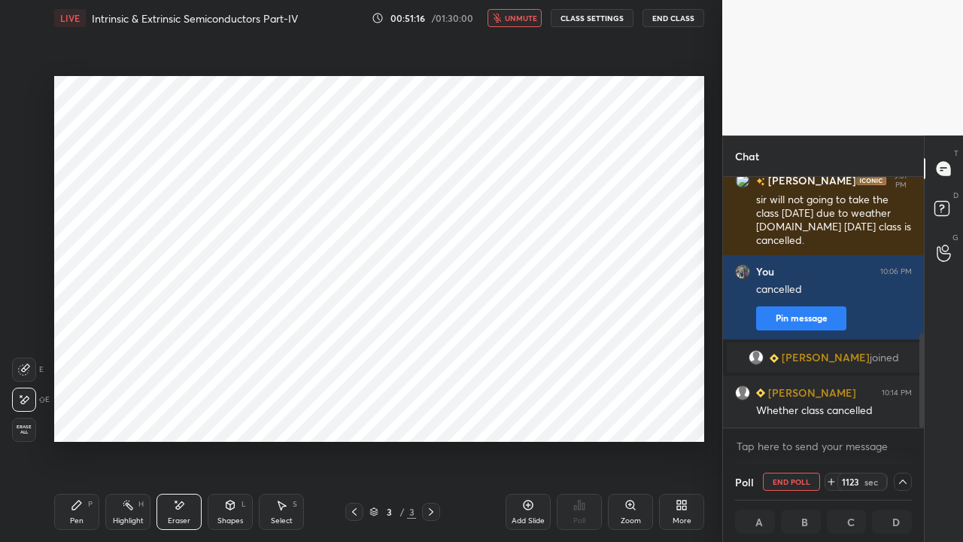
click at [831, 414] on icon at bounding box center [831, 481] width 12 height 12
click at [830, 414] on icon at bounding box center [831, 481] width 12 height 12
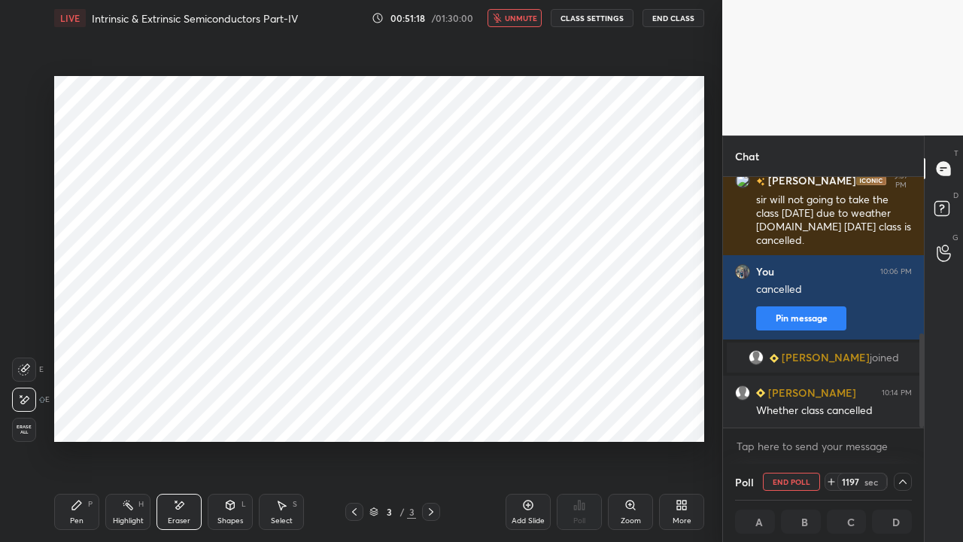
click at [833, 414] on icon at bounding box center [831, 481] width 12 height 12
click at [836, 414] on icon at bounding box center [831, 481] width 12 height 12
click at [835, 414] on icon at bounding box center [831, 481] width 12 height 12
click at [669, 14] on button "End Class" at bounding box center [673, 18] width 62 height 18
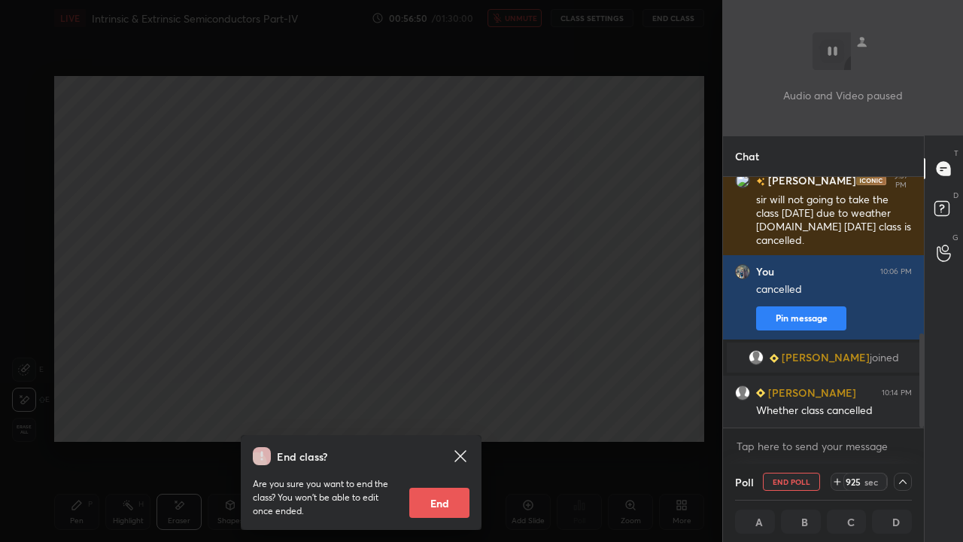
click at [412, 314] on div "End class? Are you sure you want to end the class? You won’t be able to edit on…" at bounding box center [361, 271] width 722 height 542
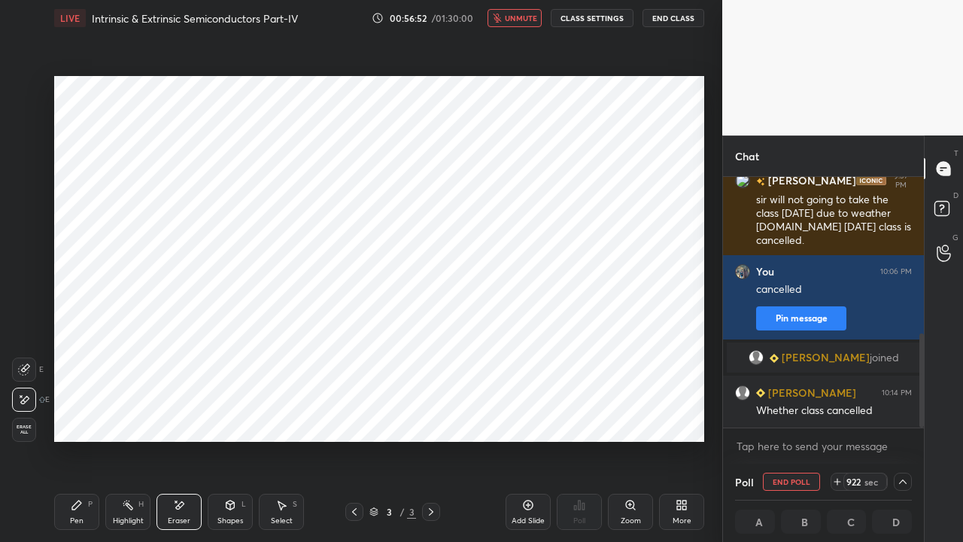
click at [75, 414] on icon at bounding box center [76, 504] width 9 height 9
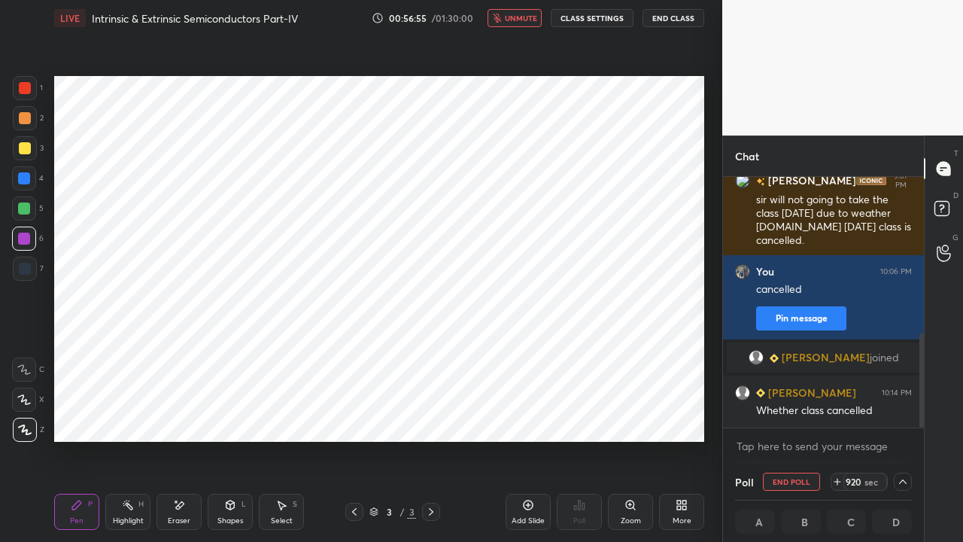
click at [178, 414] on div "Eraser" at bounding box center [178, 511] width 45 height 36
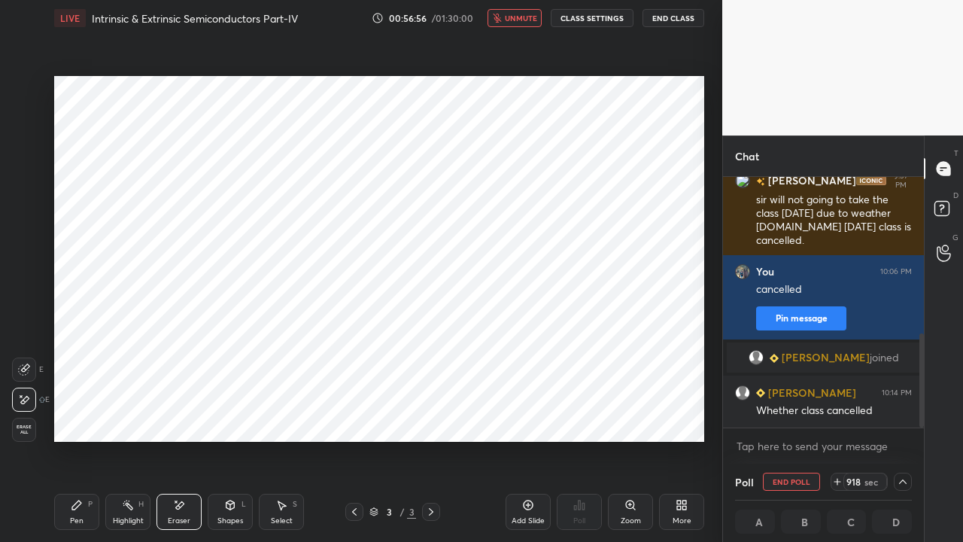
click at [79, 414] on div "Pen P" at bounding box center [76, 511] width 45 height 36
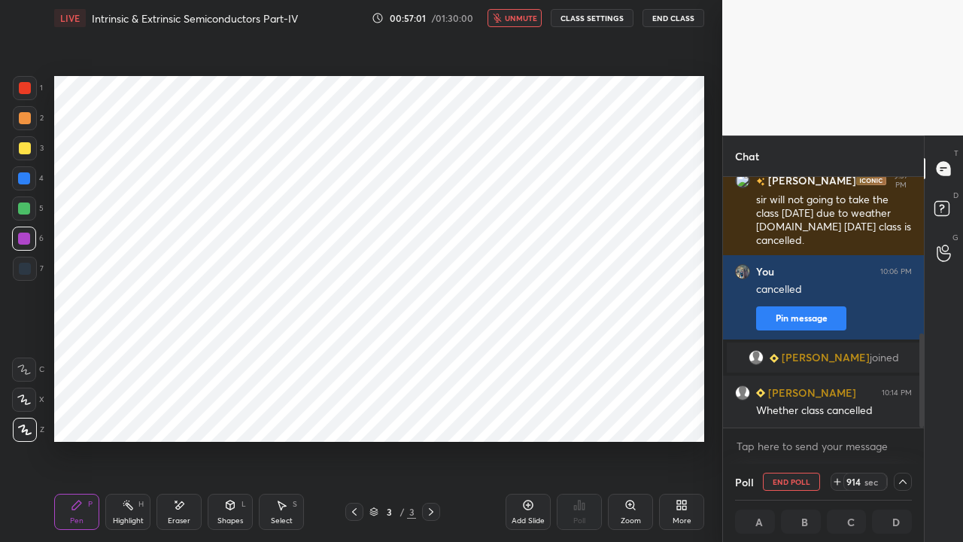
click at [838, 414] on icon at bounding box center [837, 481] width 6 height 0
click at [837, 414] on icon at bounding box center [837, 481] width 12 height 12
click at [838, 414] on icon at bounding box center [837, 481] width 12 height 12
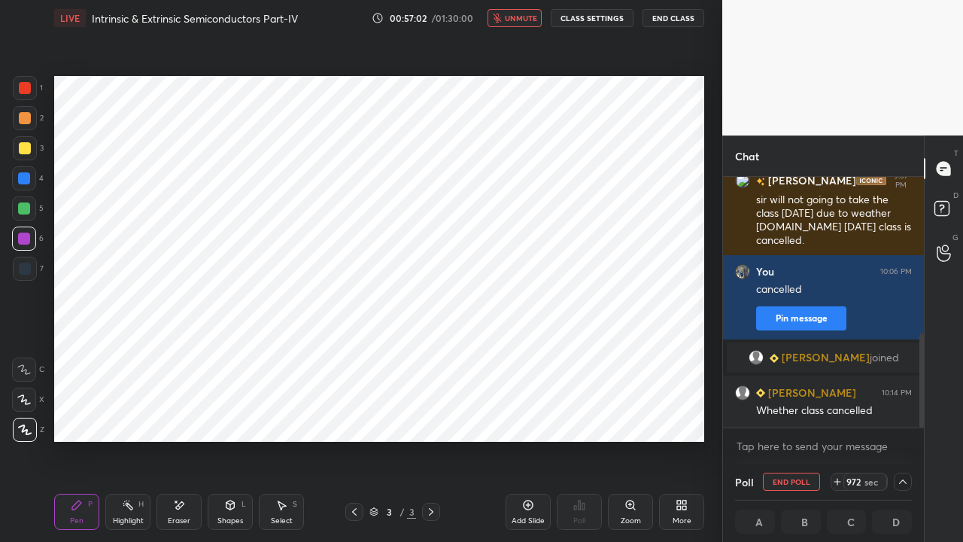
click at [838, 414] on icon at bounding box center [837, 481] width 12 height 12
click at [837, 414] on icon at bounding box center [831, 481] width 12 height 12
click at [836, 414] on icon at bounding box center [831, 481] width 12 height 12
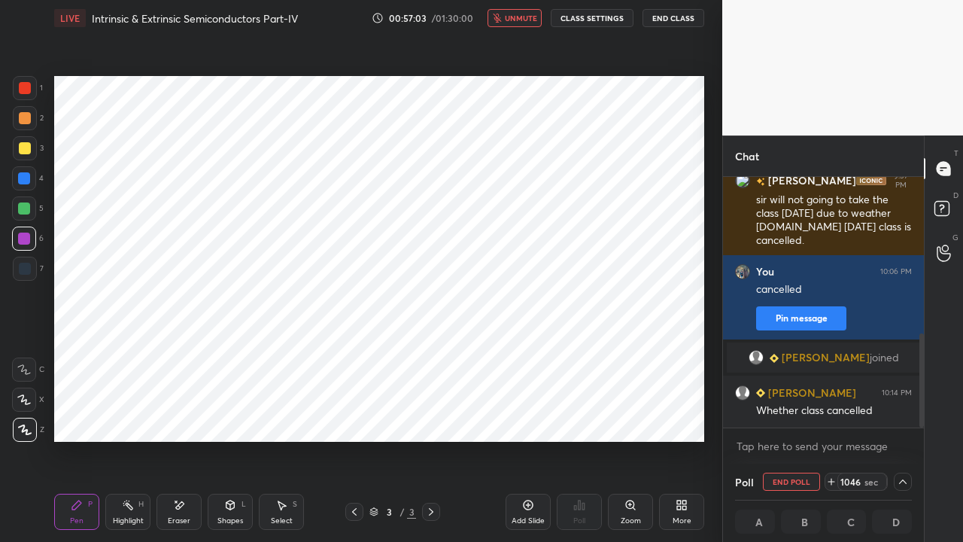
click at [835, 414] on icon at bounding box center [831, 481] width 12 height 12
click at [836, 414] on icon at bounding box center [831, 481] width 12 height 12
click at [835, 414] on icon at bounding box center [831, 481] width 12 height 12
click at [834, 414] on icon at bounding box center [831, 481] width 6 height 0
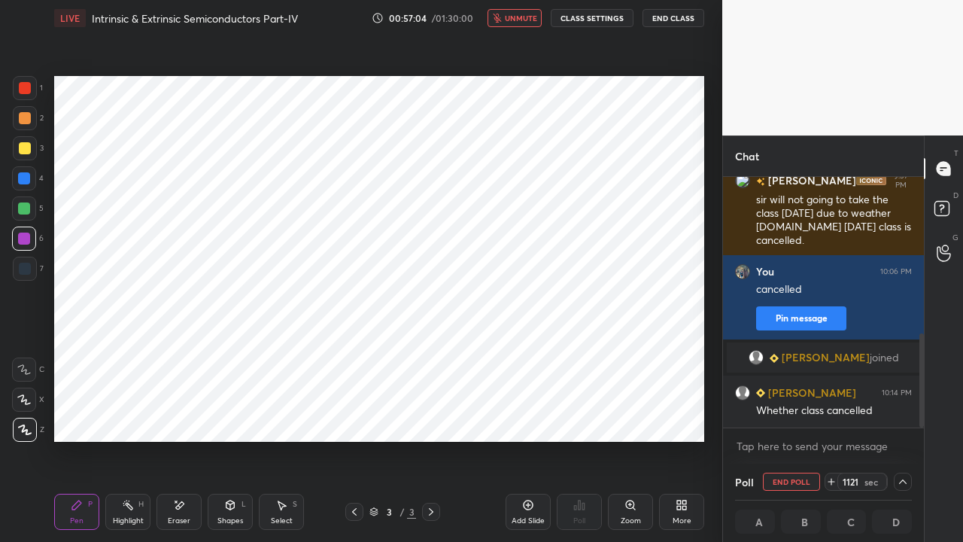
click at [834, 414] on icon at bounding box center [831, 481] width 6 height 0
click at [833, 414] on icon at bounding box center [831, 481] width 12 height 12
click at [832, 414] on icon at bounding box center [831, 481] width 12 height 12
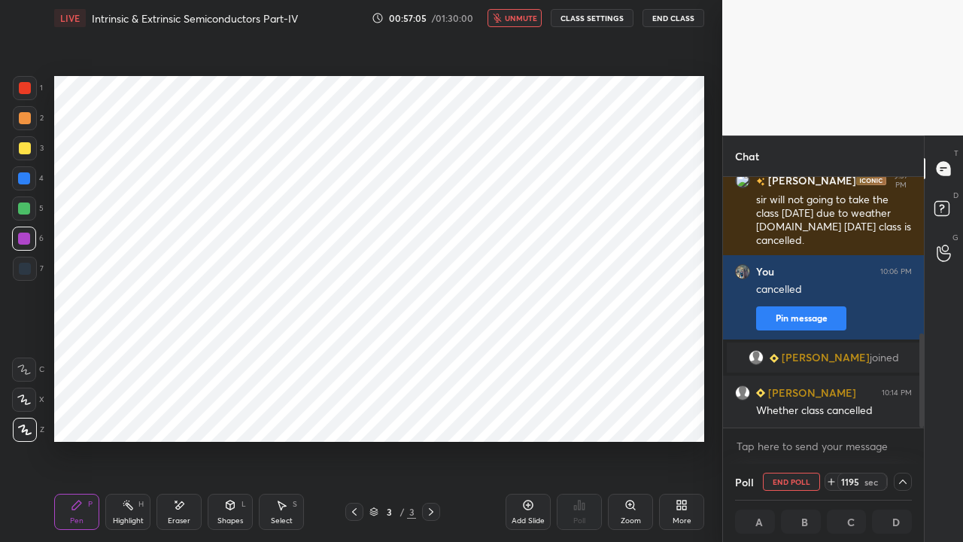
click at [833, 414] on icon at bounding box center [831, 481] width 12 height 12
click at [831, 414] on icon at bounding box center [831, 481] width 0 height 6
click at [835, 414] on icon at bounding box center [831, 481] width 12 height 12
click at [833, 414] on icon at bounding box center [831, 481] width 12 height 12
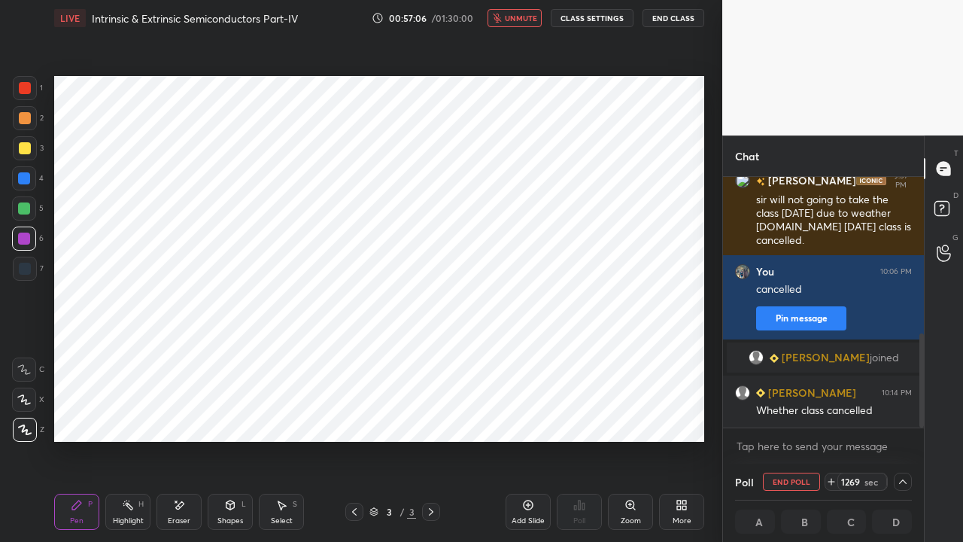
click at [831, 414] on icon at bounding box center [831, 481] width 12 height 12
click at [830, 414] on icon at bounding box center [831, 481] width 12 height 12
click at [831, 414] on icon at bounding box center [831, 481] width 12 height 12
click at [830, 414] on icon at bounding box center [831, 481] width 12 height 12
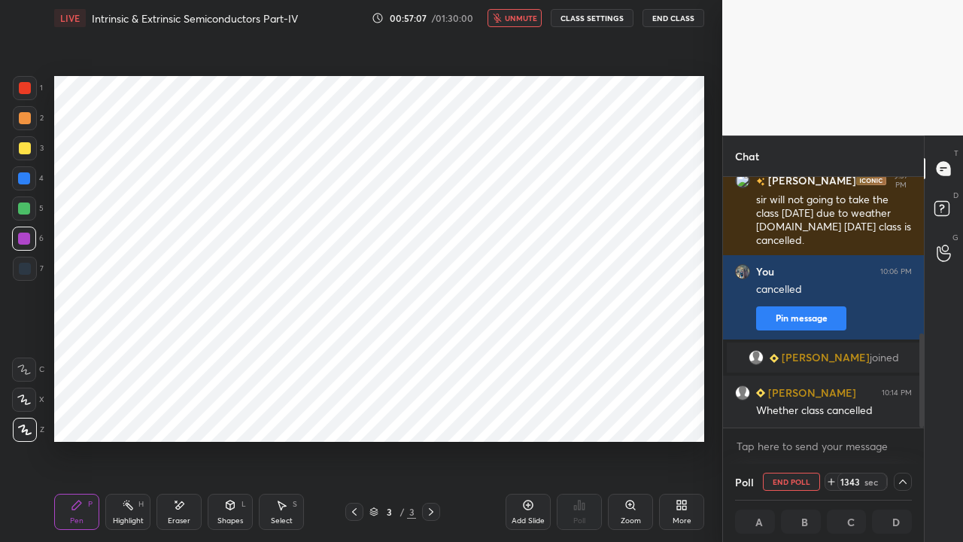
click at [832, 414] on icon at bounding box center [831, 481] width 12 height 12
click at [671, 18] on button "End Class" at bounding box center [673, 18] width 62 height 18
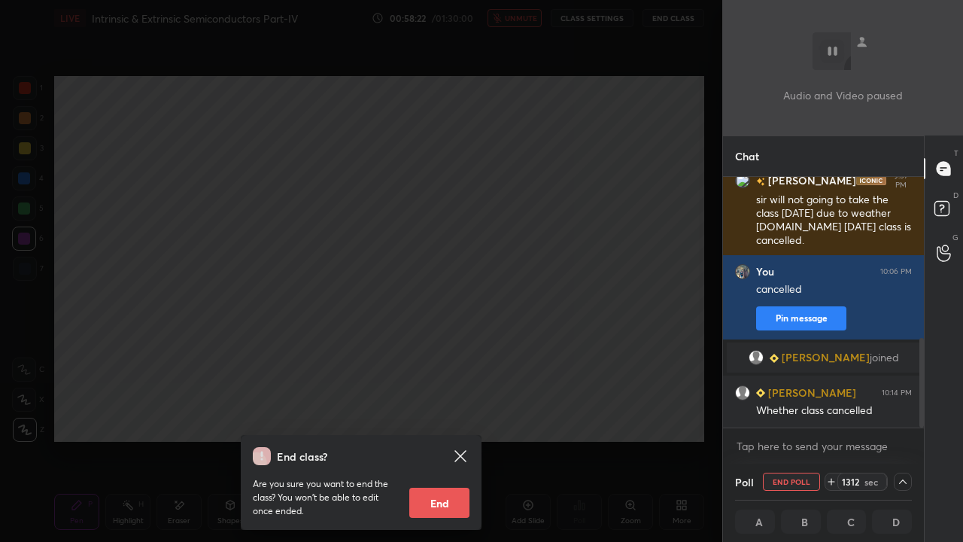
scroll to position [451, 0]
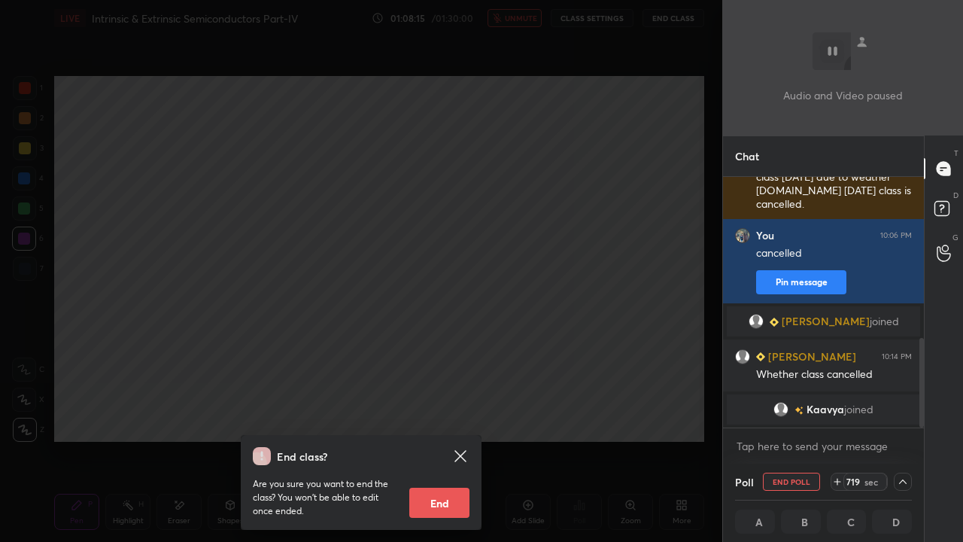
click at [405, 357] on div "End class? Are you sure you want to end the class? You won’t be able to edit on…" at bounding box center [361, 271] width 722 height 542
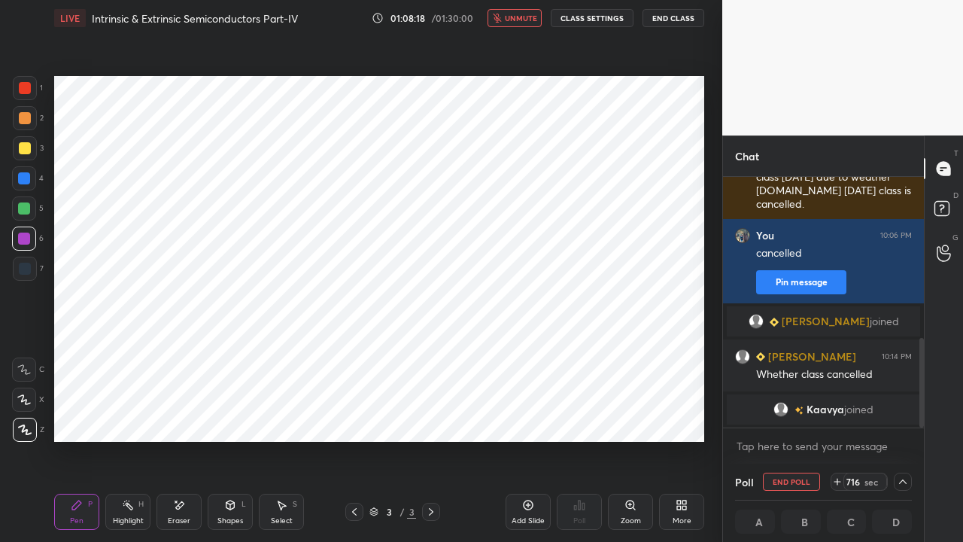
click at [182, 414] on div "Eraser" at bounding box center [179, 521] width 23 height 8
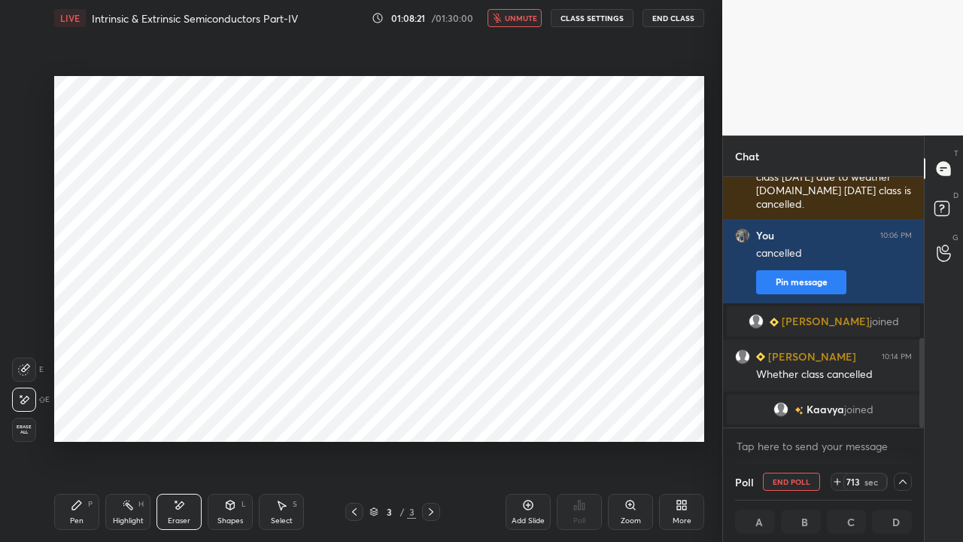
click at [839, 414] on icon at bounding box center [837, 481] width 12 height 12
click at [838, 414] on icon at bounding box center [837, 481] width 12 height 12
click at [836, 414] on icon at bounding box center [837, 481] width 12 height 12
click at [838, 414] on icon at bounding box center [837, 481] width 12 height 12
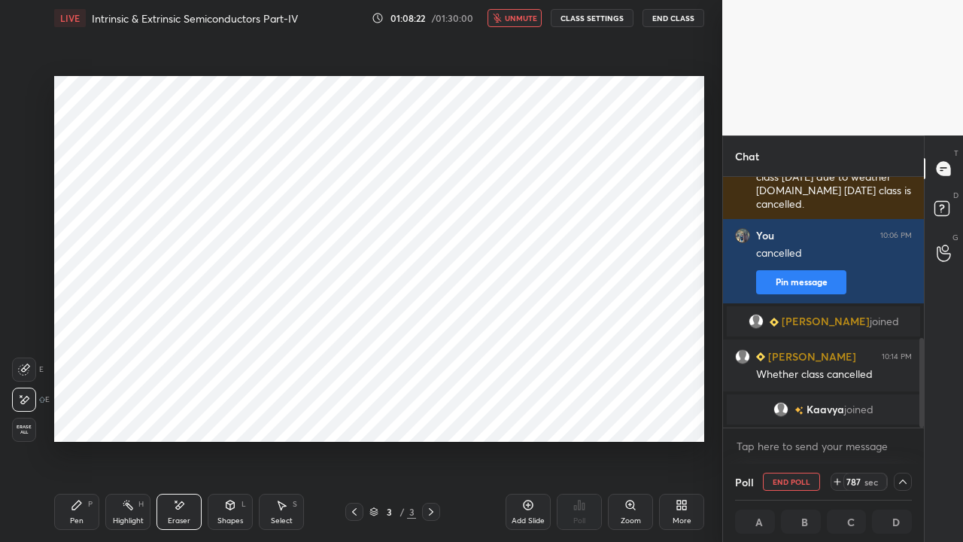
click at [837, 414] on icon at bounding box center [837, 481] width 0 height 6
click at [840, 414] on icon at bounding box center [837, 481] width 12 height 12
click at [837, 414] on icon at bounding box center [837, 481] width 0 height 6
click at [841, 414] on icon at bounding box center [837, 481] width 12 height 12
click at [842, 414] on icon at bounding box center [837, 481] width 12 height 12
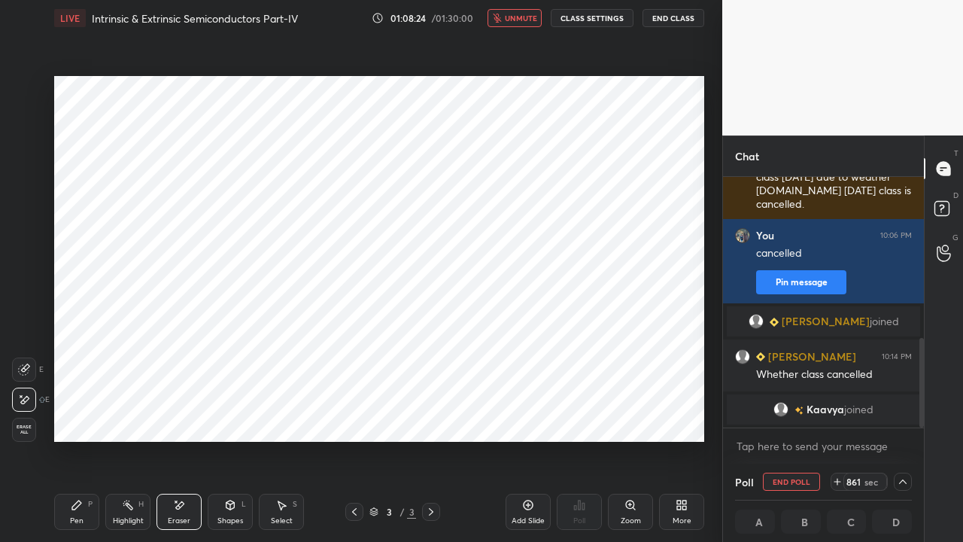
click at [837, 414] on icon at bounding box center [837, 481] width 0 height 6
click at [838, 414] on icon at bounding box center [837, 481] width 12 height 12
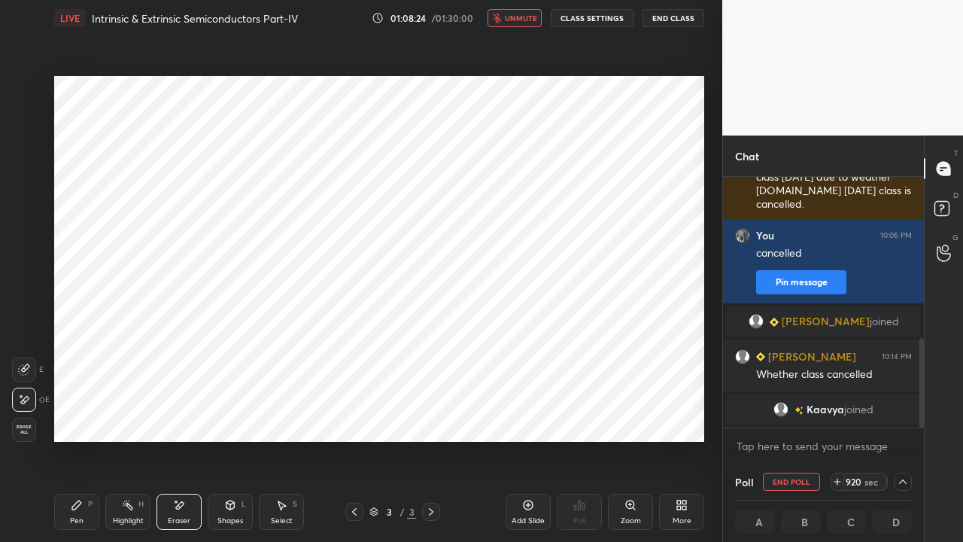
click at [837, 414] on icon at bounding box center [837, 481] width 12 height 12
click at [838, 414] on icon at bounding box center [837, 481] width 12 height 12
click at [839, 414] on icon at bounding box center [837, 481] width 12 height 12
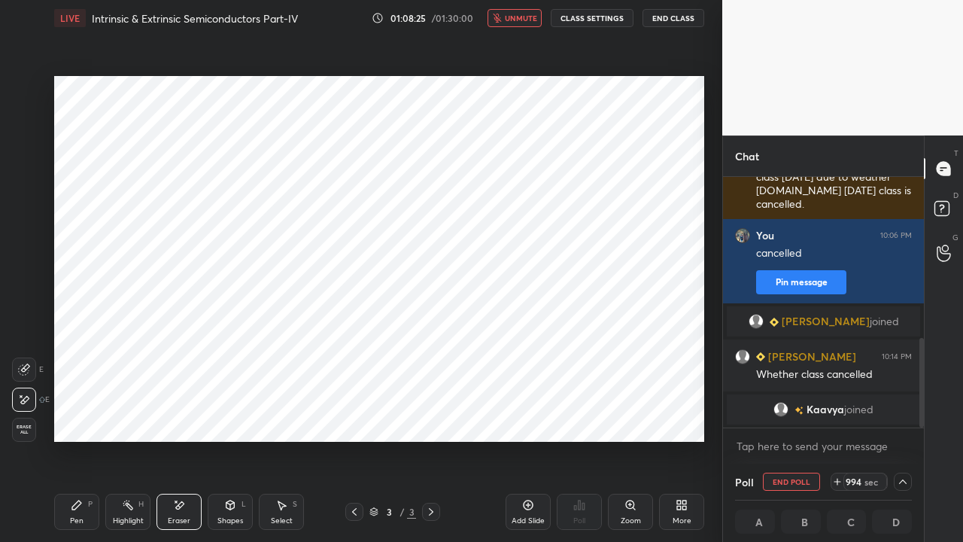
click at [838, 414] on icon at bounding box center [837, 481] width 12 height 12
click at [839, 414] on div "1024 sec" at bounding box center [862, 481] width 50 height 18
click at [841, 414] on div "1024" at bounding box center [850, 481] width 24 height 12
click at [841, 414] on div "1039" at bounding box center [850, 481] width 24 height 12
click at [841, 414] on div "1068" at bounding box center [850, 481] width 24 height 12
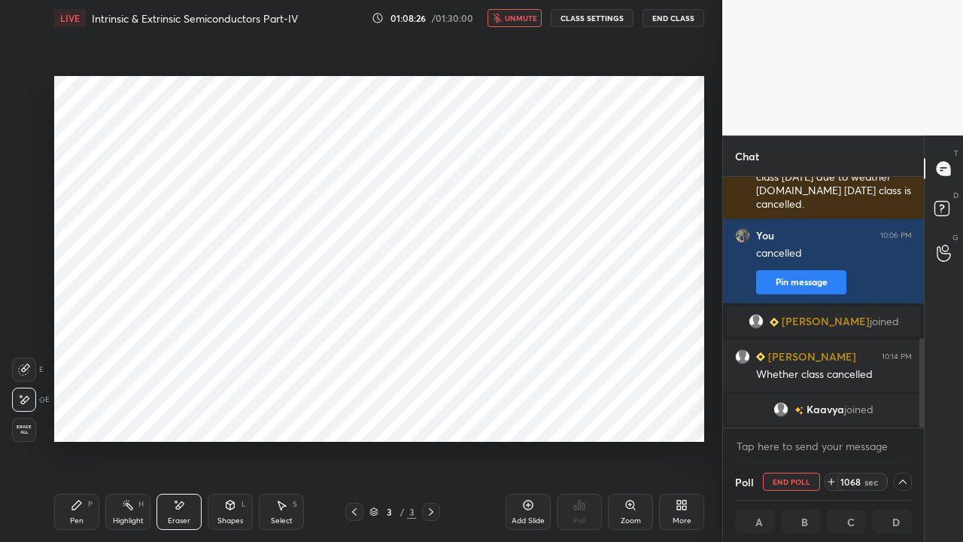
click at [840, 414] on div "1068" at bounding box center [850, 481] width 24 height 12
click at [837, 414] on icon at bounding box center [831, 481] width 12 height 12
click at [831, 414] on icon at bounding box center [831, 481] width 0 height 6
click at [832, 414] on icon at bounding box center [831, 481] width 12 height 12
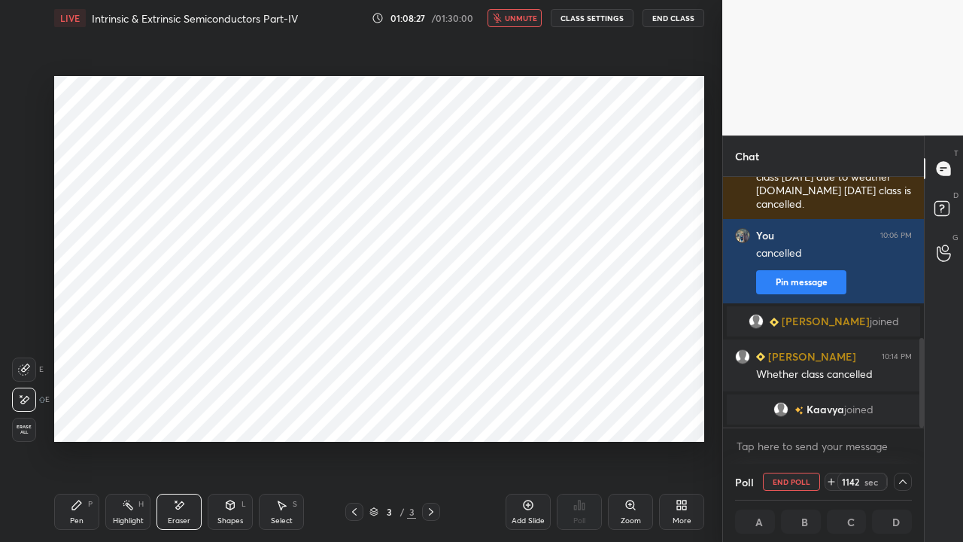
click at [831, 414] on icon at bounding box center [831, 481] width 12 height 12
click at [830, 414] on icon at bounding box center [831, 481] width 12 height 12
click at [829, 414] on icon at bounding box center [831, 481] width 12 height 12
click at [827, 414] on div "1201 sec" at bounding box center [855, 481] width 63 height 18
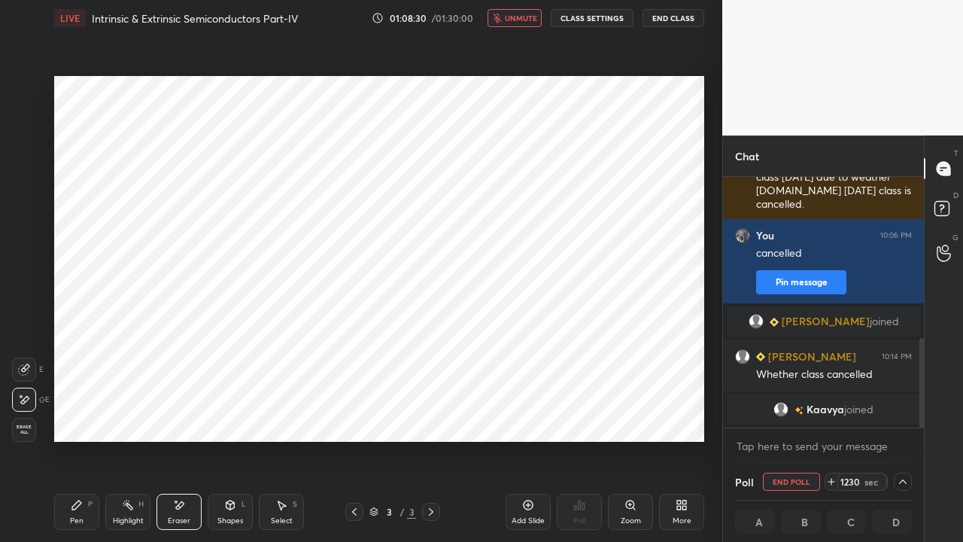
click at [665, 19] on button "End Class" at bounding box center [673, 18] width 62 height 18
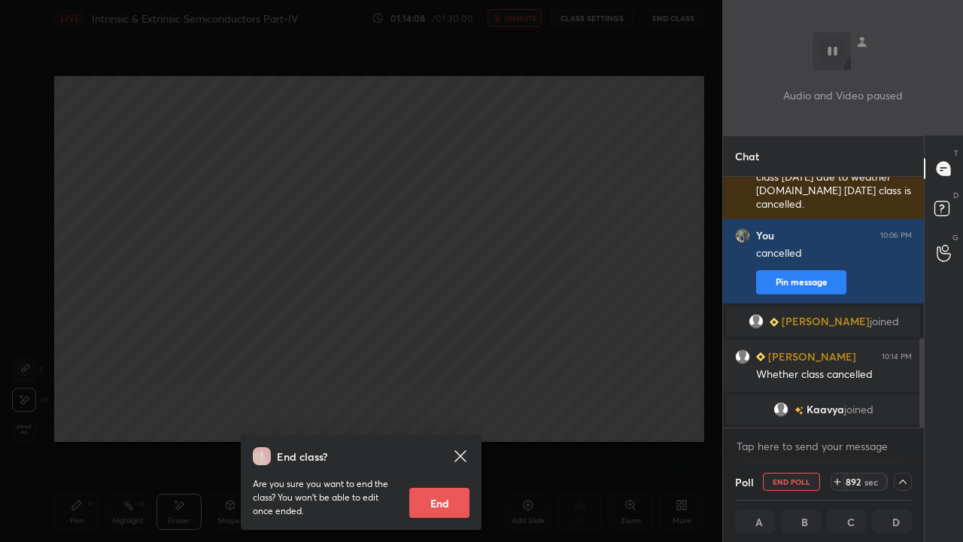
click at [412, 320] on div "End class? Are you sure you want to end the class? You won’t be able to edit on…" at bounding box center [361, 271] width 722 height 542
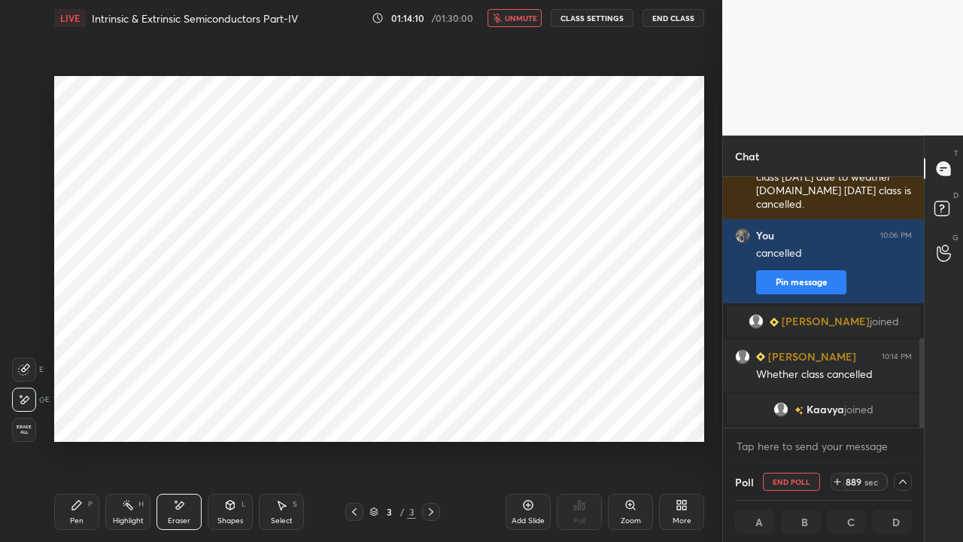
click at [83, 414] on div "Pen P" at bounding box center [76, 511] width 45 height 36
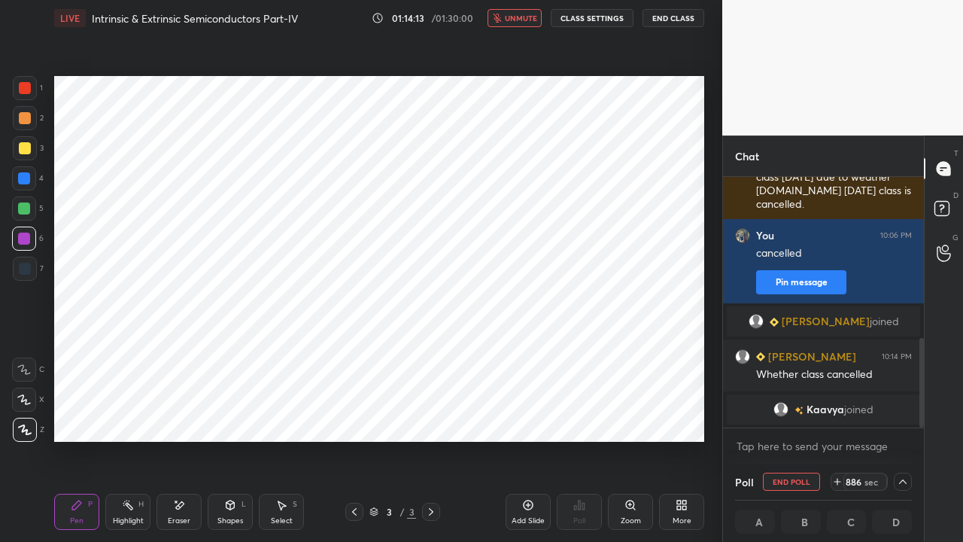
click at [836, 414] on icon at bounding box center [837, 481] width 12 height 12
click at [837, 414] on icon at bounding box center [837, 481] width 0 height 6
click at [838, 414] on icon at bounding box center [837, 481] width 6 height 0
click at [837, 414] on icon at bounding box center [837, 481] width 12 height 12
click at [835, 414] on icon at bounding box center [837, 481] width 12 height 12
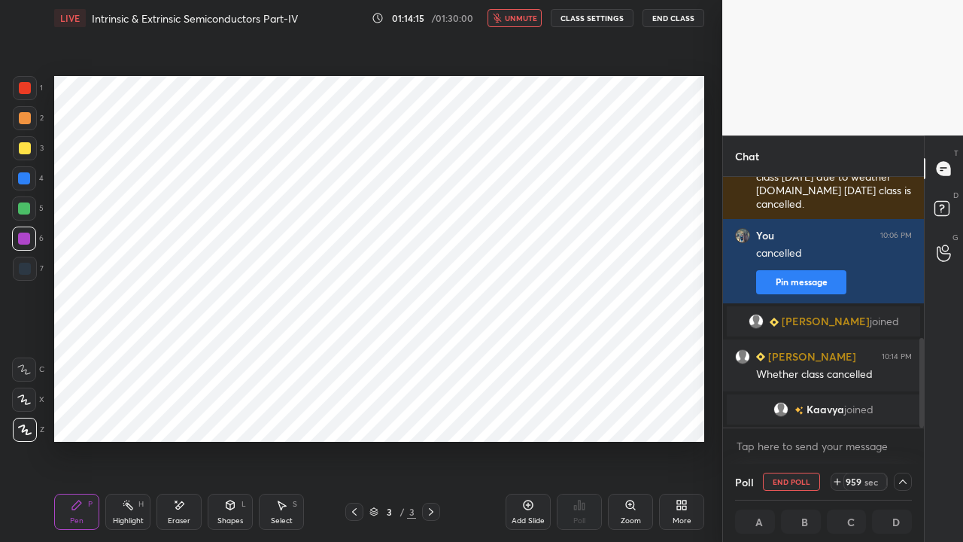
click at [836, 414] on icon at bounding box center [837, 481] width 6 height 0
click at [839, 414] on icon at bounding box center [837, 481] width 12 height 12
click at [837, 414] on icon at bounding box center [831, 481] width 12 height 12
click at [839, 414] on div "1004 sec" at bounding box center [862, 481] width 50 height 18
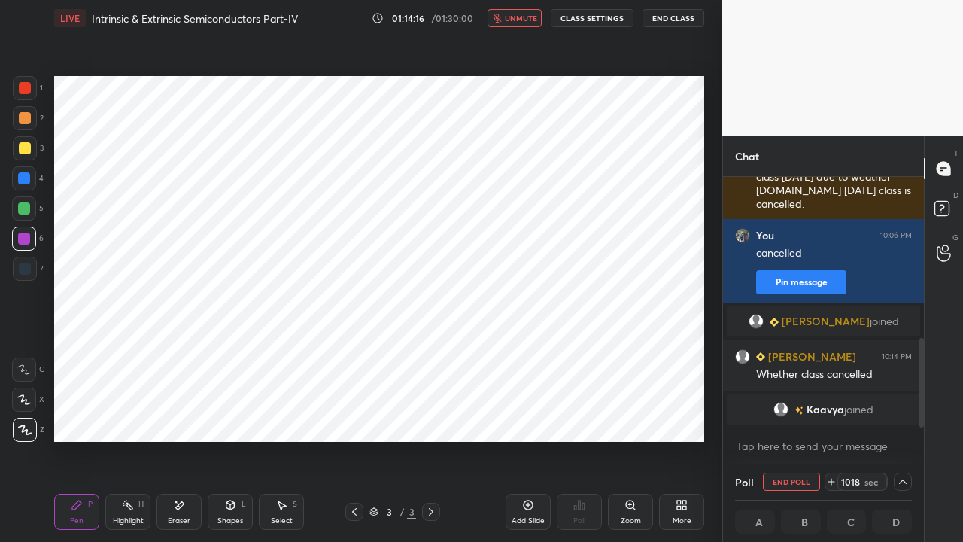
click at [837, 414] on icon at bounding box center [831, 481] width 12 height 12
click at [831, 414] on icon at bounding box center [831, 481] width 0 height 6
click at [830, 414] on icon at bounding box center [831, 481] width 12 height 12
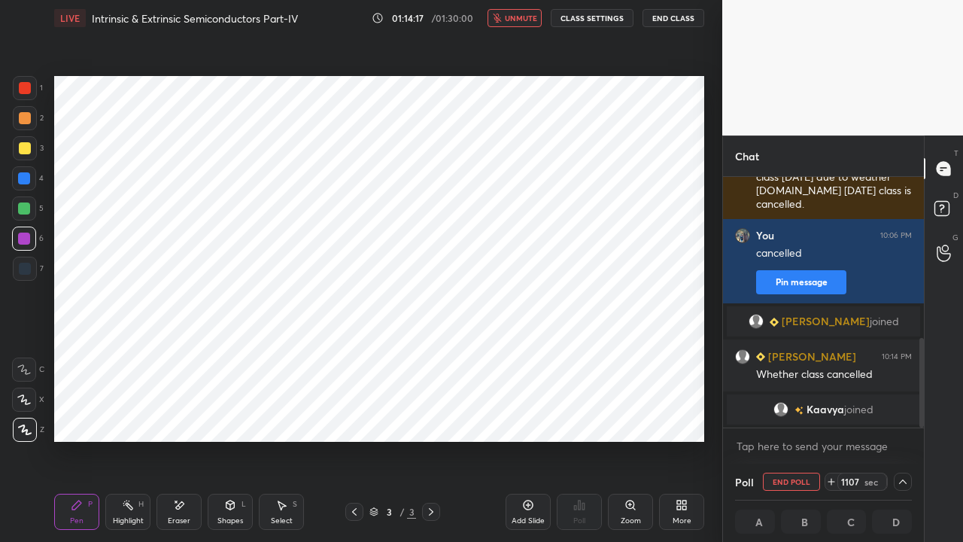
click at [830, 414] on icon at bounding box center [831, 481] width 12 height 12
click at [830, 414] on icon at bounding box center [831, 481] width 6 height 0
click at [832, 414] on icon at bounding box center [831, 481] width 6 height 0
click at [831, 414] on icon at bounding box center [831, 481] width 0 height 6
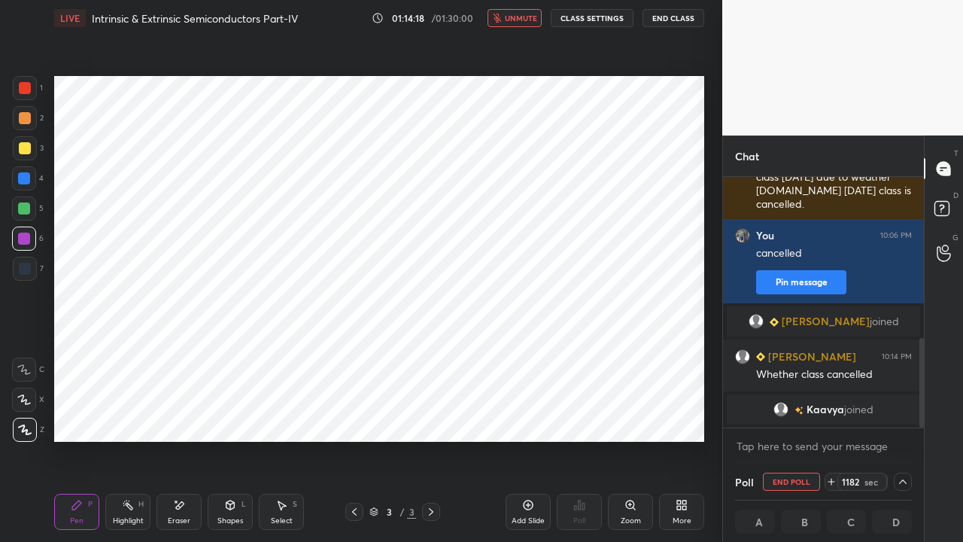
click at [833, 414] on icon at bounding box center [831, 481] width 12 height 12
click at [831, 414] on icon at bounding box center [831, 481] width 0 height 6
click at [833, 414] on icon at bounding box center [831, 481] width 12 height 12
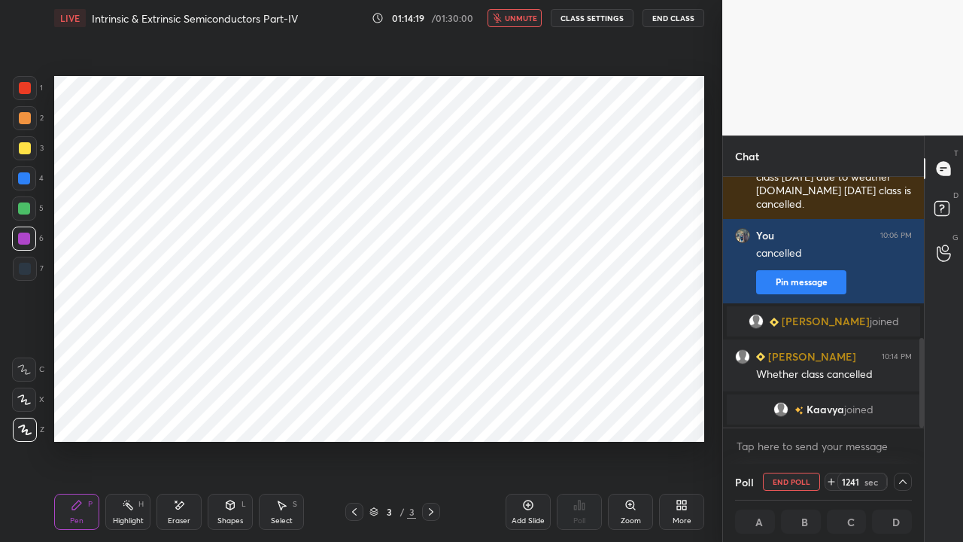
click at [832, 414] on icon at bounding box center [831, 481] width 12 height 12
click at [833, 414] on icon at bounding box center [831, 481] width 12 height 12
click at [832, 414] on icon at bounding box center [831, 481] width 12 height 12
click at [831, 414] on icon at bounding box center [831, 481] width 12 height 12
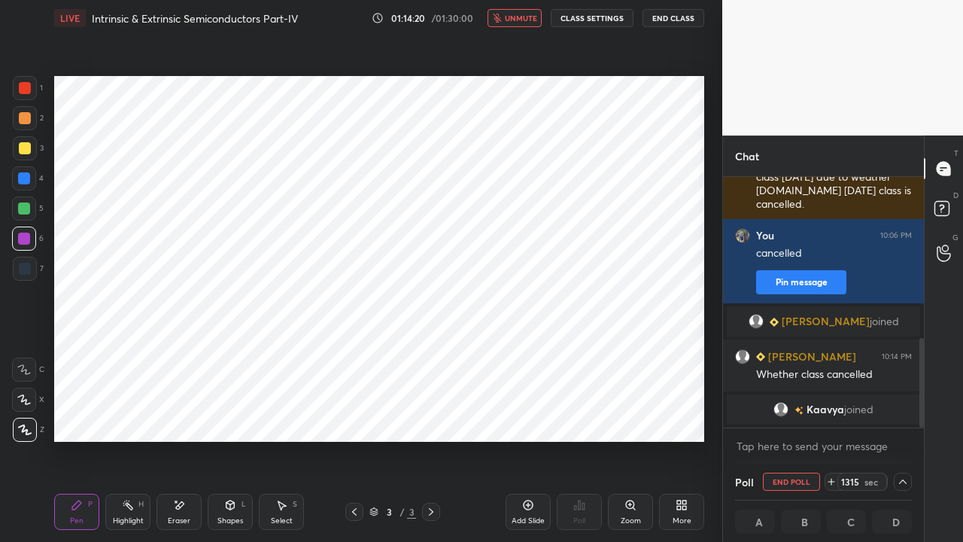
click at [832, 414] on icon at bounding box center [831, 481] width 12 height 12
click at [833, 414] on icon at bounding box center [831, 481] width 12 height 12
click at [831, 414] on icon at bounding box center [831, 481] width 0 height 6
click at [835, 414] on icon at bounding box center [831, 481] width 12 height 12
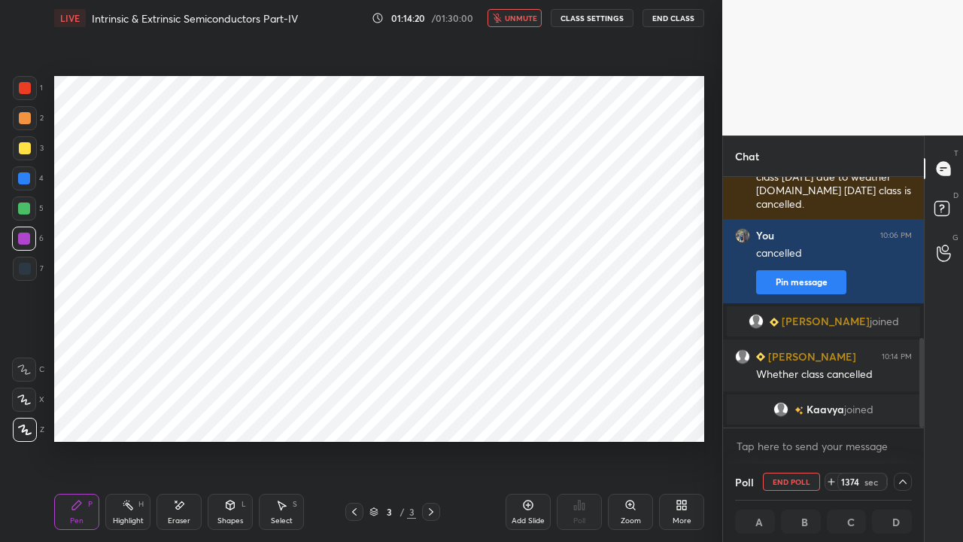
click at [831, 414] on icon at bounding box center [831, 481] width 0 height 6
click at [835, 414] on icon at bounding box center [831, 481] width 12 height 12
click at [831, 414] on icon at bounding box center [831, 481] width 0 height 6
click at [833, 414] on icon at bounding box center [831, 481] width 6 height 0
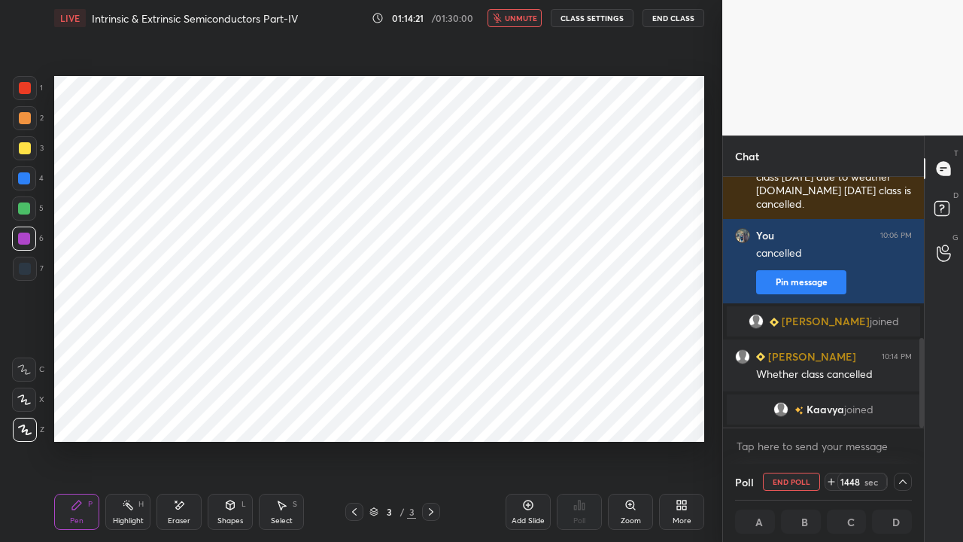
click at [833, 414] on icon at bounding box center [831, 481] width 12 height 12
click at [832, 414] on icon at bounding box center [831, 481] width 12 height 12
click at [830, 414] on icon at bounding box center [831, 481] width 6 height 0
click at [672, 17] on button "End Class" at bounding box center [673, 18] width 62 height 18
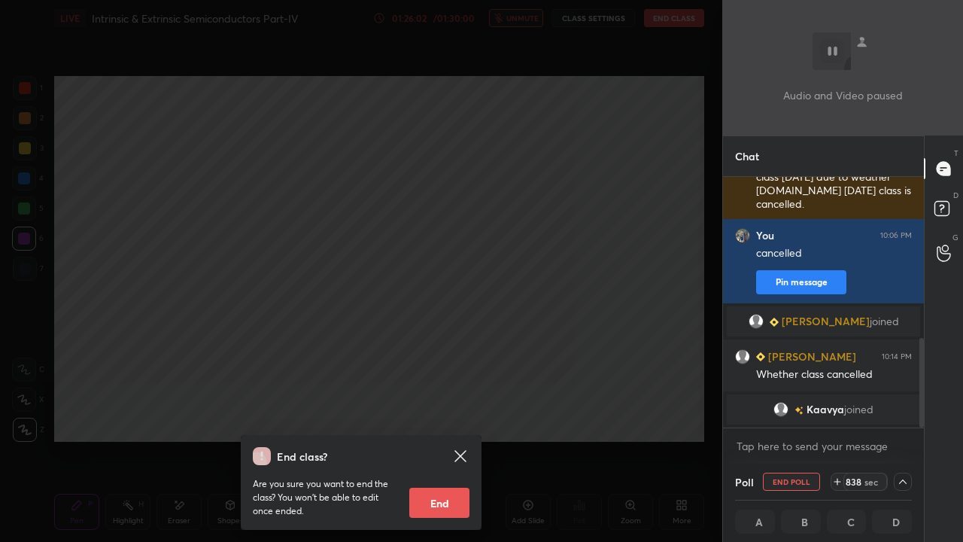
click at [373, 316] on div "End class? Are you sure you want to end the class? You won’t be able to edit on…" at bounding box center [361, 271] width 722 height 542
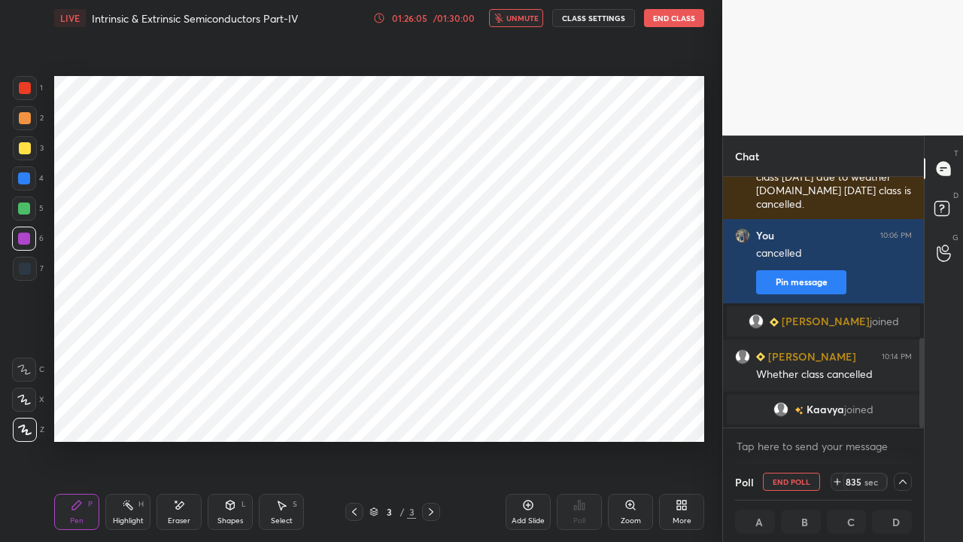
click at [232, 414] on icon at bounding box center [230, 505] width 12 height 12
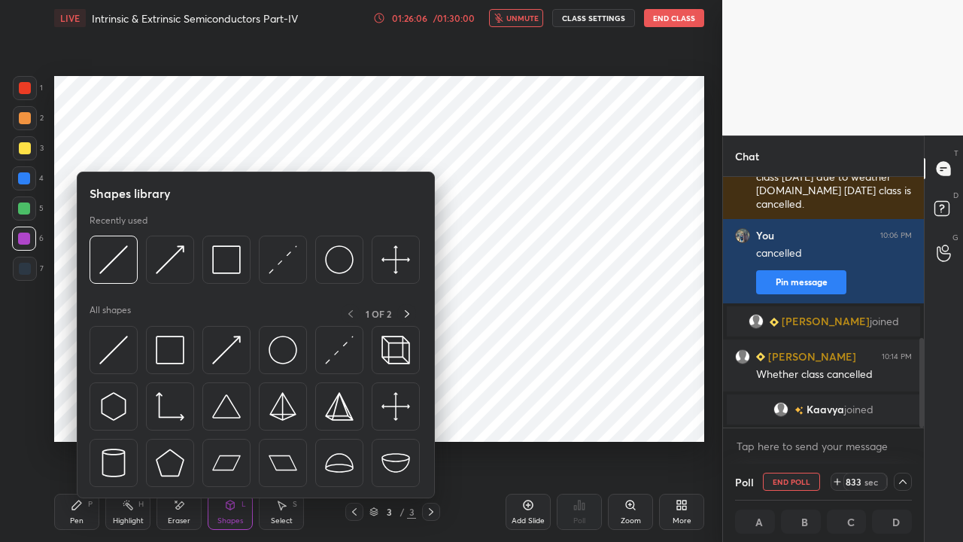
click at [185, 414] on div "Eraser" at bounding box center [178, 511] width 45 height 36
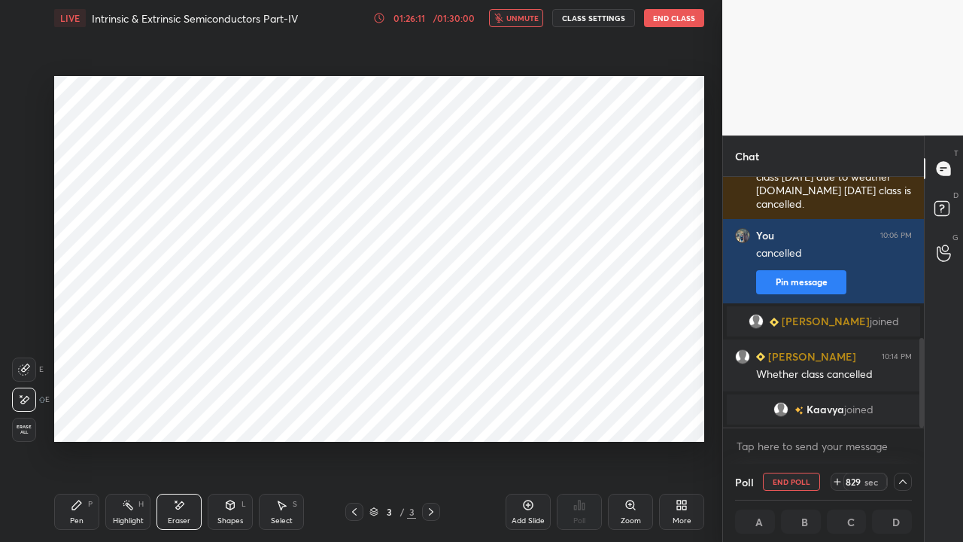
click at [836, 414] on icon at bounding box center [837, 481] width 12 height 12
click at [837, 414] on icon at bounding box center [837, 481] width 12 height 12
click at [838, 414] on icon at bounding box center [837, 481] width 12 height 12
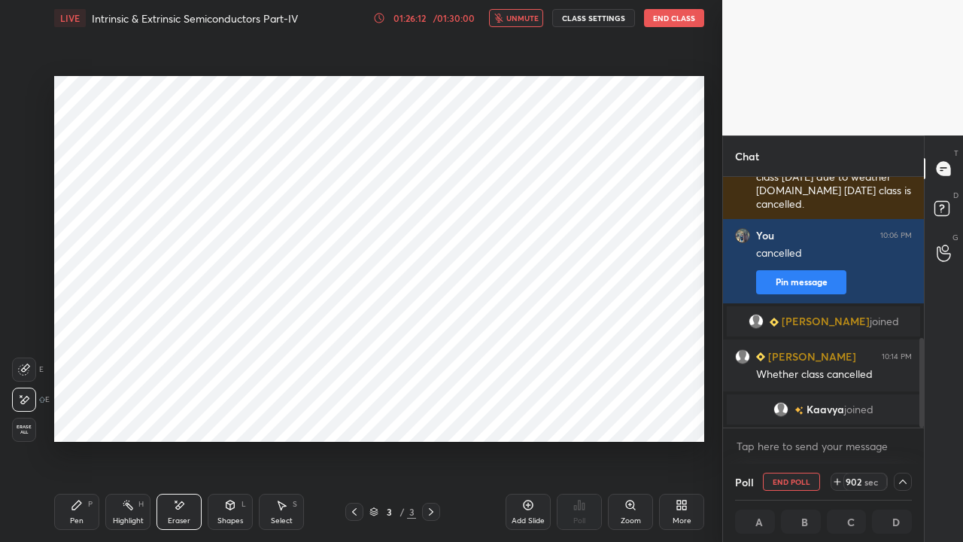
click at [837, 414] on icon at bounding box center [837, 481] width 12 height 12
click at [836, 414] on icon at bounding box center [837, 481] width 12 height 12
click at [669, 20] on button "End Class" at bounding box center [674, 18] width 60 height 18
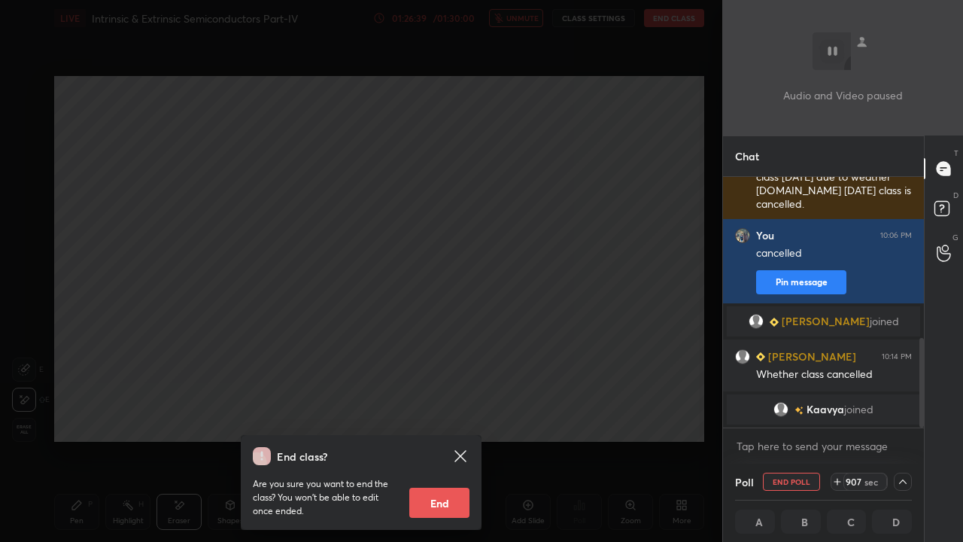
click at [236, 271] on div "End class? Are you sure you want to end the class? You won’t be able to edit on…" at bounding box center [361, 271] width 722 height 542
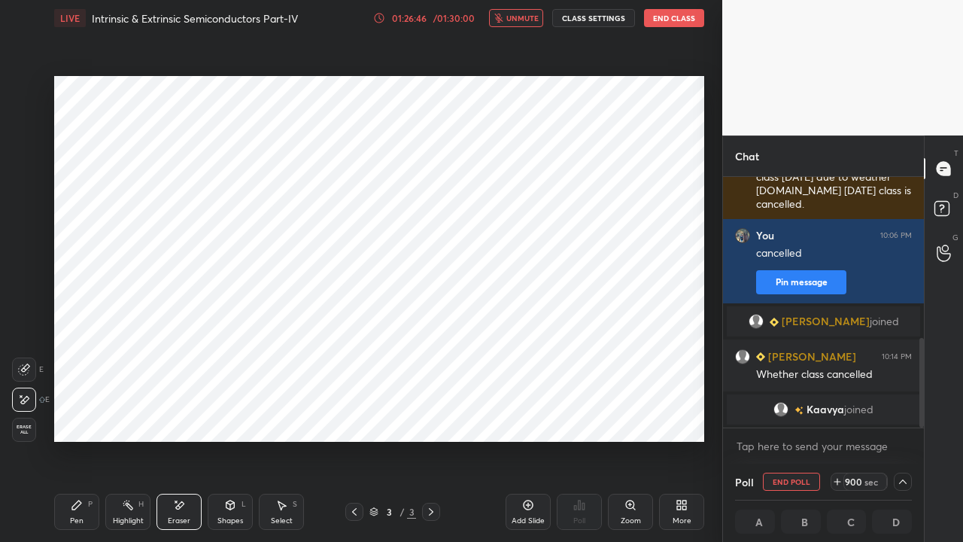
click at [668, 17] on button "End Class" at bounding box center [674, 18] width 60 height 18
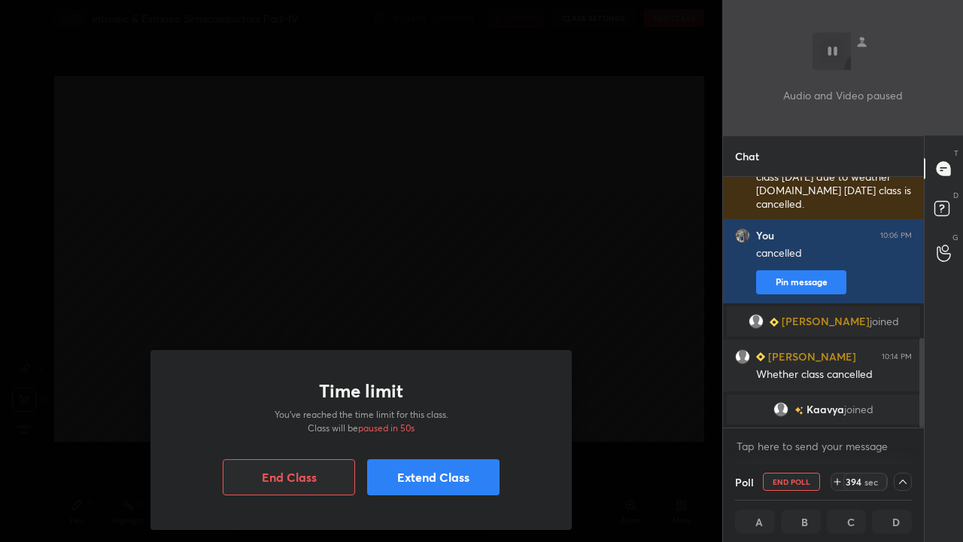
click at [427, 414] on button "Extend Class" at bounding box center [433, 477] width 132 height 36
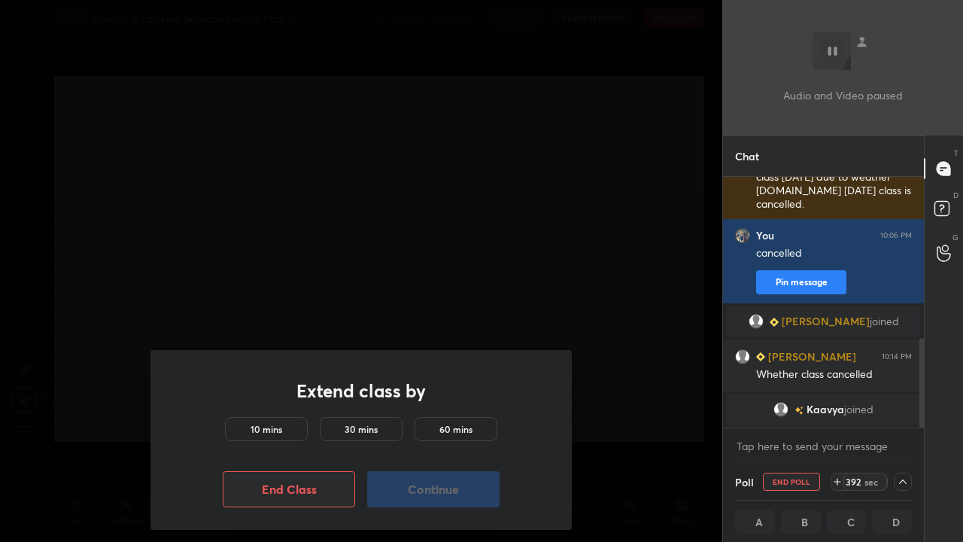
click at [264, 414] on h5 "10 mins" at bounding box center [266, 429] width 32 height 14
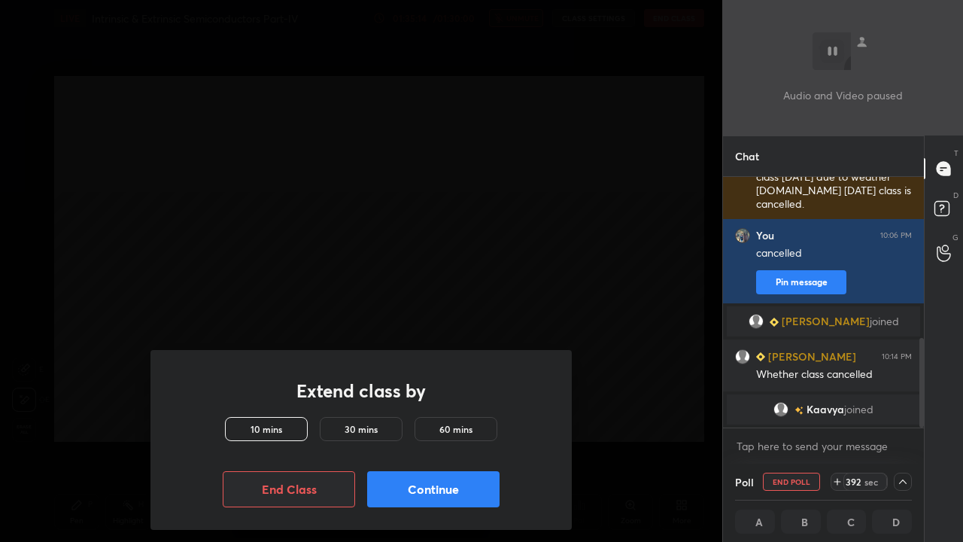
click at [424, 414] on button "Continue" at bounding box center [433, 489] width 132 height 36
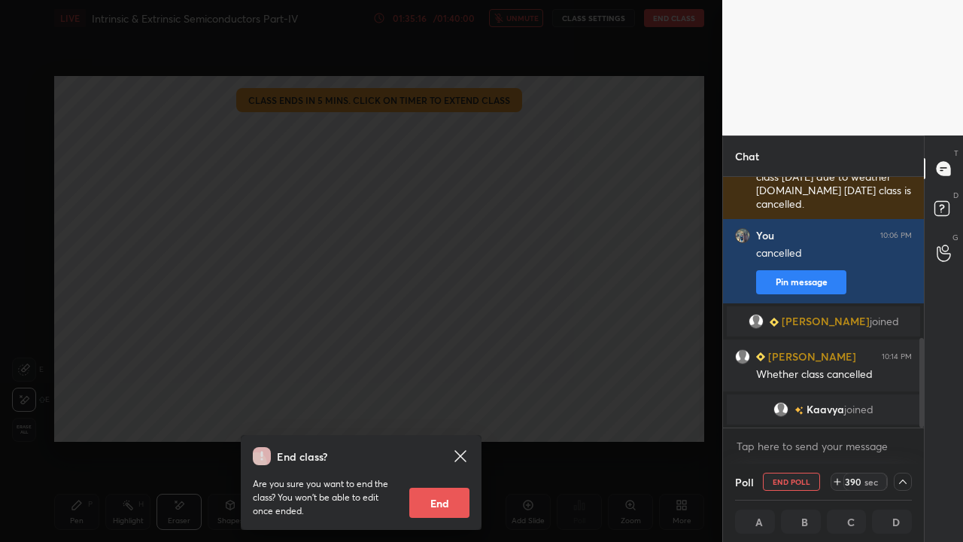
click at [457, 304] on div "End class? Are you sure you want to end the class? You won’t be able to edit on…" at bounding box center [361, 271] width 722 height 542
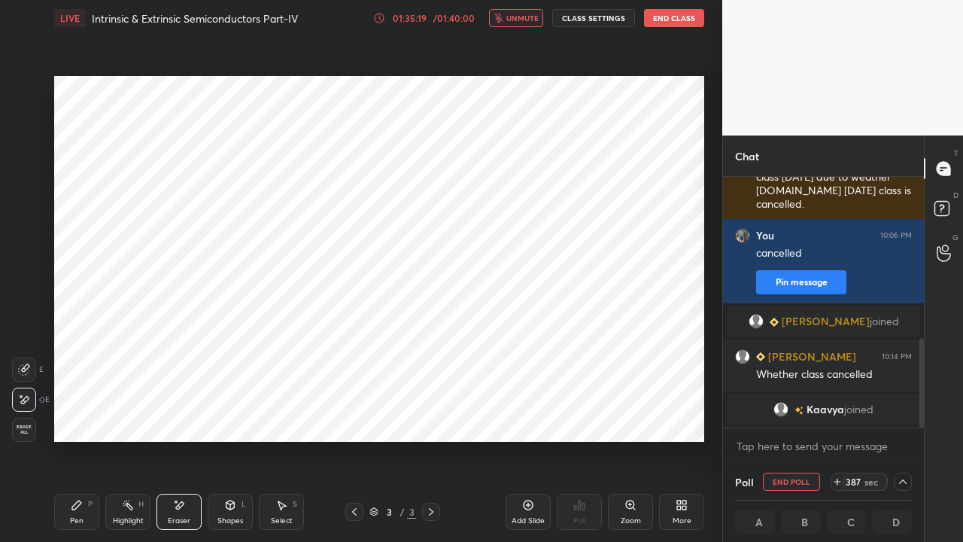
click at [670, 23] on button "End Class" at bounding box center [674, 18] width 60 height 18
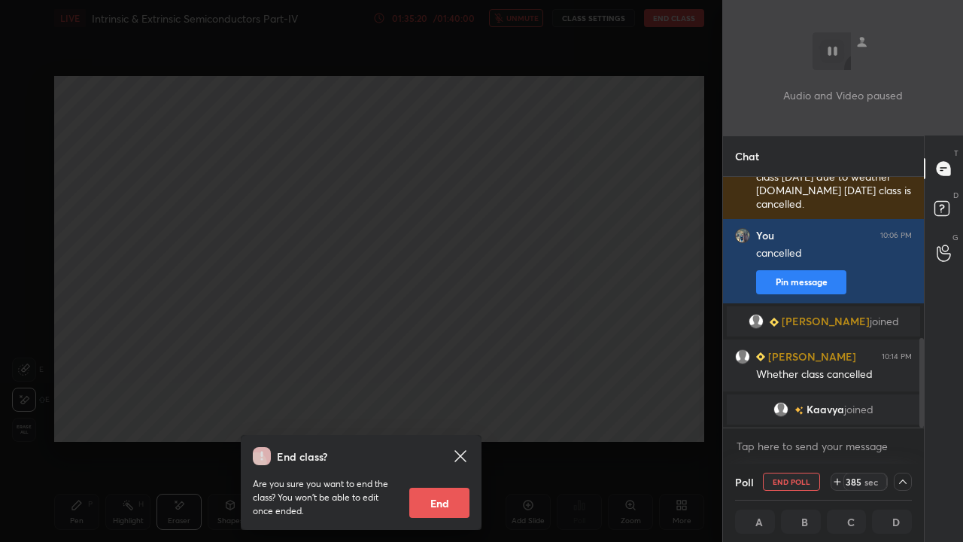
click at [434, 414] on button "End" at bounding box center [439, 502] width 60 height 30
type textarea "x"
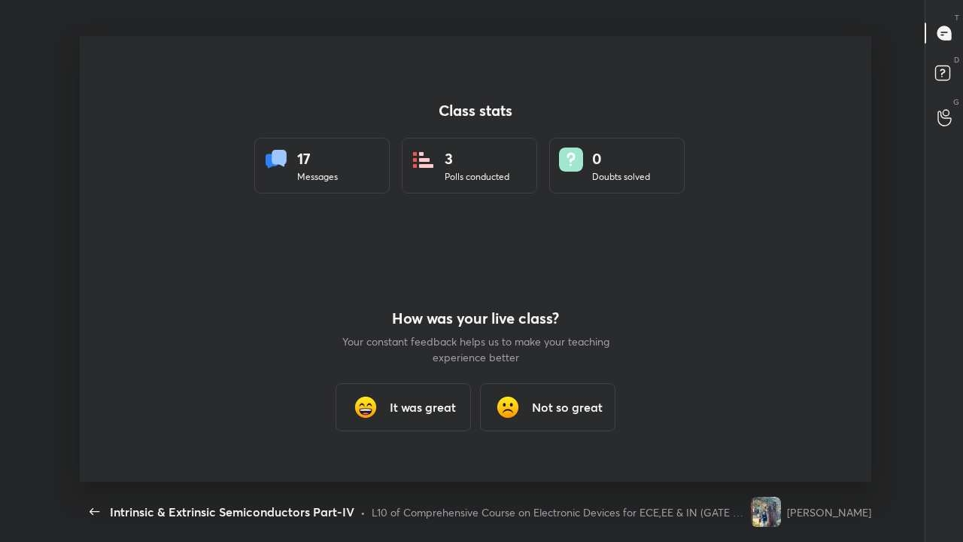
scroll to position [0, 0]
click at [423, 412] on h3 "It was great" at bounding box center [423, 407] width 66 height 18
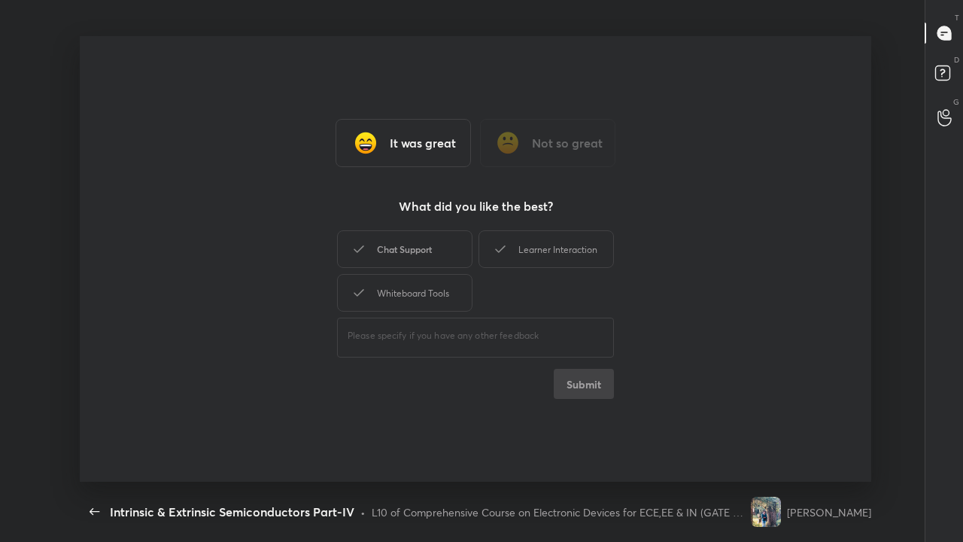
click at [420, 255] on div "Chat Support" at bounding box center [404, 249] width 135 height 38
click at [409, 291] on div "Whiteboard Tools" at bounding box center [404, 293] width 135 height 38
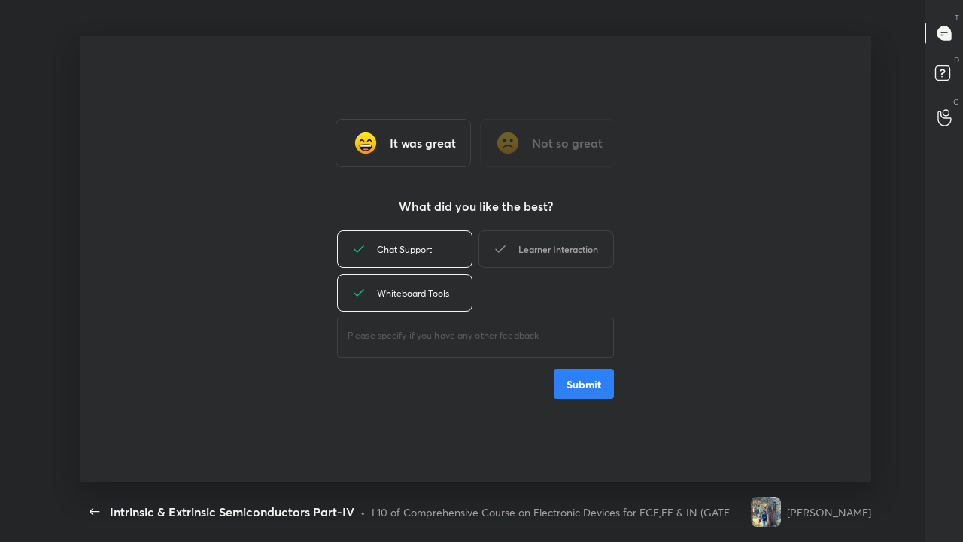
click at [517, 251] on div "Learner Interaction" at bounding box center [545, 249] width 135 height 38
click at [626, 403] on div "It was great Not so great What did you like the best? Chat Support Learner Inte…" at bounding box center [475, 258] width 791 height 445
click at [585, 384] on button "Submit" at bounding box center [584, 384] width 60 height 30
